Goal: Task Accomplishment & Management: Manage account settings

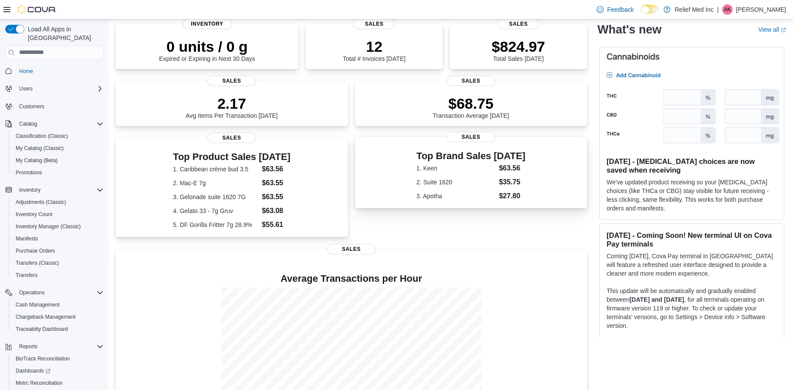
scroll to position [176, 0]
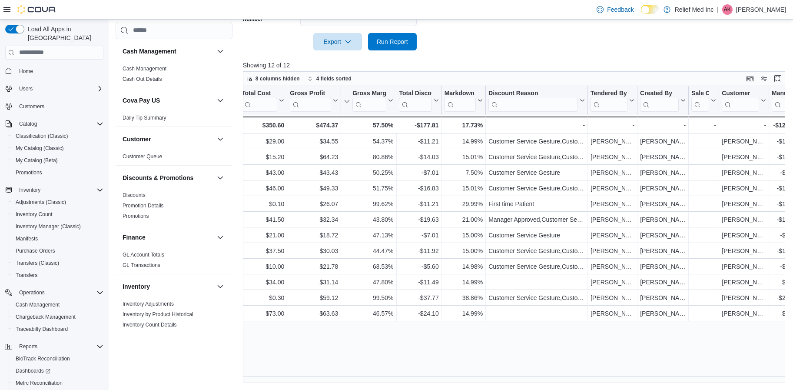
scroll to position [0, 365]
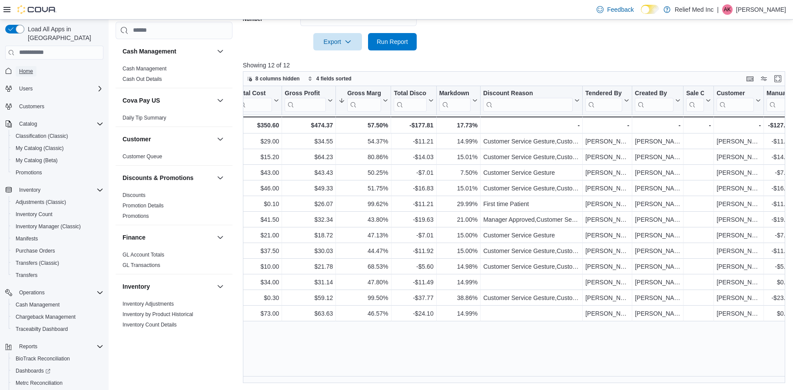
click at [24, 68] on span "Home" at bounding box center [26, 71] width 14 height 7
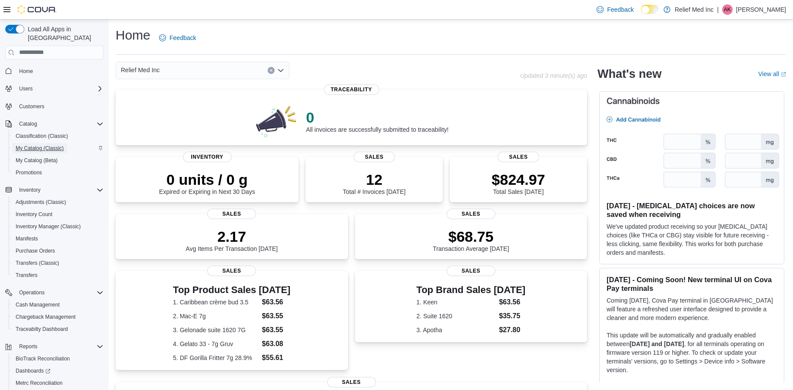
click at [40, 145] on span "My Catalog (Classic)" at bounding box center [40, 148] width 48 height 7
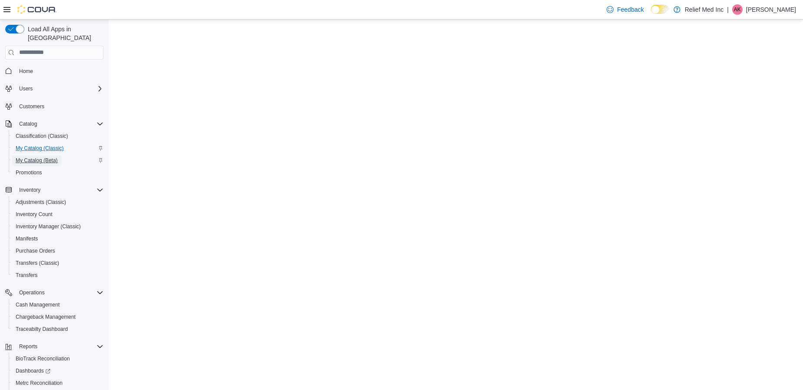
click at [36, 157] on span "My Catalog (Beta)" at bounding box center [37, 160] width 42 height 7
select select "**********"
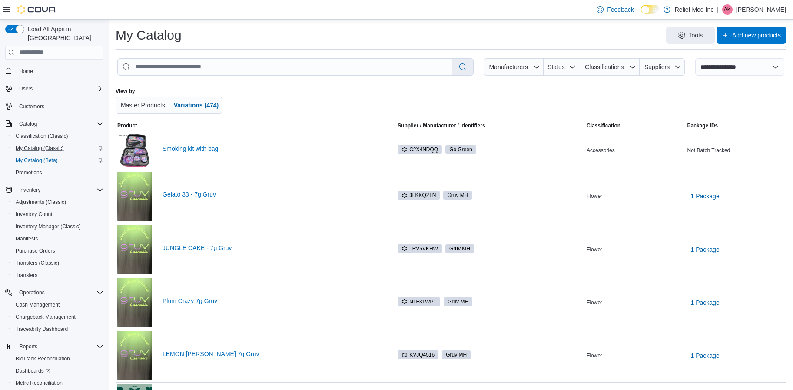
click at [342, 90] on div at bounding box center [451, 101] width 390 height 26
click at [503, 99] on div at bounding box center [451, 101] width 390 height 26
click at [680, 63] on span "Suppliers" at bounding box center [662, 66] width 38 height 17
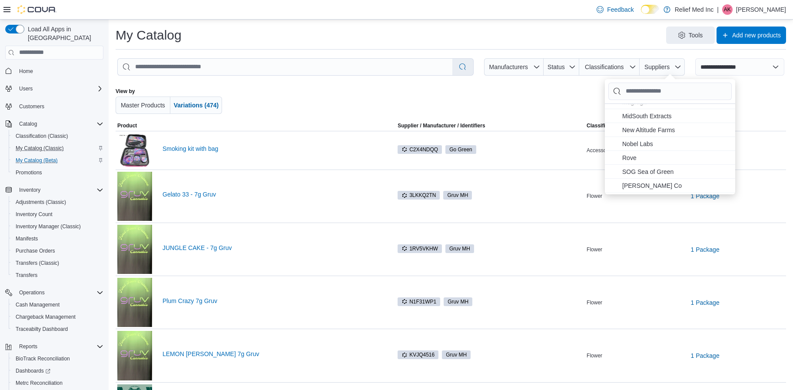
scroll to position [196, 0]
click at [656, 149] on span "SOG Sea of Green . To check this option, press Enter." at bounding box center [666, 151] width 88 height 10
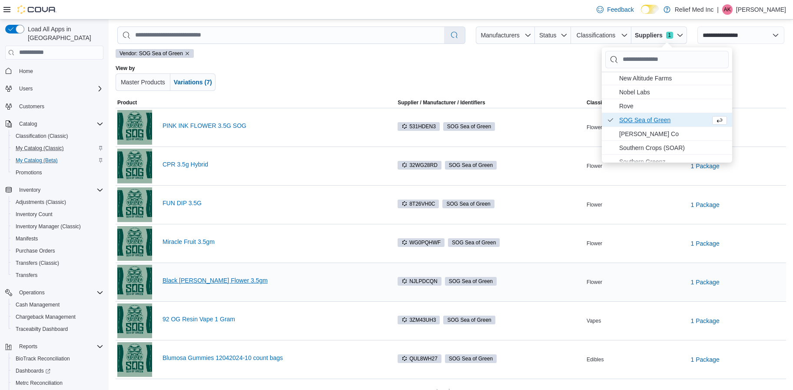
scroll to position [49, 0]
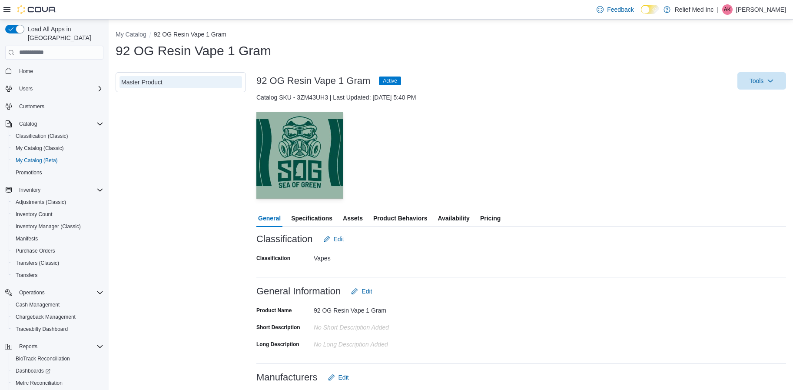
click at [498, 214] on span "Pricing" at bounding box center [490, 217] width 20 height 17
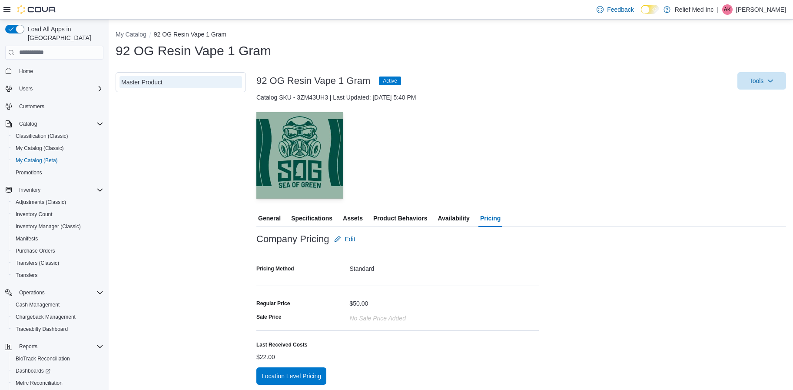
click at [446, 216] on span "Availability" at bounding box center [454, 217] width 32 height 17
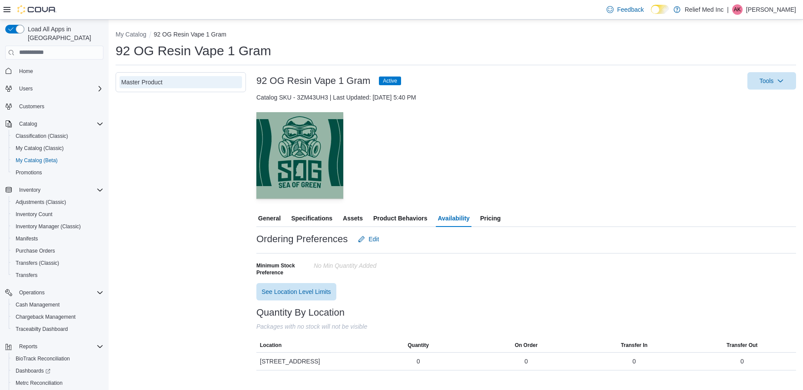
click at [485, 217] on span "Pricing" at bounding box center [490, 217] width 20 height 17
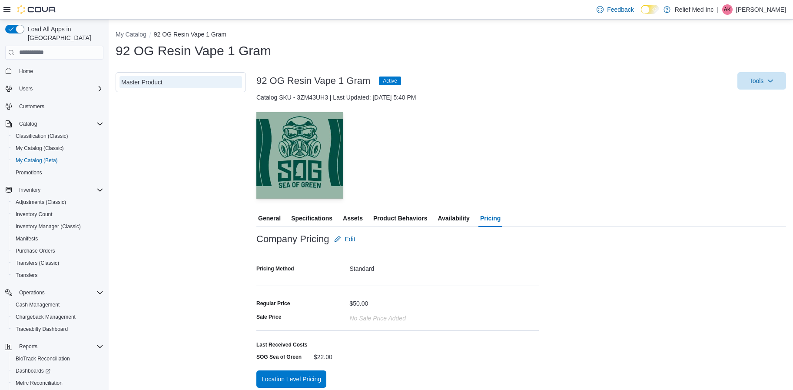
click at [447, 222] on span "Availability" at bounding box center [454, 217] width 32 height 17
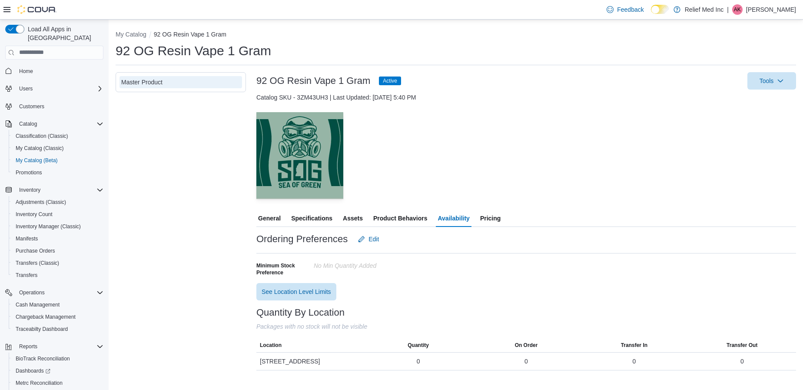
click at [391, 81] on span "Active" at bounding box center [390, 81] width 14 height 8
click at [783, 81] on icon "button" at bounding box center [780, 80] width 7 height 7
click at [753, 156] on button "Update Product Status" at bounding box center [753, 151] width 79 height 16
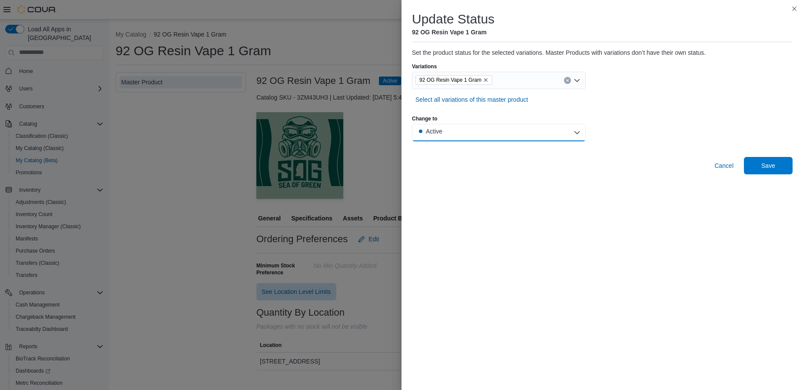
click at [481, 129] on button "Active" at bounding box center [499, 132] width 174 height 17
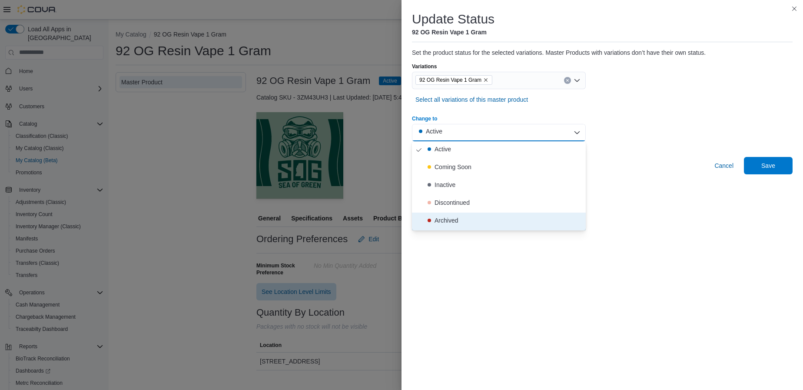
click at [439, 219] on div "Archived" at bounding box center [445, 220] width 23 height 9
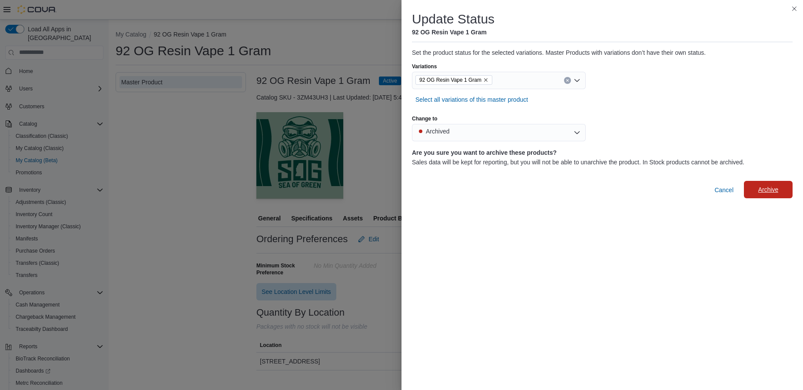
click at [774, 184] on span "Archive" at bounding box center [768, 189] width 38 height 17
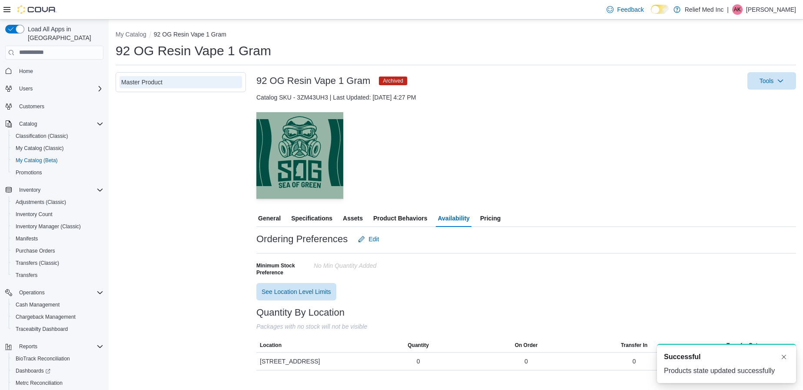
click at [162, 162] on div "Master Product" at bounding box center [181, 221] width 130 height 298
click at [585, 171] on div "— Click to open this image in fullscreen mode" at bounding box center [526, 155] width 540 height 87
click at [35, 157] on span "My Catalog (Beta)" at bounding box center [37, 160] width 42 height 7
select select "**********"
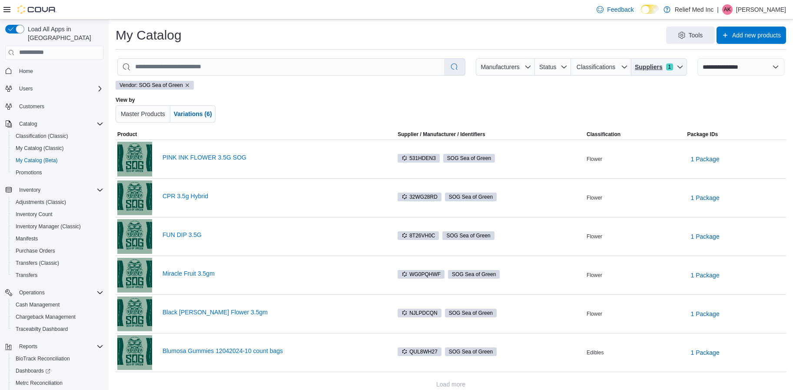
click at [683, 66] on icon "button" at bounding box center [679, 67] width 5 height 3
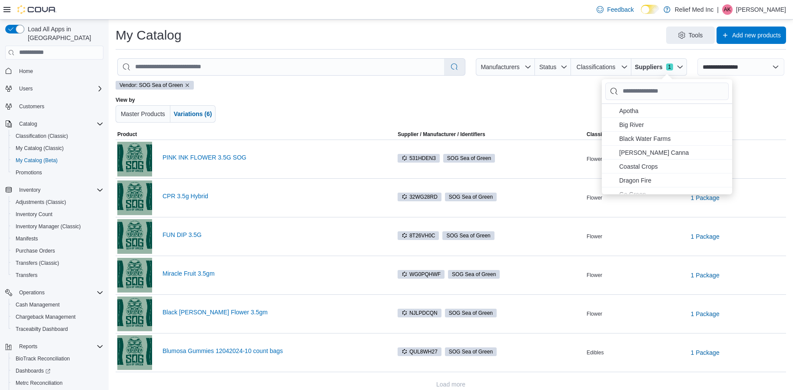
click at [486, 106] on div at bounding box center [451, 109] width 390 height 26
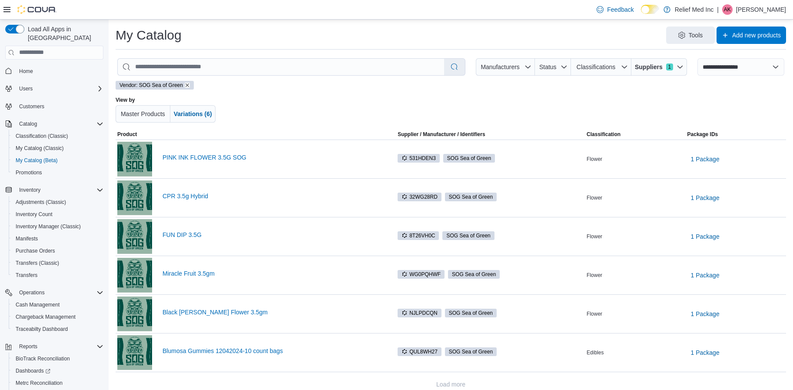
click at [186, 85] on icon "Remove vendor filter" at bounding box center [187, 85] width 5 height 5
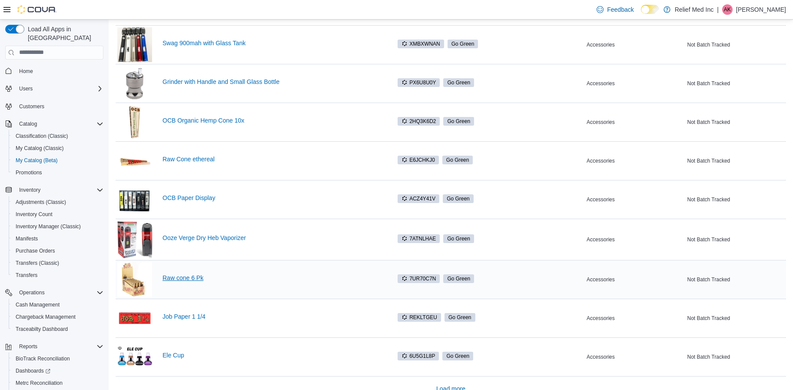
scroll to position [835, 0]
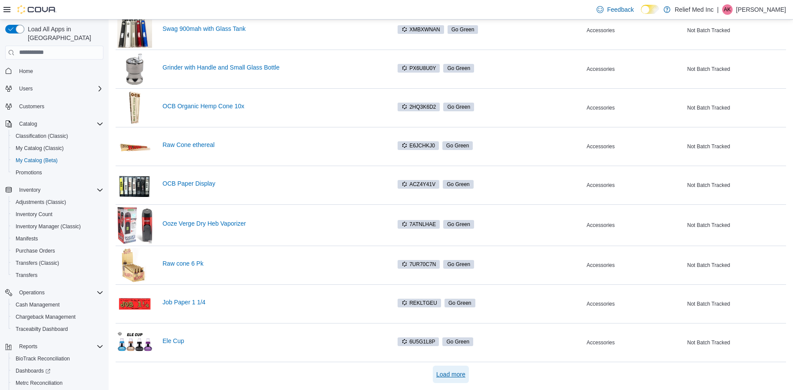
click at [449, 368] on span "Load more" at bounding box center [450, 373] width 29 height 17
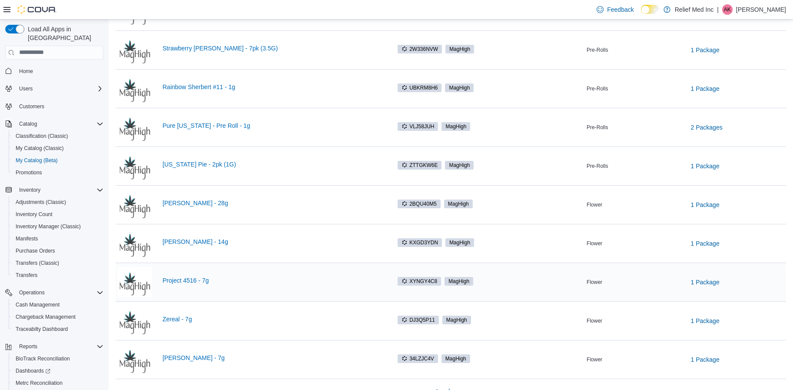
scroll to position [1704, 0]
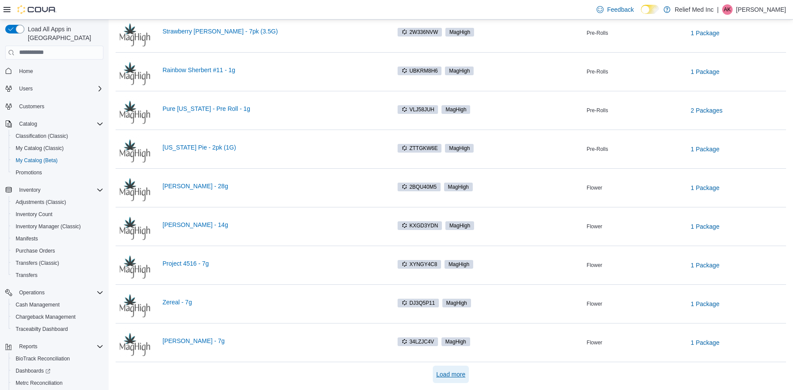
click at [452, 371] on span "Load more" at bounding box center [450, 374] width 29 height 9
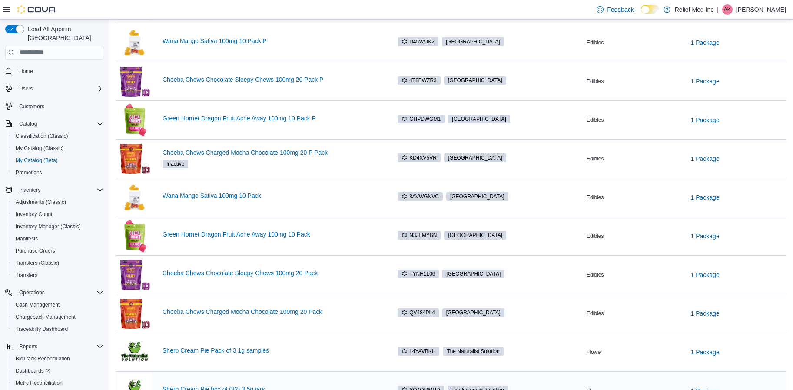
scroll to position [2160, 0]
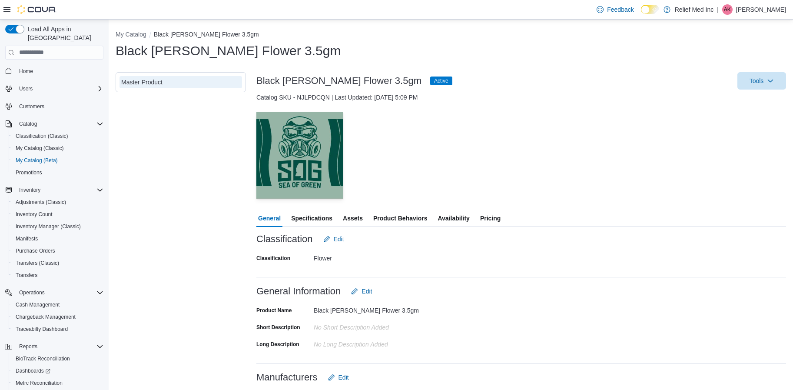
click at [484, 215] on span "Pricing" at bounding box center [490, 217] width 20 height 17
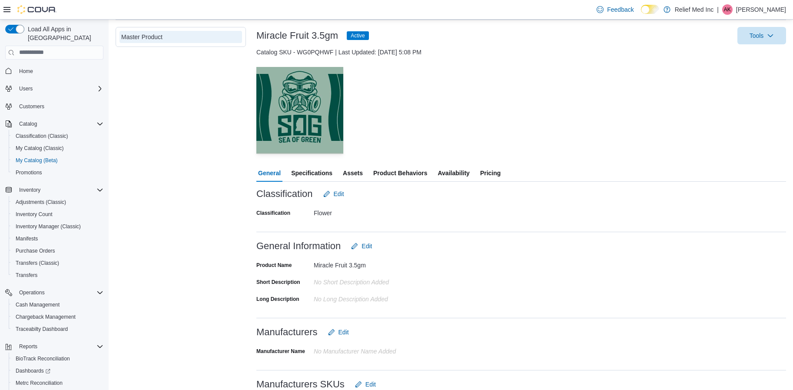
scroll to position [65, 0]
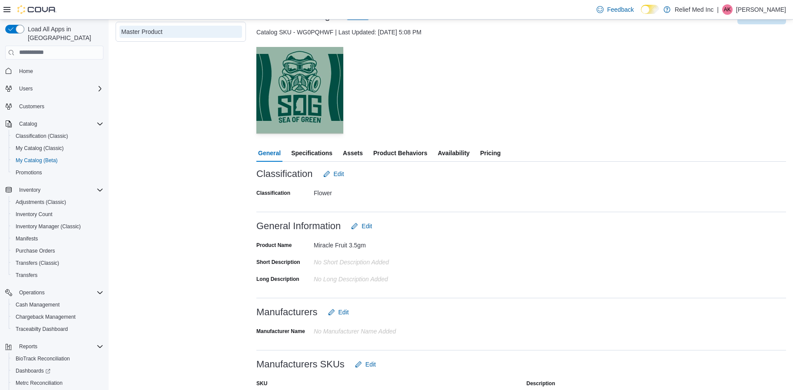
click at [460, 149] on span "Availability" at bounding box center [454, 152] width 32 height 17
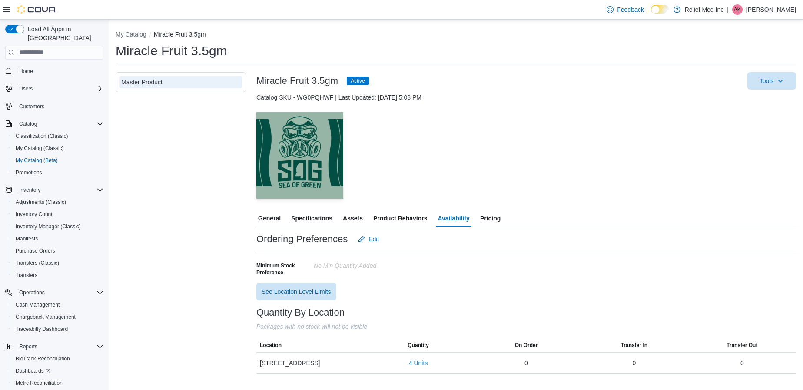
click at [488, 219] on span "Pricing" at bounding box center [490, 217] width 20 height 17
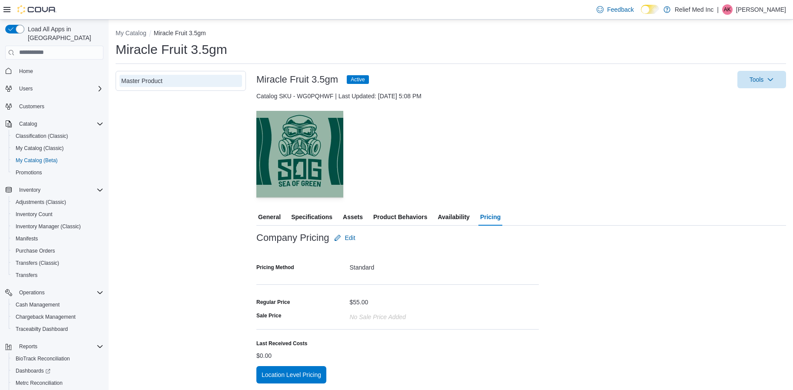
scroll to position [2, 0]
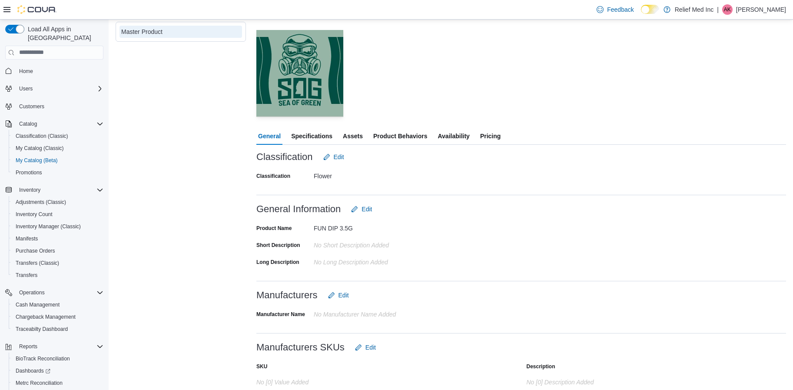
scroll to position [130, 0]
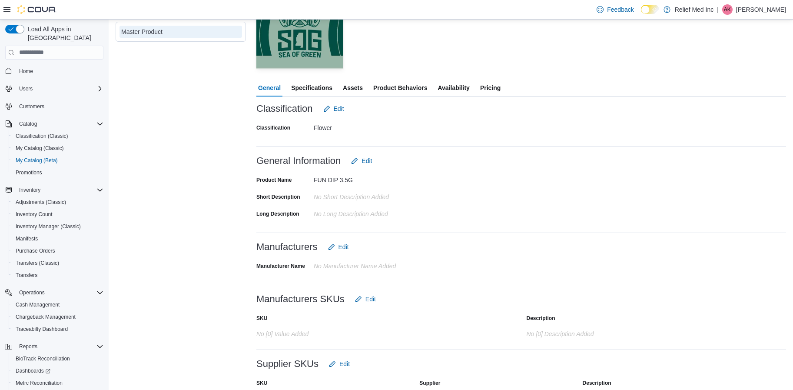
click at [459, 91] on span "Availability" at bounding box center [454, 87] width 32 height 17
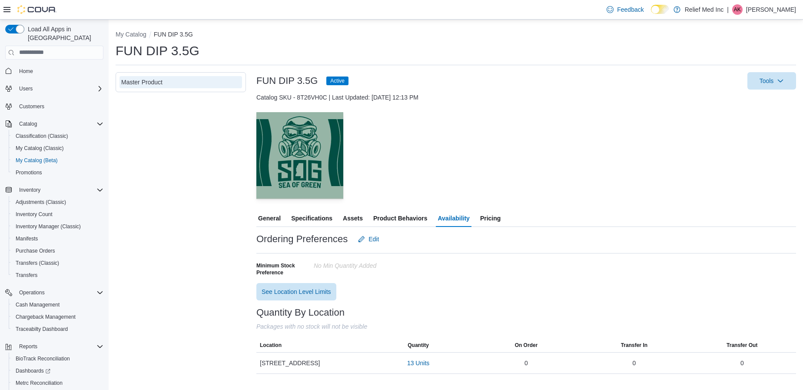
click at [492, 209] on span "Pricing" at bounding box center [490, 217] width 20 height 17
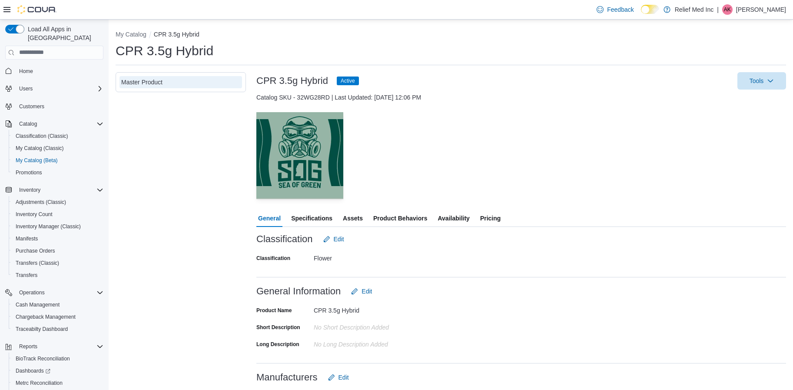
click at [490, 212] on span "Pricing" at bounding box center [490, 217] width 20 height 17
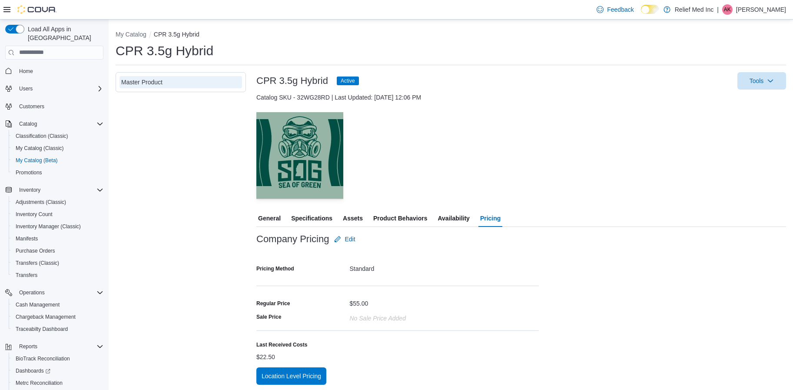
scroll to position [2, 0]
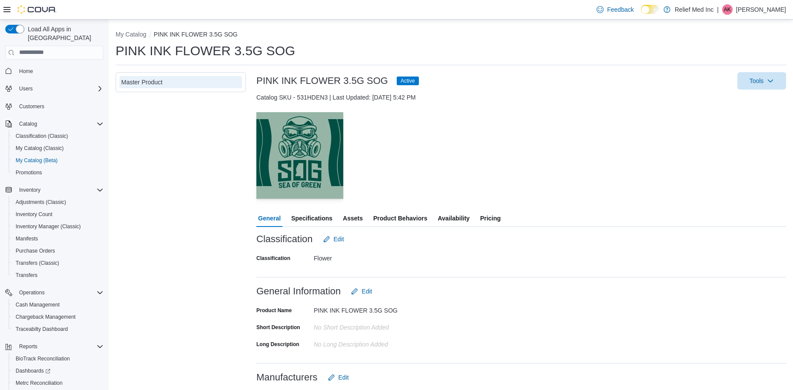
click at [461, 216] on span "Availability" at bounding box center [454, 217] width 32 height 17
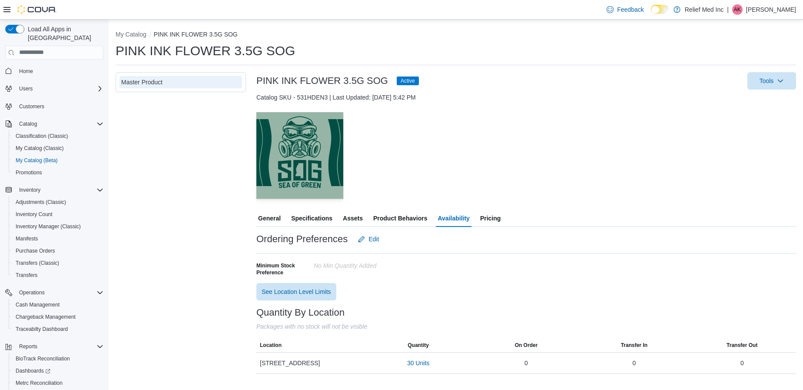
click at [491, 214] on span "Pricing" at bounding box center [490, 217] width 20 height 17
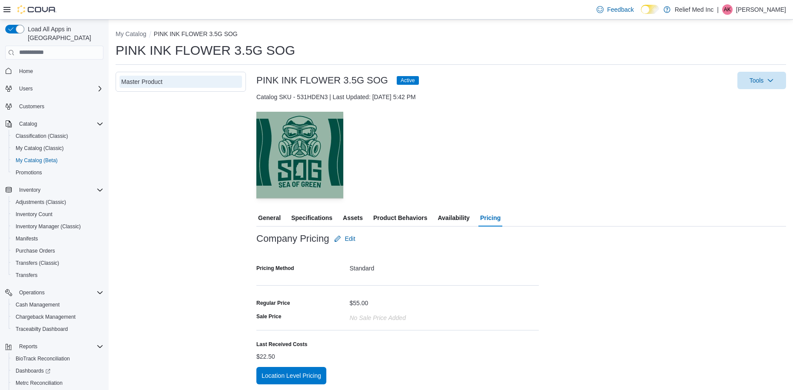
scroll to position [2, 0]
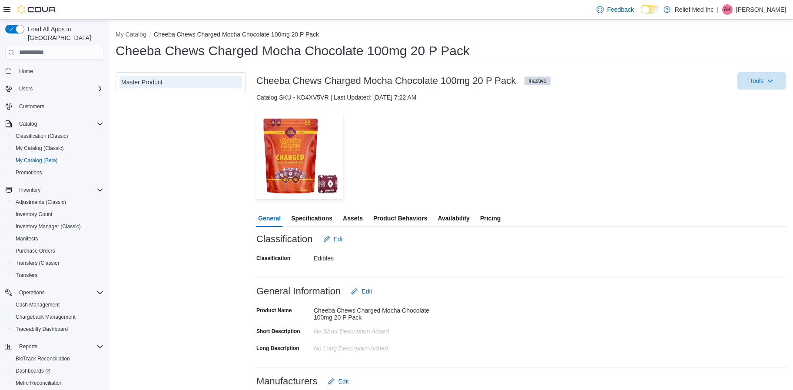
click at [457, 212] on span "Availability" at bounding box center [454, 217] width 32 height 17
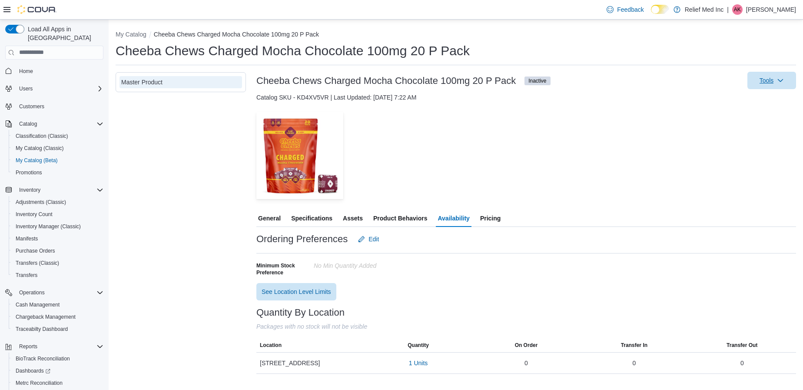
click at [787, 78] on span "Tools" at bounding box center [771, 80] width 38 height 17
click at [745, 151] on span "Update Product Status" at bounding box center [758, 151] width 61 height 9
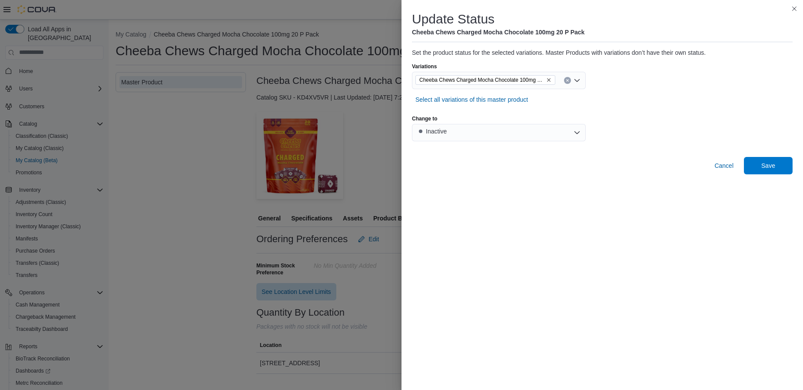
click at [501, 121] on div "Change to" at bounding box center [499, 118] width 174 height 7
click at [501, 127] on button "Inactive" at bounding box center [499, 132] width 174 height 17
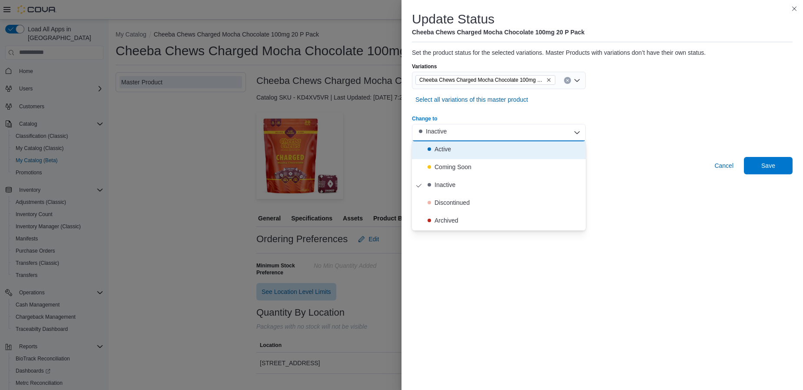
click at [446, 145] on div "Active" at bounding box center [442, 149] width 17 height 9
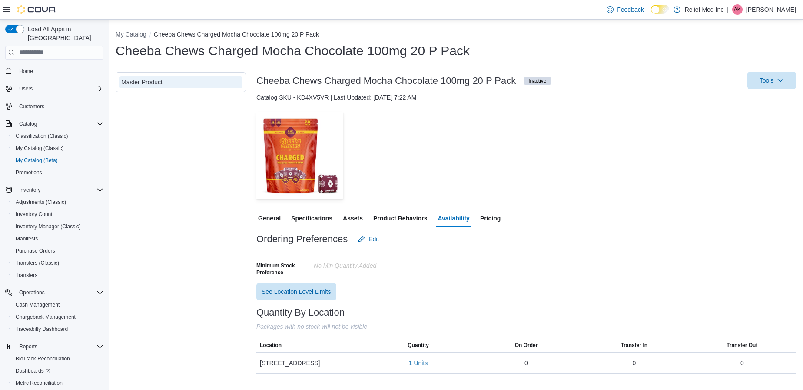
click at [771, 83] on span "Tools" at bounding box center [766, 80] width 14 height 9
click at [734, 148] on span "Update Product Status" at bounding box center [758, 151] width 61 height 9
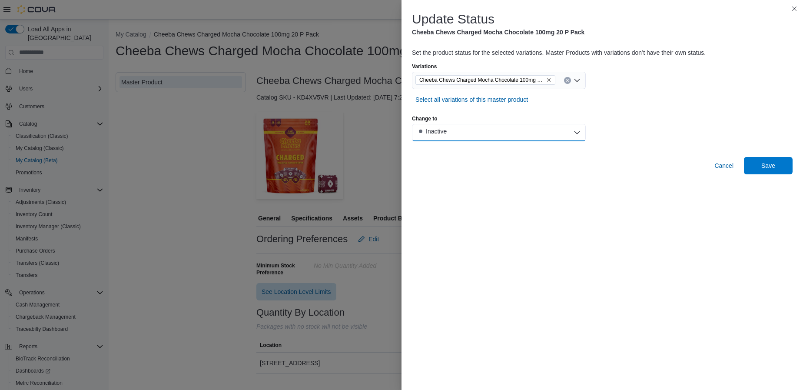
click at [537, 128] on button "Inactive" at bounding box center [499, 132] width 174 height 17
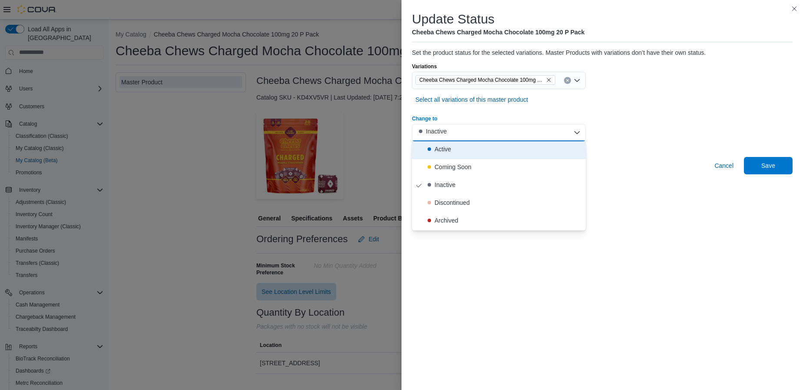
click at [440, 148] on div "Active" at bounding box center [442, 149] width 17 height 9
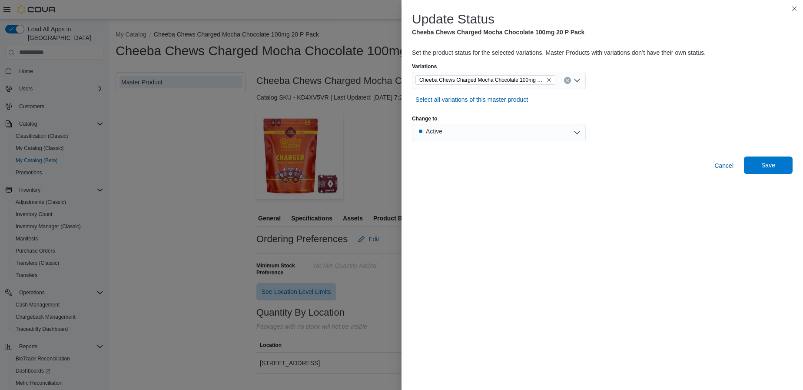
click at [762, 157] on span "Save" at bounding box center [768, 164] width 38 height 17
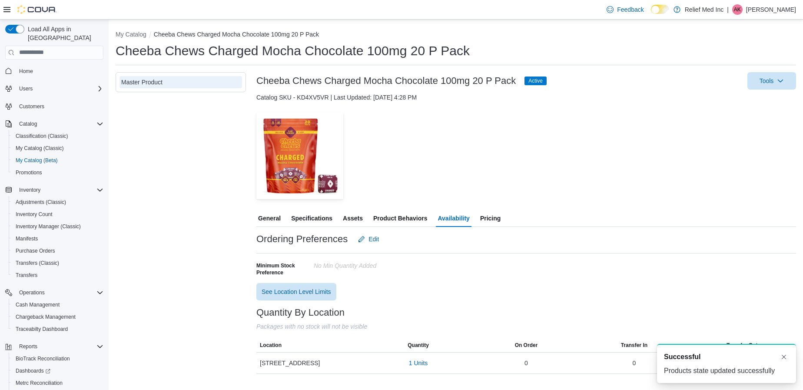
click at [499, 151] on div "— Click to open this image in fullscreen mode" at bounding box center [526, 155] width 540 height 87
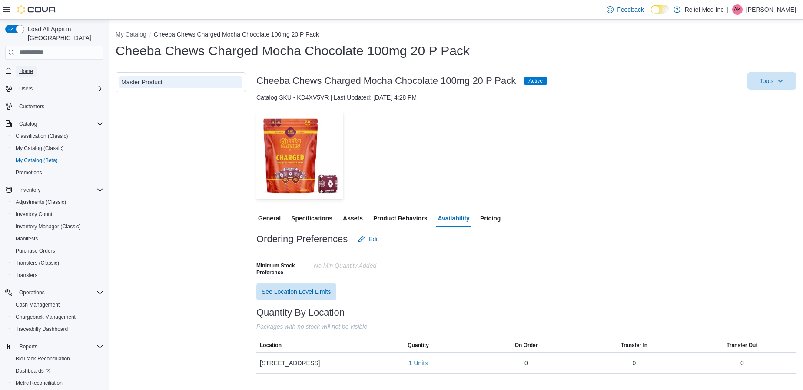
click at [25, 68] on span "Home" at bounding box center [26, 71] width 14 height 7
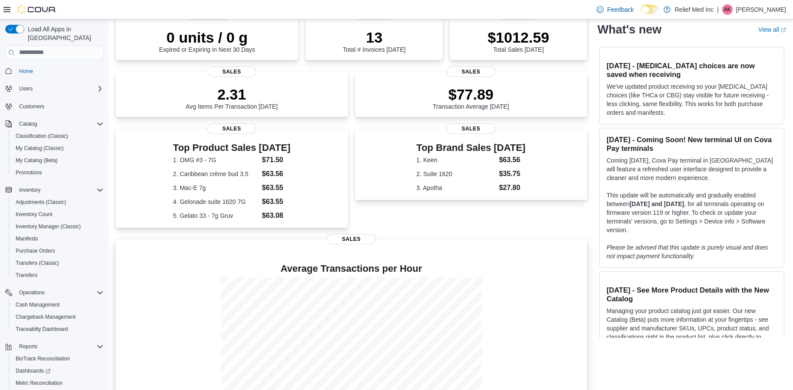
scroll to position [176, 0]
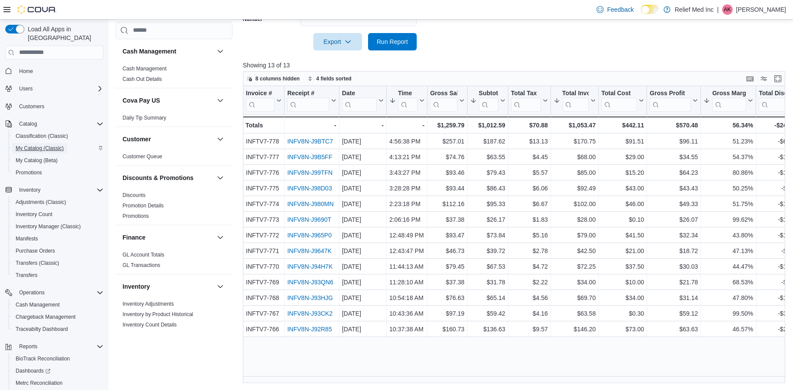
click at [33, 145] on span "My Catalog (Classic)" at bounding box center [40, 148] width 48 height 7
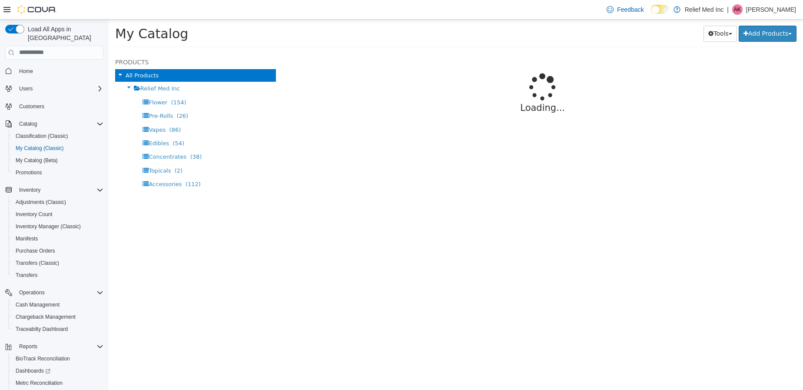
select select "**********"
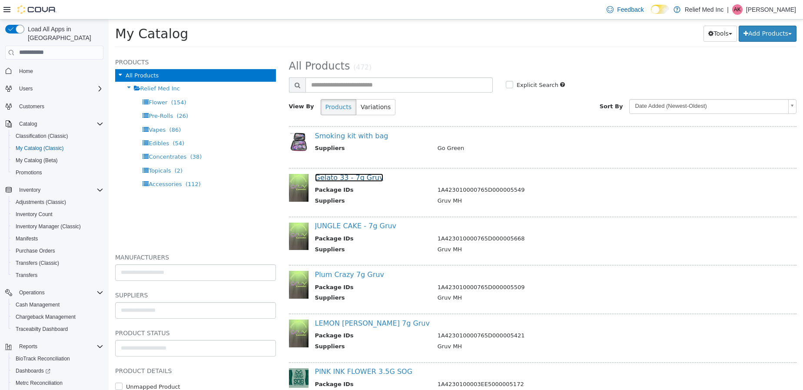
drag, startPoint x: 356, startPoint y: 172, endPoint x: 348, endPoint y: 180, distance: 11.4
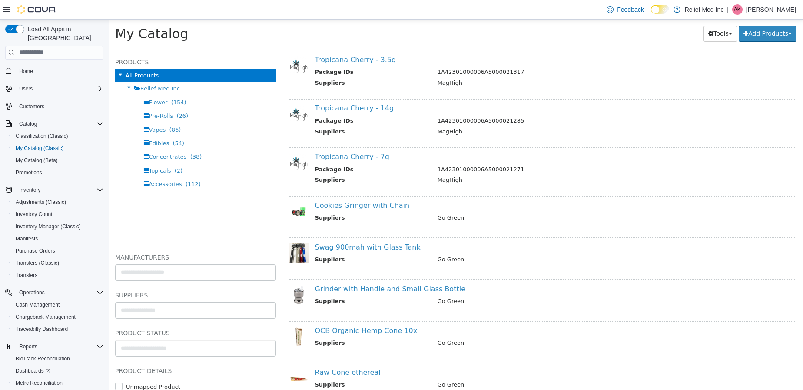
scroll to position [326, 0]
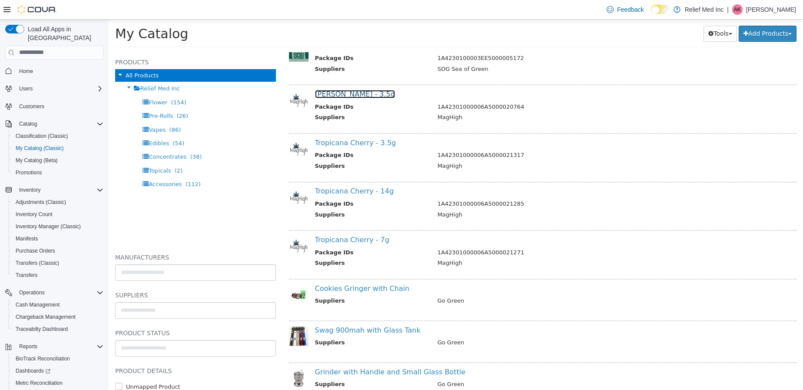
click at [331, 91] on link "Gush Mintz - 3.5g" at bounding box center [355, 94] width 80 height 8
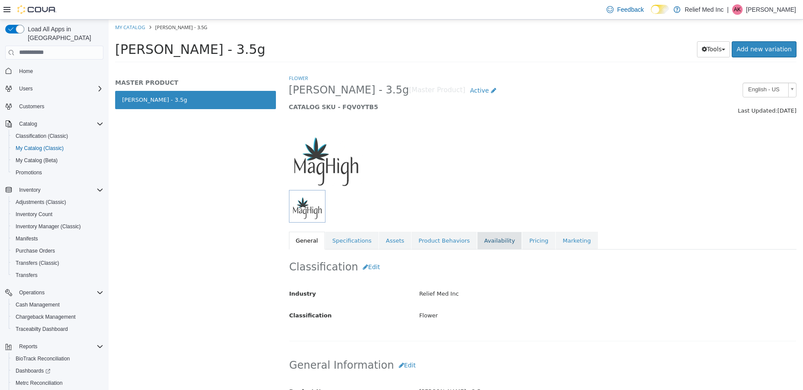
click at [496, 236] on link "Availability" at bounding box center [499, 240] width 45 height 18
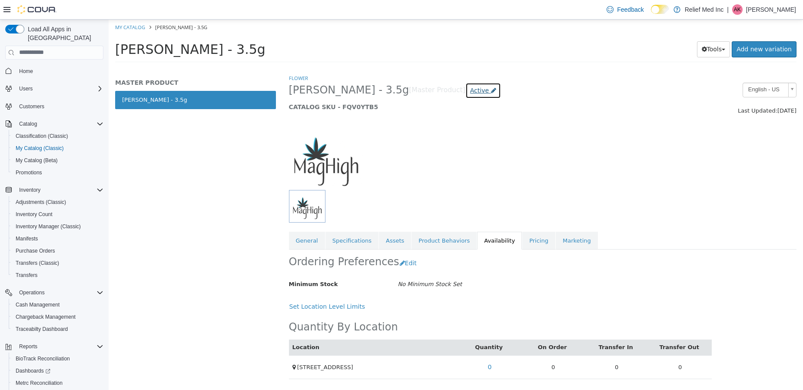
click at [491, 89] on icon at bounding box center [493, 90] width 5 height 6
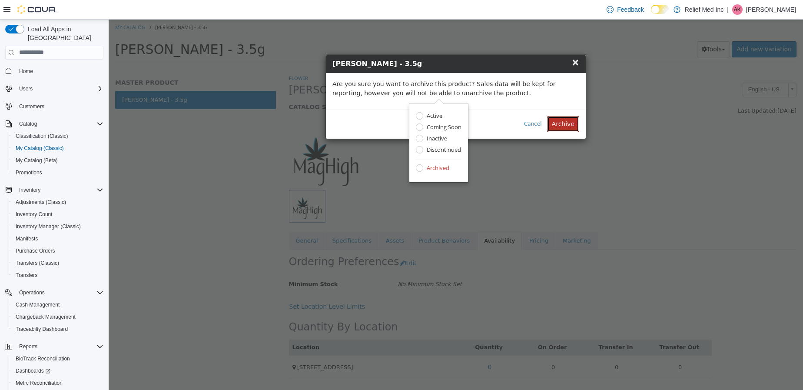
click at [569, 123] on button "Archive" at bounding box center [563, 124] width 32 height 16
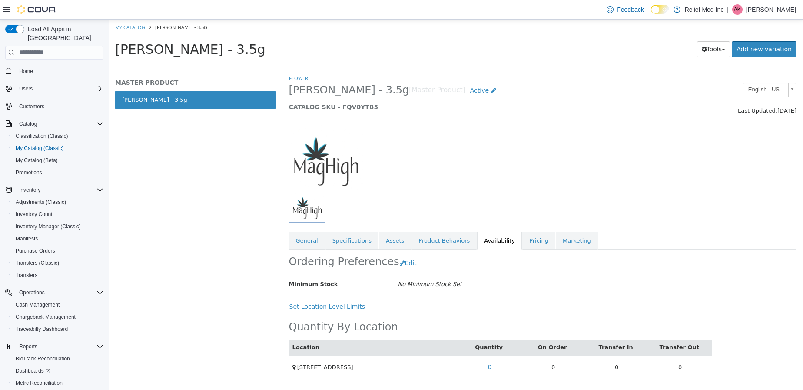
select select "**********"
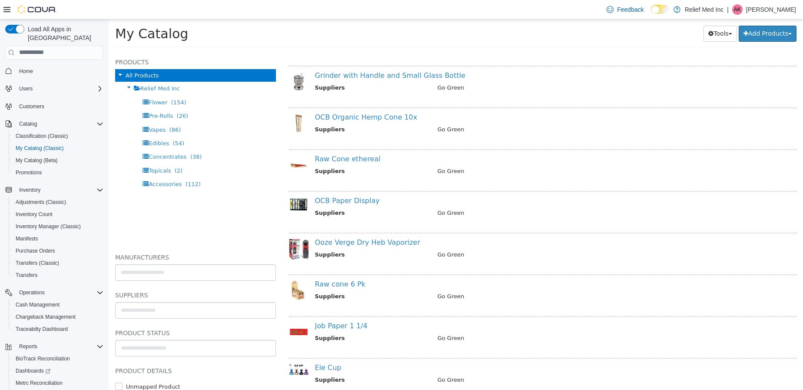
scroll to position [673, 0]
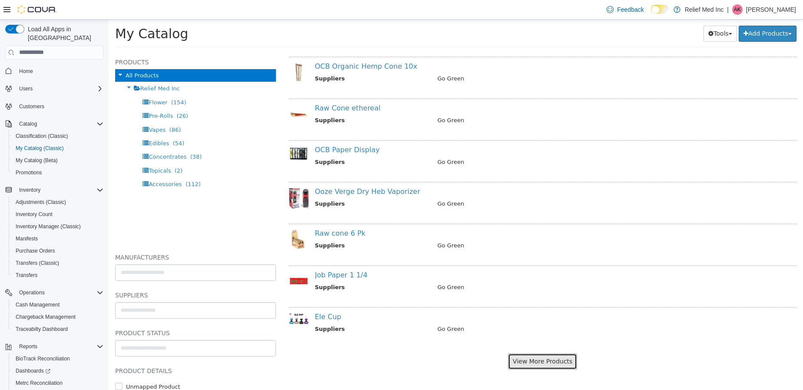
click at [526, 367] on button "View More Products" at bounding box center [542, 361] width 69 height 16
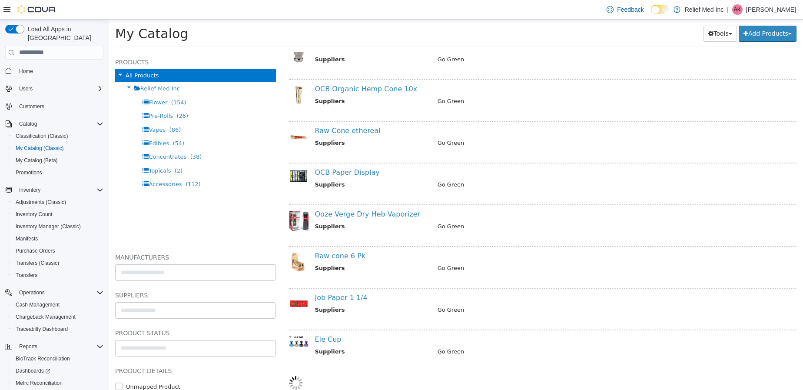
scroll to position [650, 0]
select select "**********"
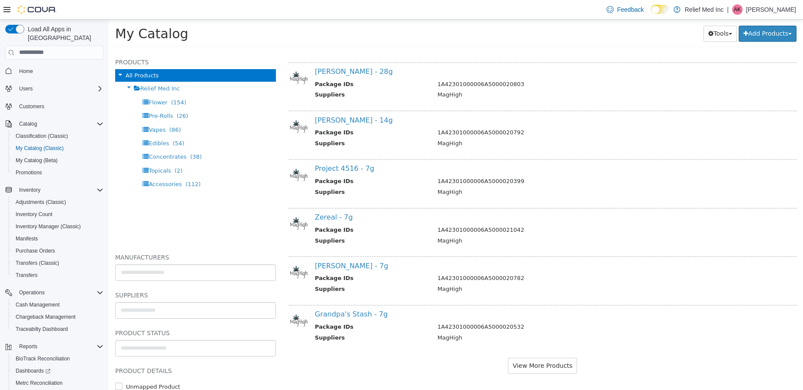
scroll to position [1673, 0]
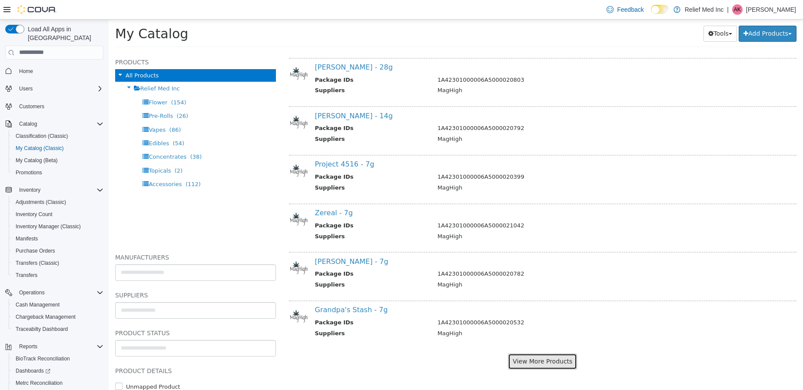
click at [541, 366] on button "View More Products" at bounding box center [542, 361] width 69 height 16
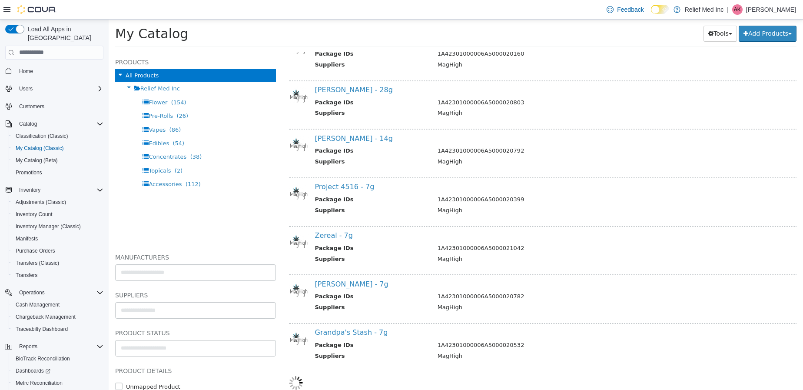
select select "**********"
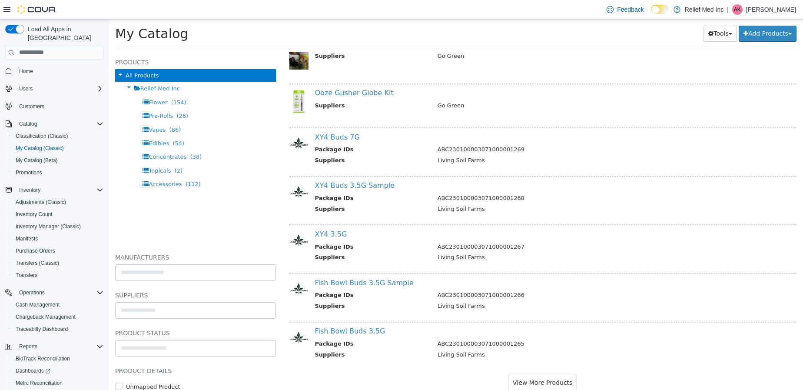
scroll to position [2649, 0]
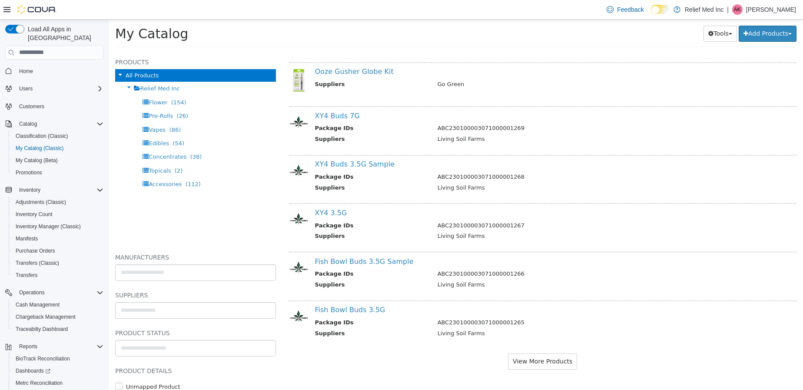
click at [551, 369] on div "**********" at bounding box center [542, 221] width 521 height 338
click at [550, 366] on button "View More Products" at bounding box center [542, 361] width 69 height 16
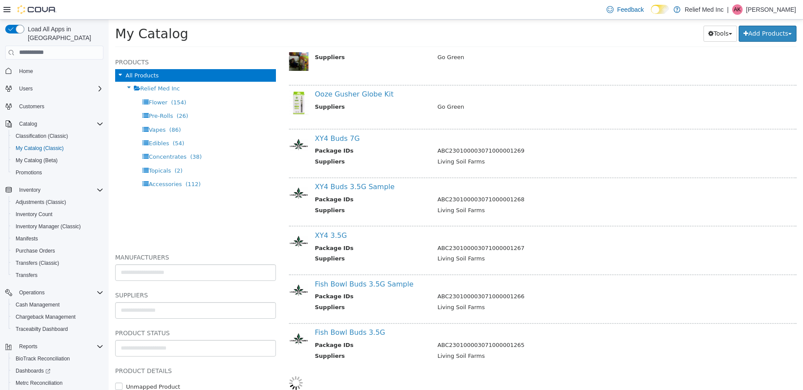
select select "**********"
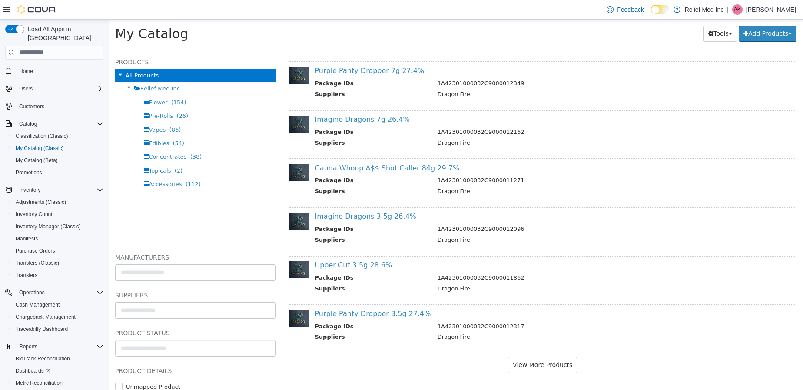
scroll to position [3619, 0]
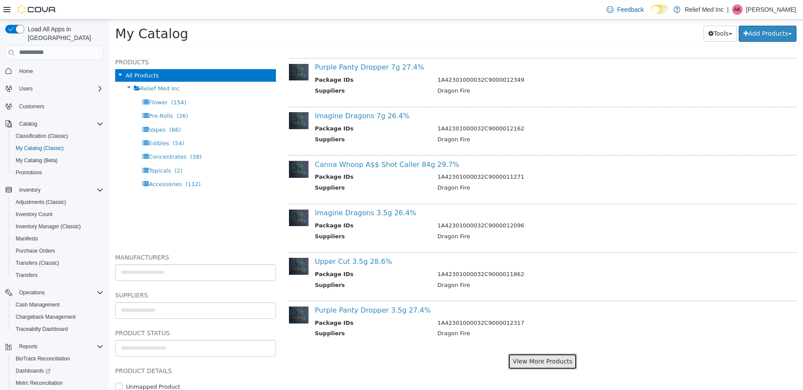
click at [521, 357] on button "View More Products" at bounding box center [542, 361] width 69 height 16
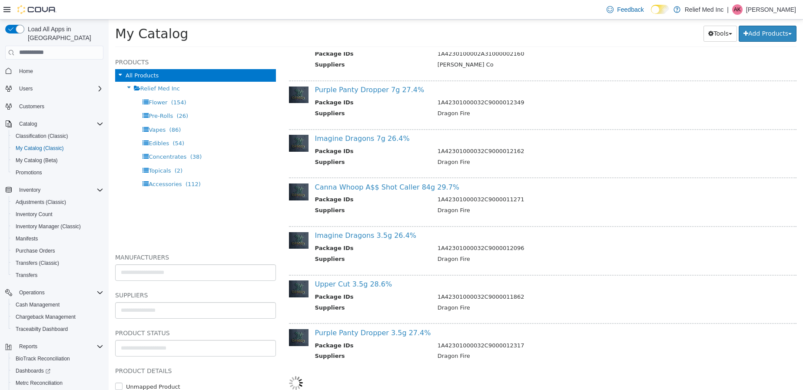
select select "**********"
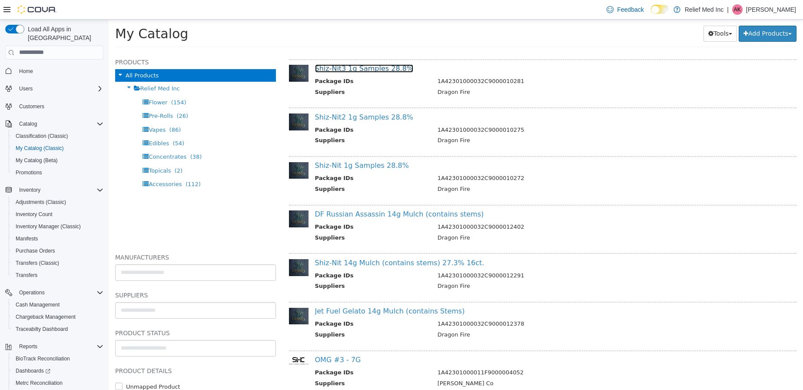
scroll to position [3988, 0]
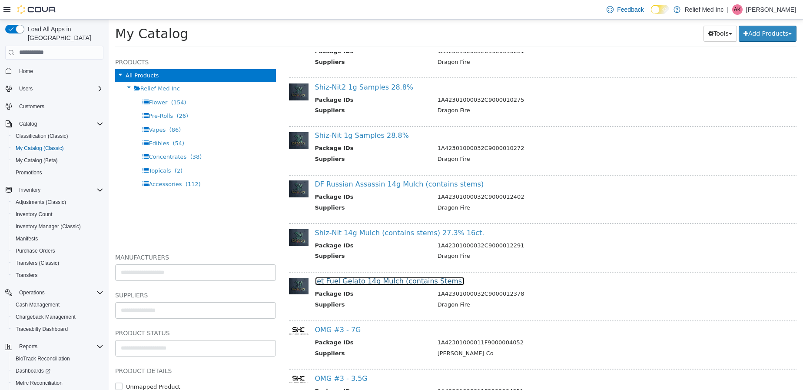
drag, startPoint x: 399, startPoint y: 275, endPoint x: 366, endPoint y: 281, distance: 33.9
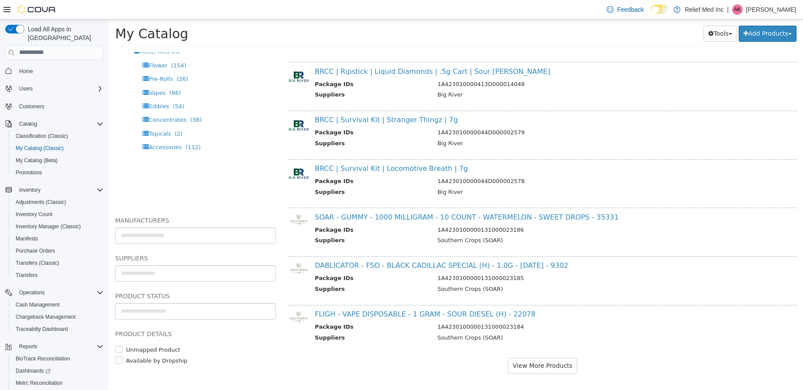
scroll to position [4590, 0]
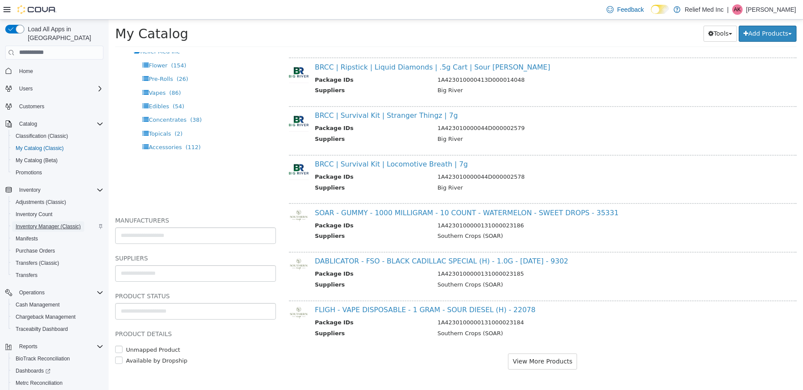
click at [47, 223] on span "Inventory Manager (Classic)" at bounding box center [48, 226] width 65 height 7
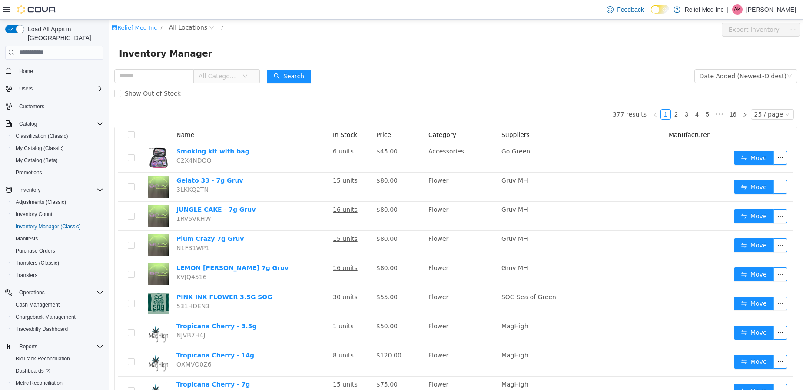
click at [337, 136] on span "In Stock" at bounding box center [345, 134] width 24 height 7
click at [754, 114] on div "25 / page" at bounding box center [768, 114] width 29 height 10
click at [757, 167] on li "50 / page" at bounding box center [765, 170] width 42 height 14
click at [523, 66] on div "Inventory Manager" at bounding box center [456, 53] width 694 height 28
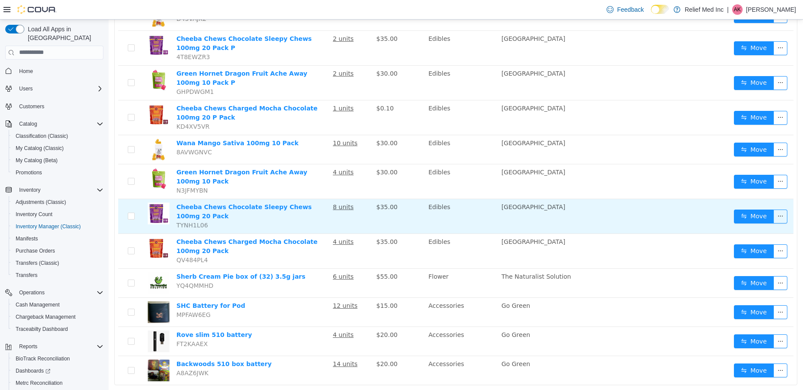
scroll to position [1268, 0]
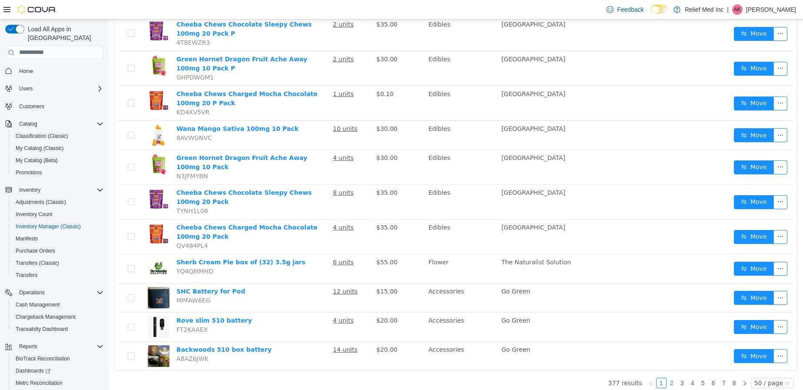
click at [667, 378] on link "2" at bounding box center [672, 383] width 10 height 10
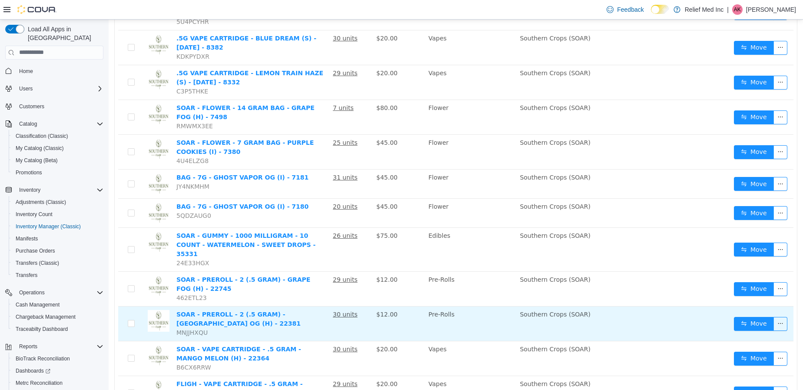
scroll to position [1330, 0]
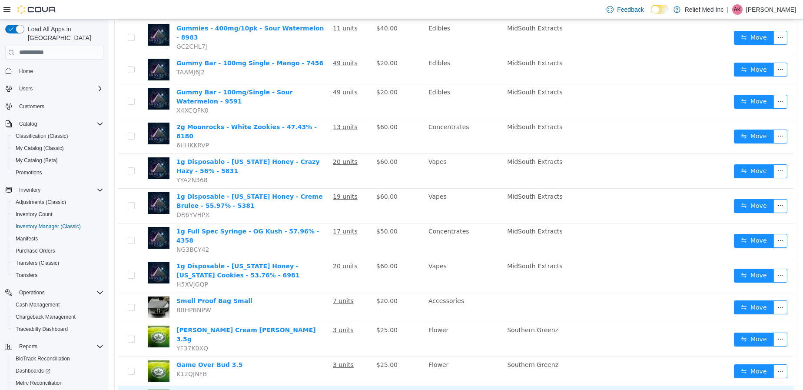
scroll to position [1330, 0]
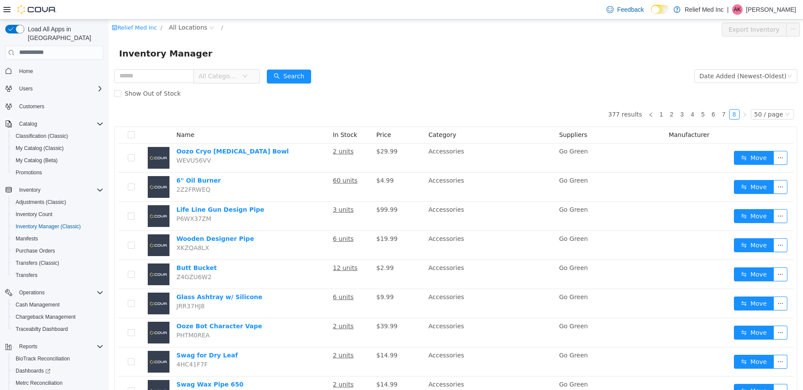
click at [481, 70] on form "All Categories Date Added (Newest-Oldest) Search Show Out of Stock" at bounding box center [455, 84] width 683 height 35
click at [27, 68] on span "Home" at bounding box center [26, 71] width 14 height 7
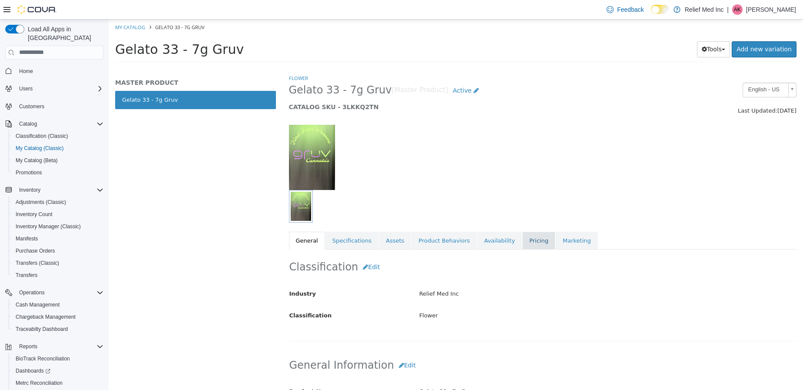
click at [522, 240] on link "Pricing" at bounding box center [538, 240] width 33 height 18
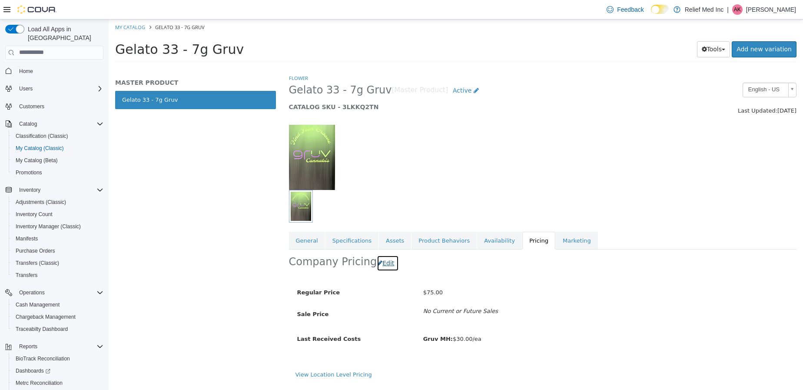
click at [381, 261] on button "Edit" at bounding box center [388, 263] width 22 height 16
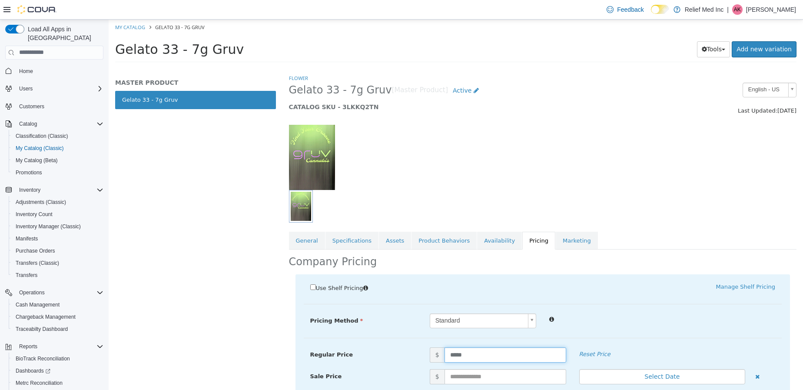
drag, startPoint x: 471, startPoint y: 354, endPoint x: 382, endPoint y: 341, distance: 90.1
click at [382, 341] on div "Use Shelf Pricing    Manage Shelf Pricing Shelf Price Select a Shelf Price Shel…" at bounding box center [542, 367] width 495 height 186
type input "**"
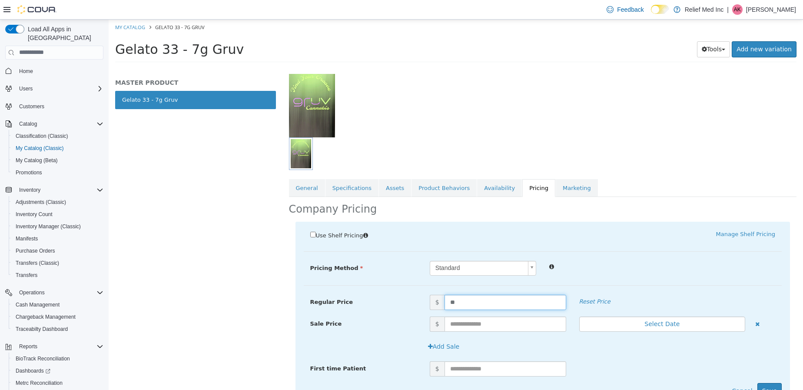
scroll to position [93, 0]
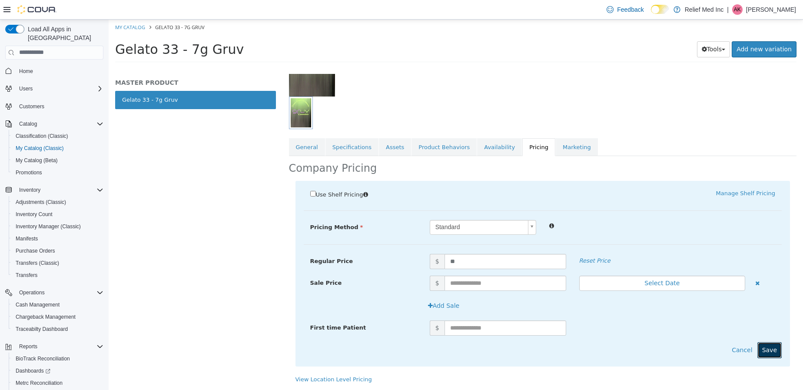
click at [757, 348] on button "Save" at bounding box center [769, 349] width 24 height 16
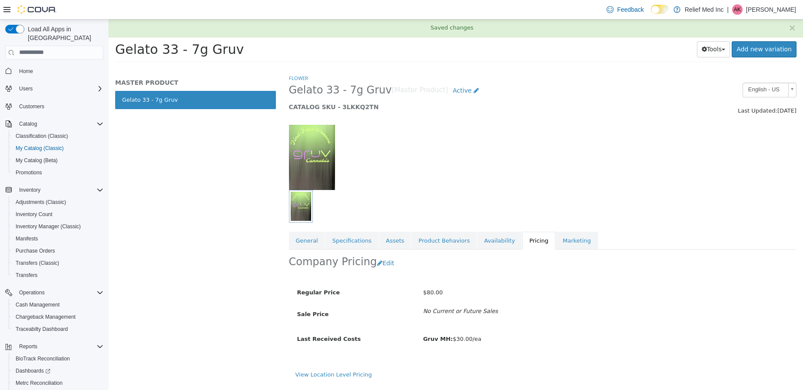
scroll to position [0, 0]
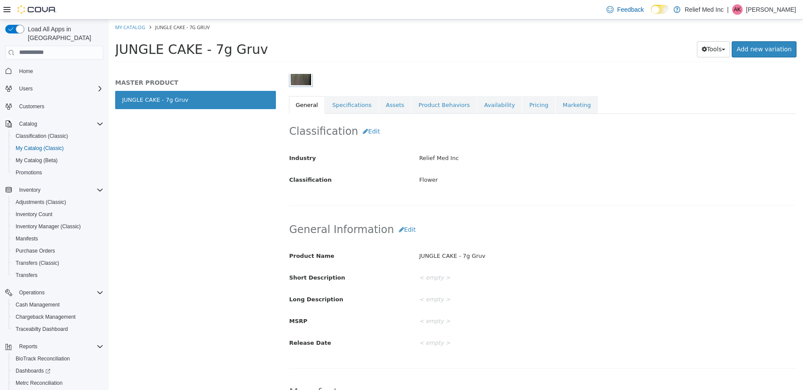
scroll to position [65, 0]
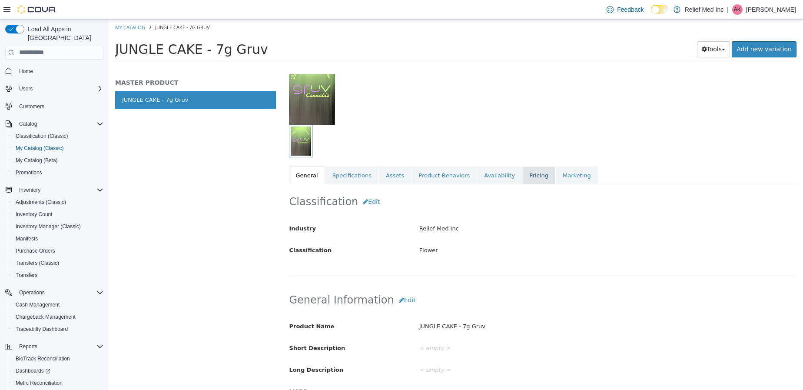
click at [522, 176] on link "Pricing" at bounding box center [538, 175] width 33 height 18
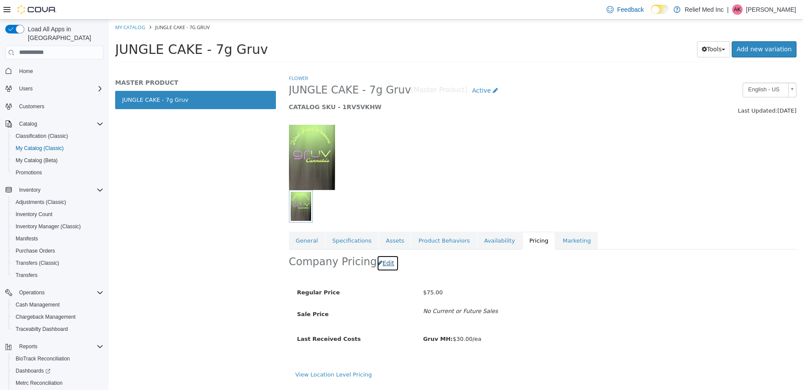
click at [384, 261] on button "Edit" at bounding box center [388, 263] width 22 height 16
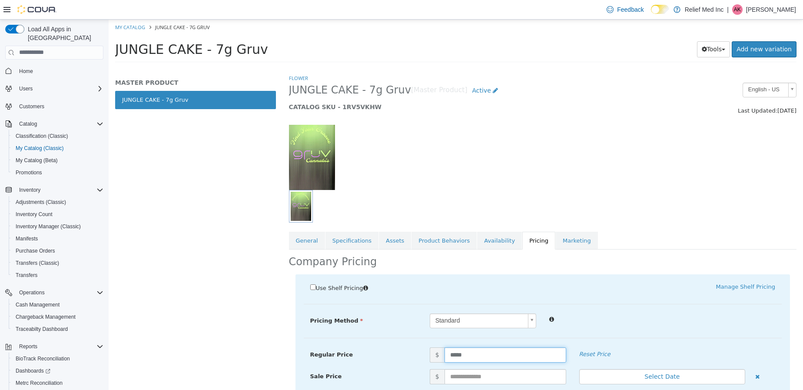
drag, startPoint x: 476, startPoint y: 354, endPoint x: 395, endPoint y: 352, distance: 80.8
click at [395, 352] on div "Regular Price $ ***** Reset Price" at bounding box center [543, 354] width 478 height 15
type input "**"
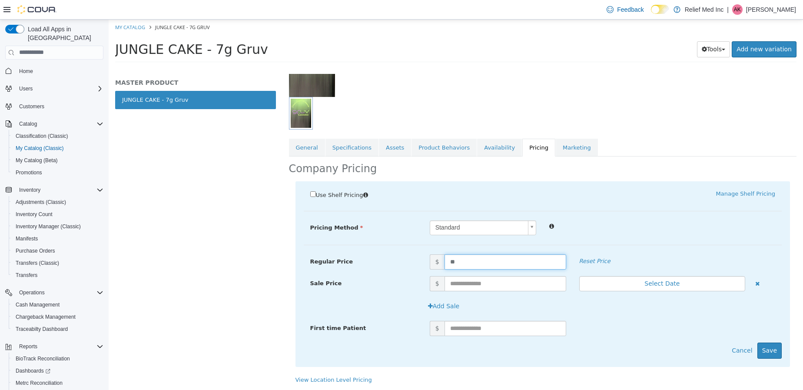
scroll to position [93, 0]
click at [757, 347] on button "Save" at bounding box center [769, 349] width 24 height 16
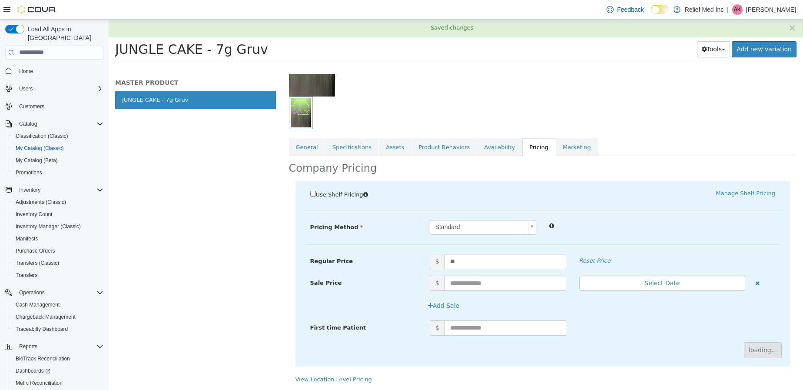
scroll to position [0, 0]
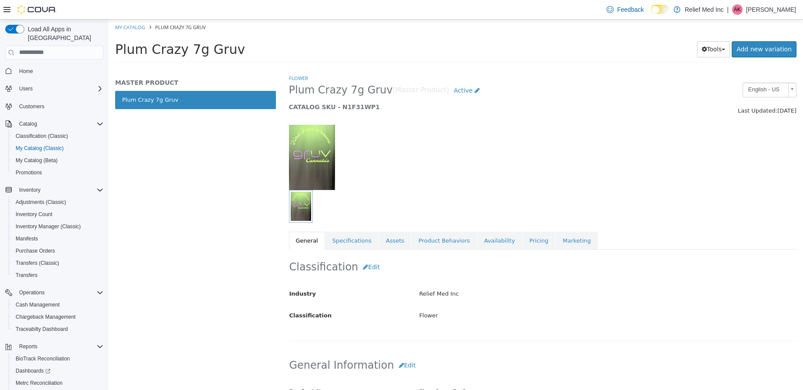
click at [506, 229] on div "Flower Plum Crazy 7g Gruv [Master Product] Active CATALOG SKU - N1F31WP1 Englis…" at bounding box center [543, 161] width 508 height 176
click at [522, 235] on link "Pricing" at bounding box center [538, 240] width 33 height 18
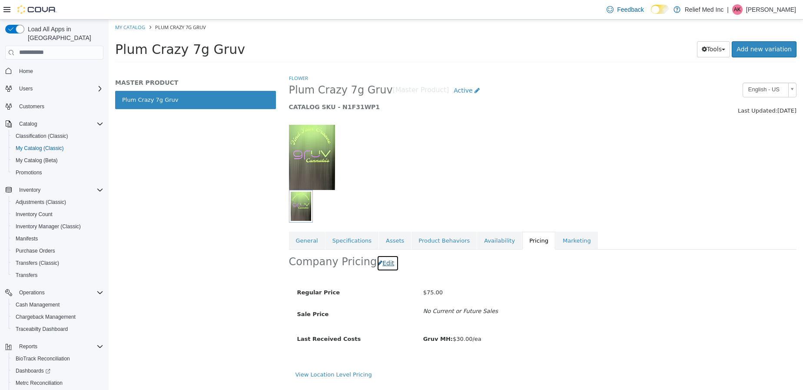
click at [386, 260] on button "Edit" at bounding box center [388, 263] width 22 height 16
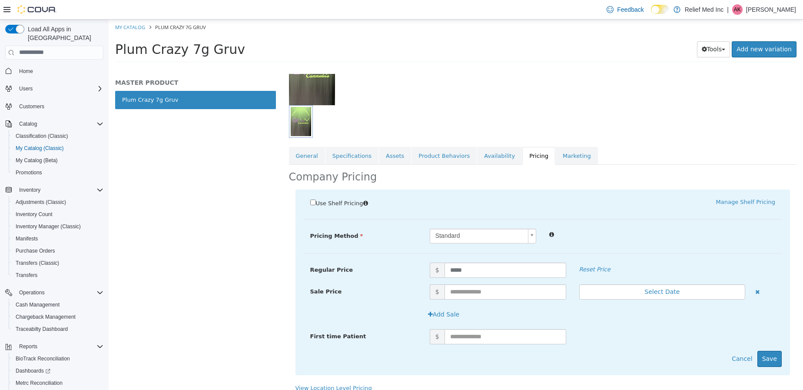
scroll to position [93, 0]
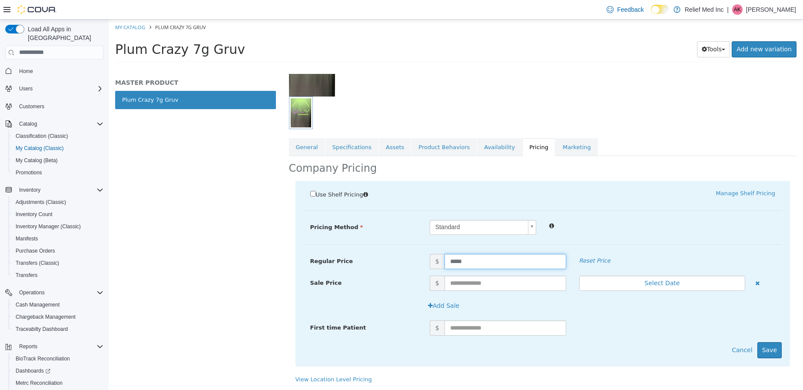
drag, startPoint x: 502, startPoint y: 262, endPoint x: 431, endPoint y: 265, distance: 71.8
click at [431, 265] on span "$ *****" at bounding box center [497, 260] width 149 height 15
type input "**"
click at [762, 348] on button "Save" at bounding box center [769, 349] width 24 height 16
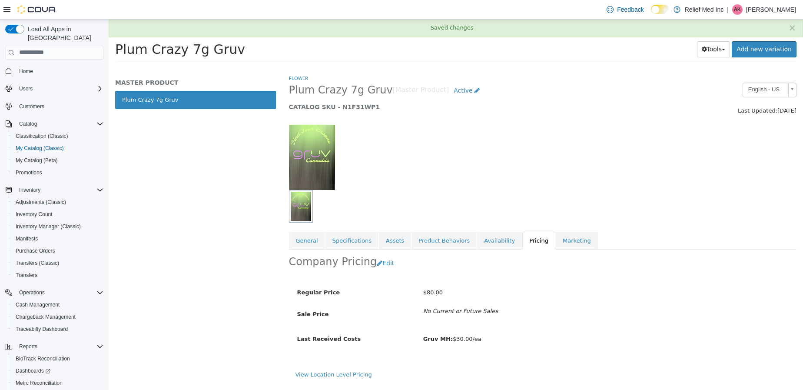
scroll to position [0, 0]
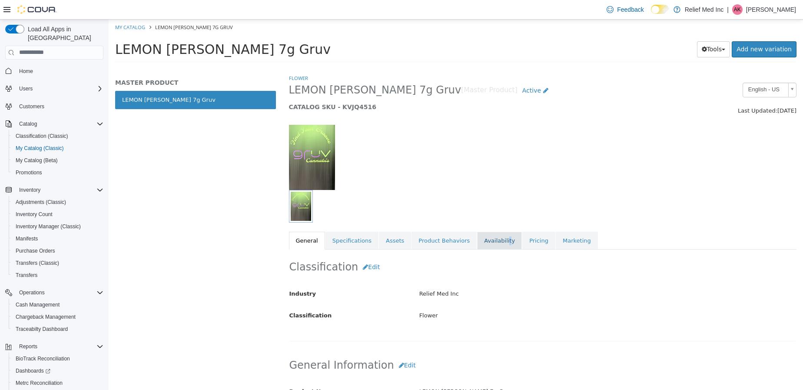
click at [490, 239] on link "Availability" at bounding box center [499, 240] width 45 height 18
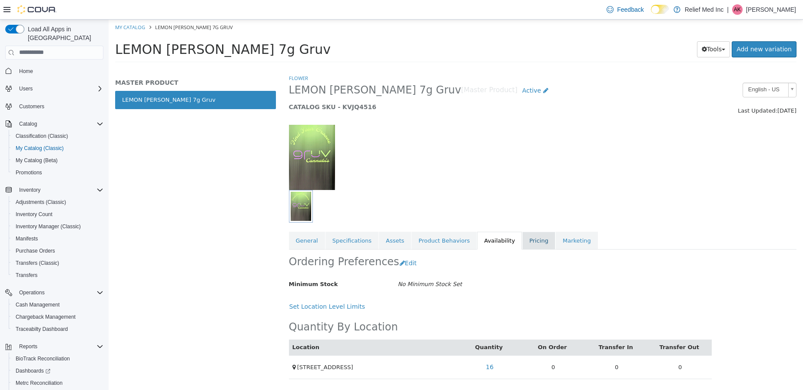
drag, startPoint x: 490, startPoint y: 239, endPoint x: 509, endPoint y: 241, distance: 19.2
click at [522, 241] on link "Pricing" at bounding box center [538, 240] width 33 height 18
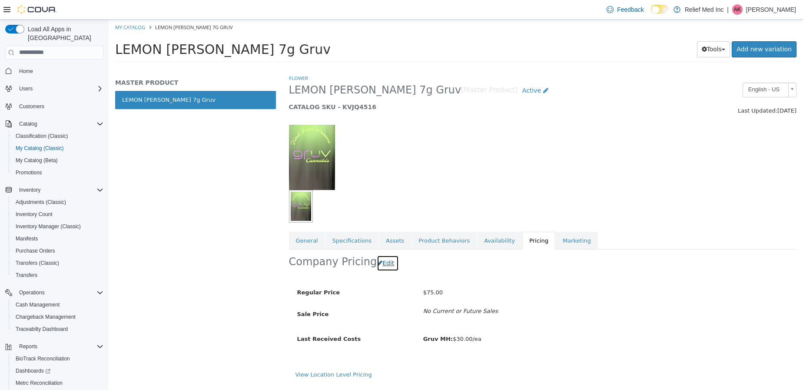
click at [389, 262] on button "Edit" at bounding box center [388, 263] width 22 height 16
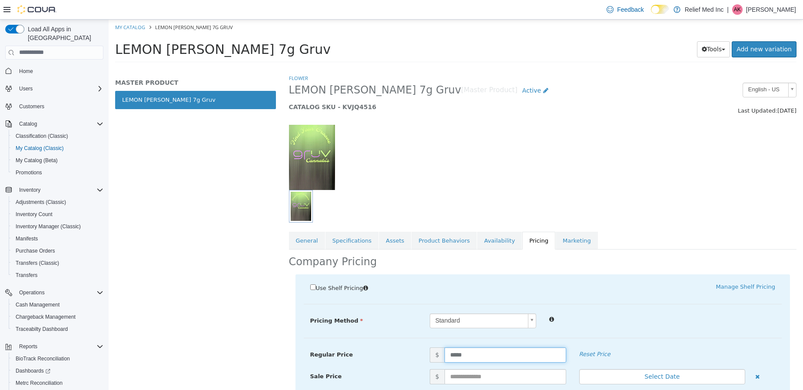
drag, startPoint x: 473, startPoint y: 355, endPoint x: 412, endPoint y: 357, distance: 60.4
click at [415, 353] on div "Regular Price $ ***** Reset Price" at bounding box center [543, 354] width 478 height 15
type input "**"
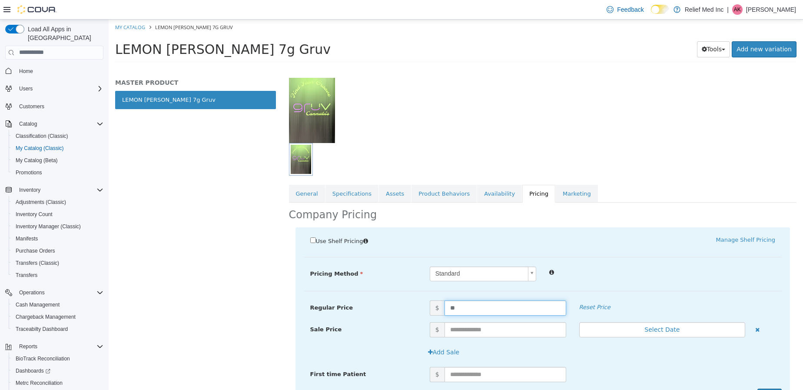
scroll to position [93, 0]
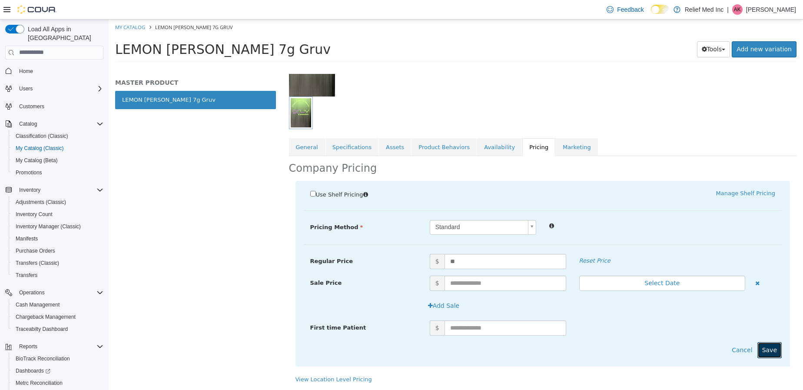
click at [757, 348] on button "Save" at bounding box center [769, 349] width 24 height 16
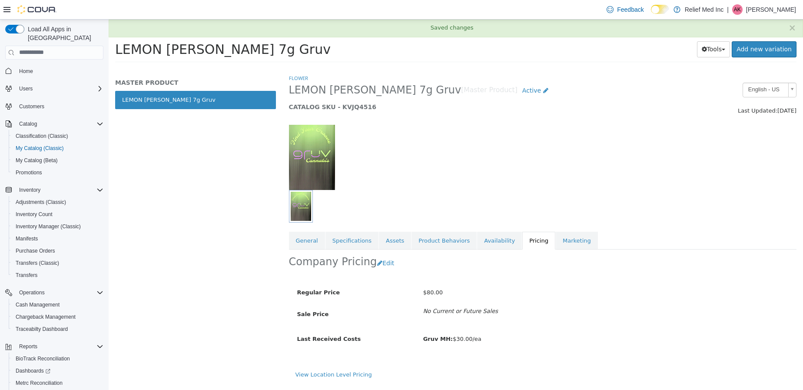
scroll to position [0, 0]
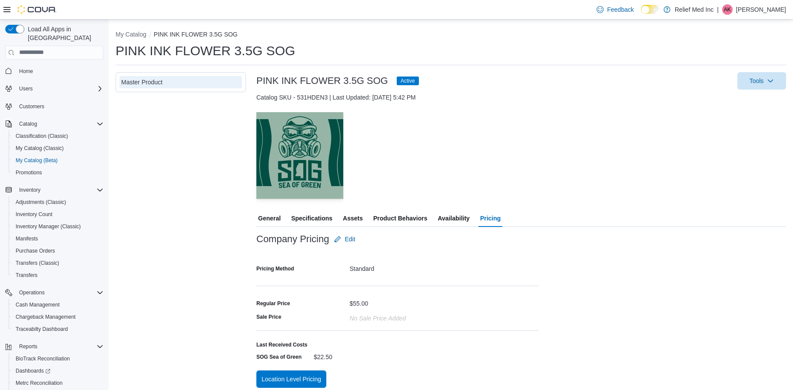
scroll to position [2, 0]
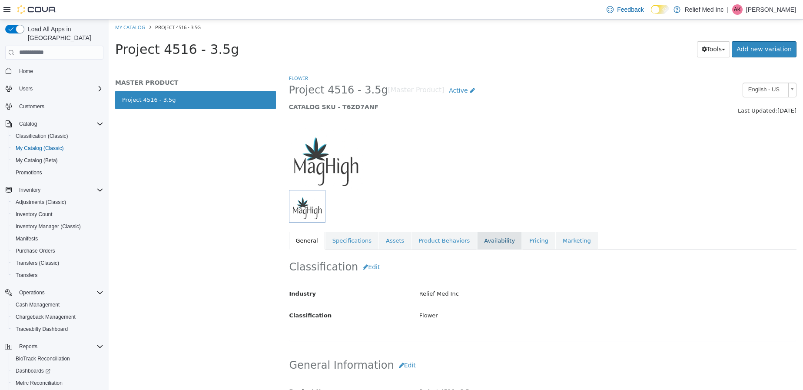
click at [485, 234] on link "Availability" at bounding box center [499, 240] width 45 height 18
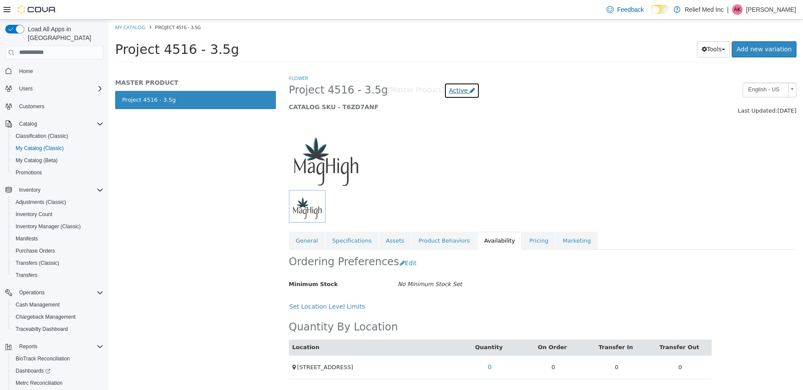
click at [470, 93] on icon at bounding box center [472, 90] width 5 height 6
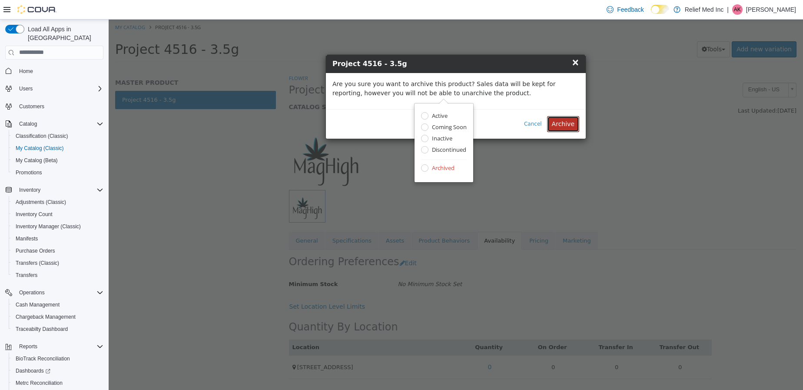
click at [571, 124] on button "Archive" at bounding box center [563, 124] width 32 height 16
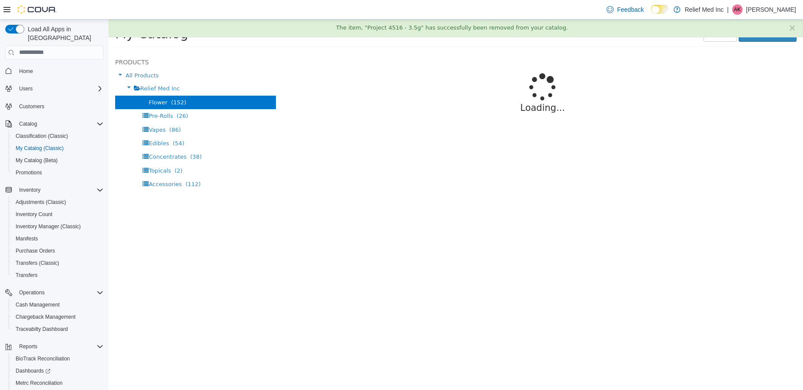
select select "**********"
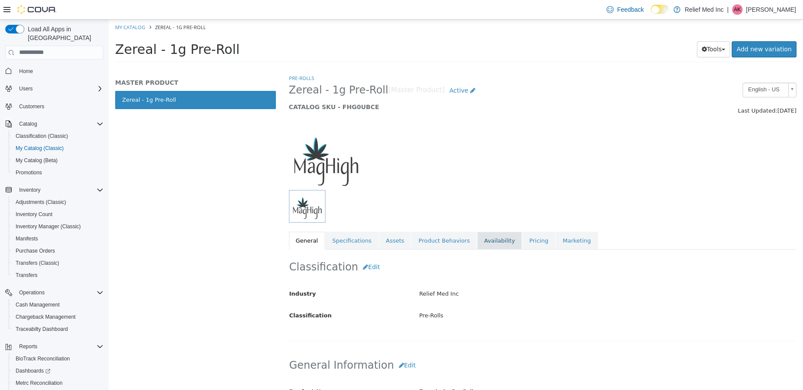
click at [494, 243] on link "Availability" at bounding box center [499, 240] width 45 height 18
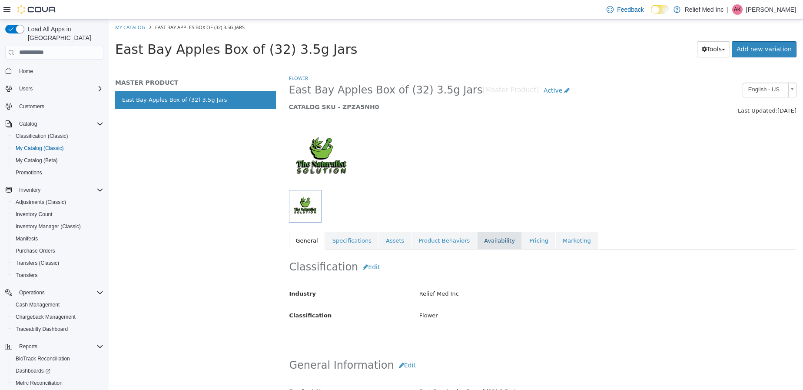
click at [477, 240] on link "Availability" at bounding box center [499, 240] width 45 height 18
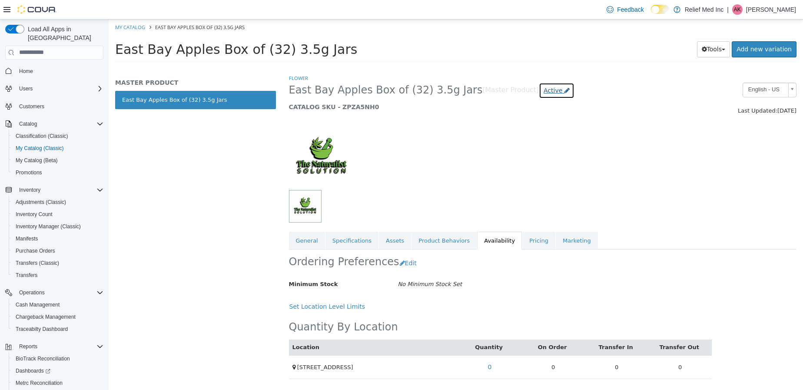
click at [564, 89] on icon at bounding box center [566, 90] width 5 height 6
click at [510, 170] on label "Archived" at bounding box center [522, 168] width 25 height 9
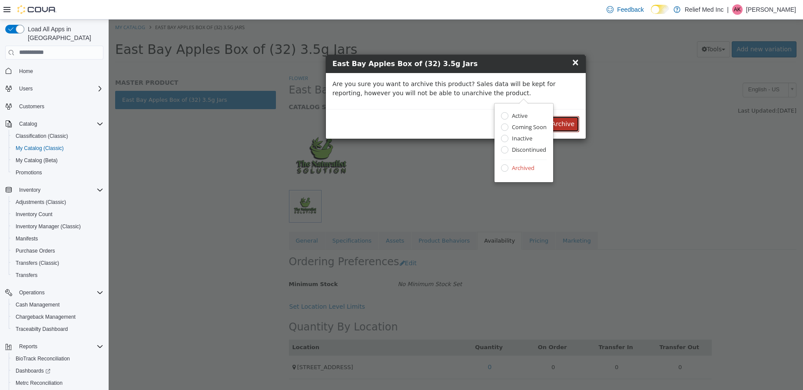
click at [560, 119] on button "Archive" at bounding box center [563, 124] width 32 height 16
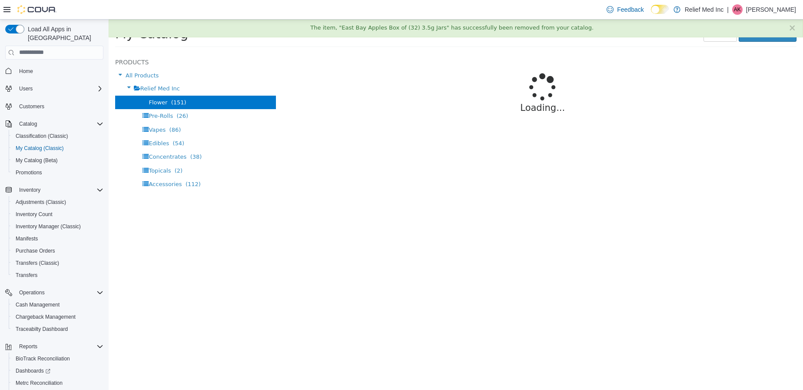
select select "**********"
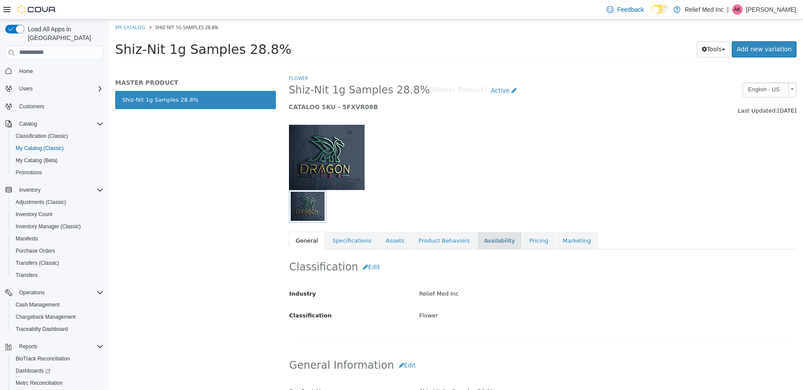
click at [484, 240] on link "Availability" at bounding box center [499, 240] width 45 height 18
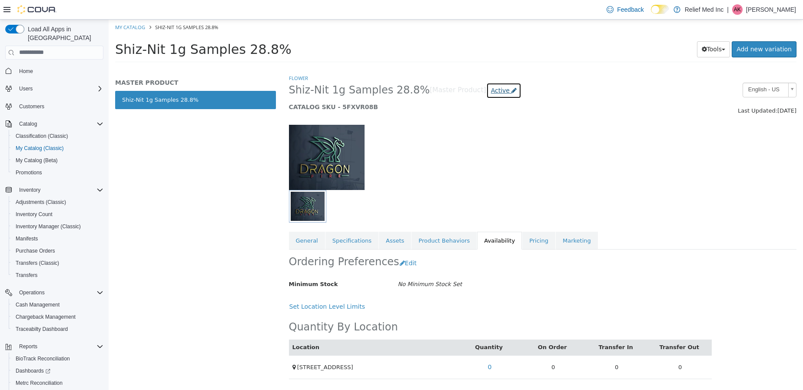
click at [491, 87] on span "Active" at bounding box center [500, 89] width 19 height 7
click at [478, 162] on div "Active Coming Soon Inactive Discontinued Archived" at bounding box center [480, 142] width 46 height 61
click at [479, 165] on label "Archived" at bounding box center [478, 168] width 25 height 9
drag, startPoint x: 479, startPoint y: 165, endPoint x: 464, endPoint y: 168, distance: 14.7
click at [464, 168] on div "Archived" at bounding box center [480, 168] width 46 height 9
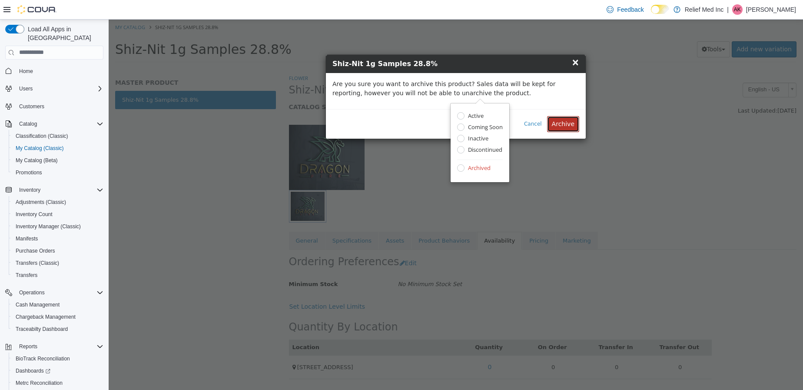
click at [573, 119] on button "Archive" at bounding box center [563, 124] width 32 height 16
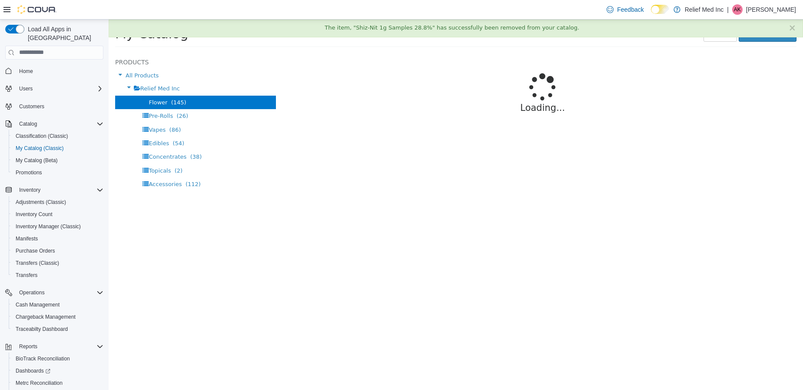
select select "**********"
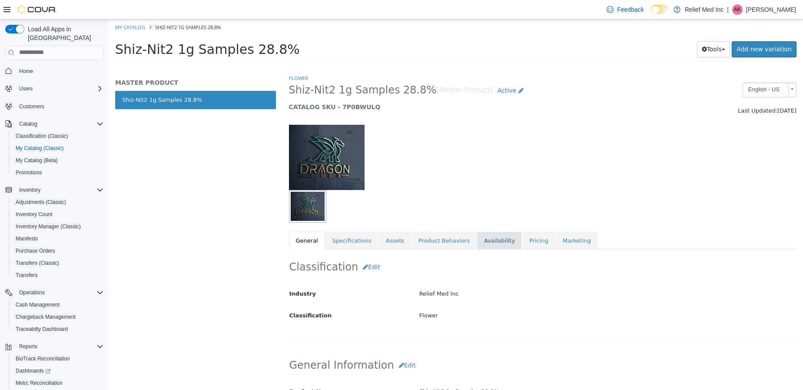
click at [477, 243] on link "Availability" at bounding box center [499, 240] width 45 height 18
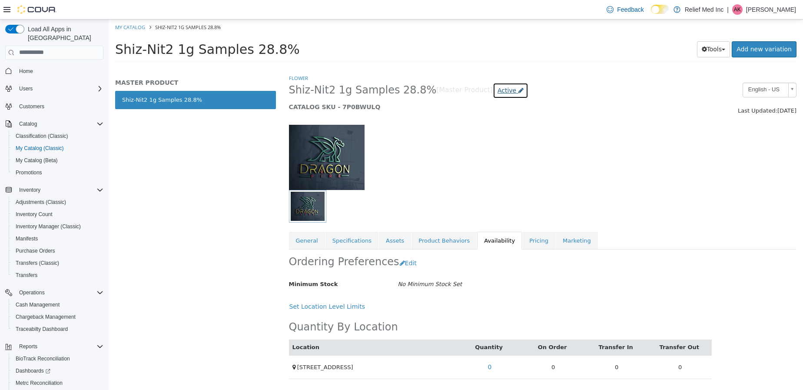
click at [493, 85] on link "Active" at bounding box center [511, 90] width 36 height 16
click at [474, 167] on label "Archived" at bounding box center [483, 168] width 25 height 9
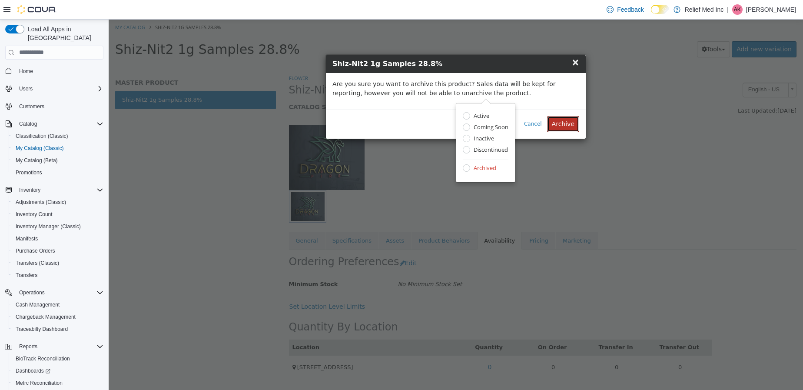
click at [574, 122] on button "Archive" at bounding box center [563, 124] width 32 height 16
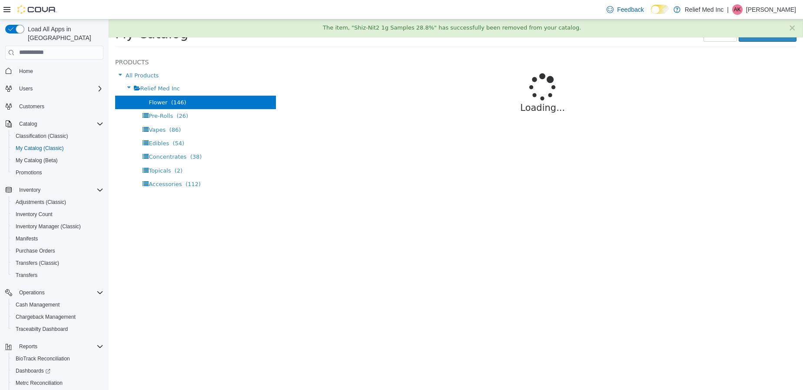
select select "**********"
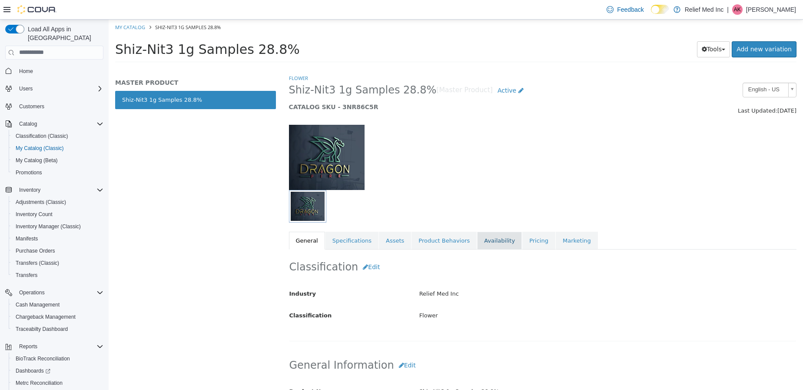
click at [485, 236] on link "Availability" at bounding box center [499, 240] width 45 height 18
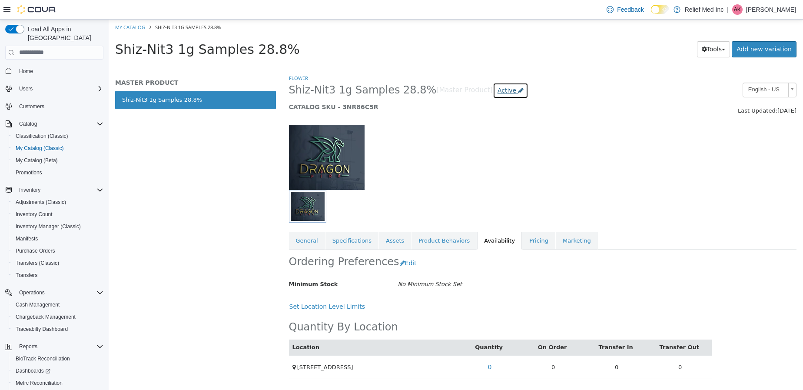
click at [497, 88] on span "Active" at bounding box center [506, 89] width 19 height 7
click at [485, 166] on label "Archived" at bounding box center [483, 168] width 25 height 9
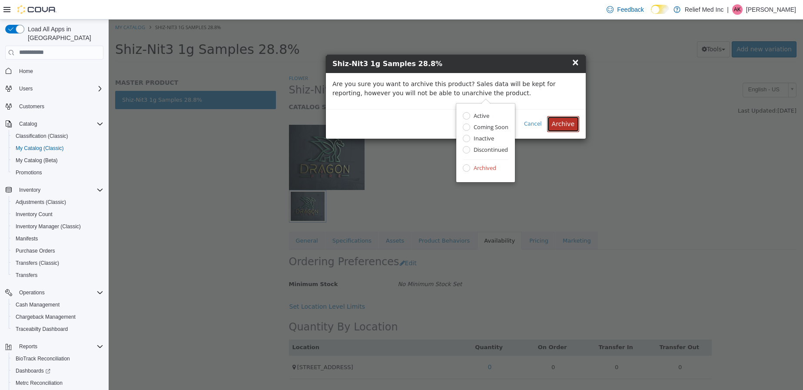
click at [557, 123] on button "Archive" at bounding box center [563, 124] width 32 height 16
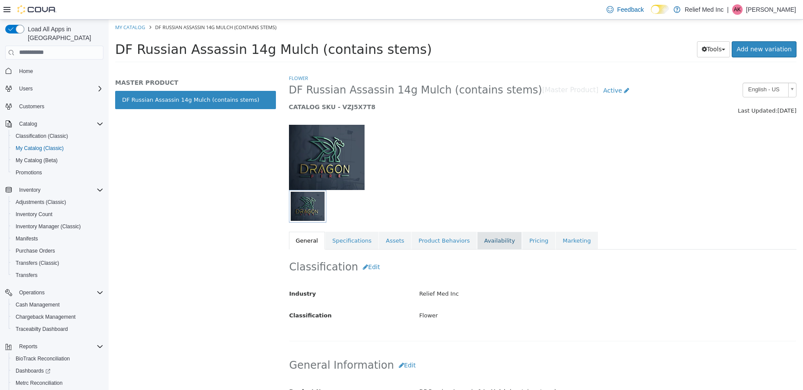
click at [489, 236] on link "Availability" at bounding box center [499, 240] width 45 height 18
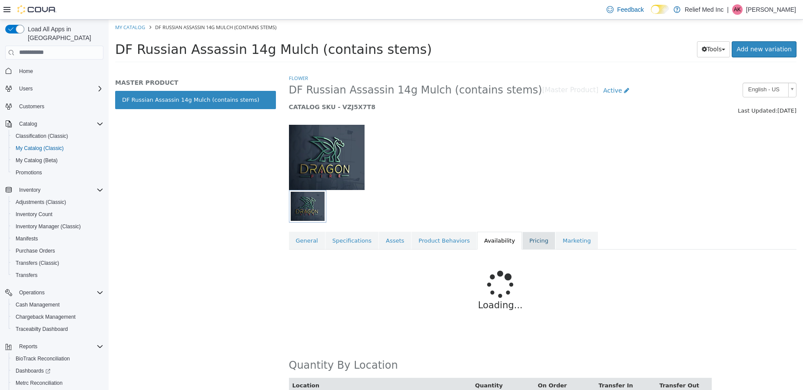
click at [522, 242] on link "Pricing" at bounding box center [538, 240] width 33 height 18
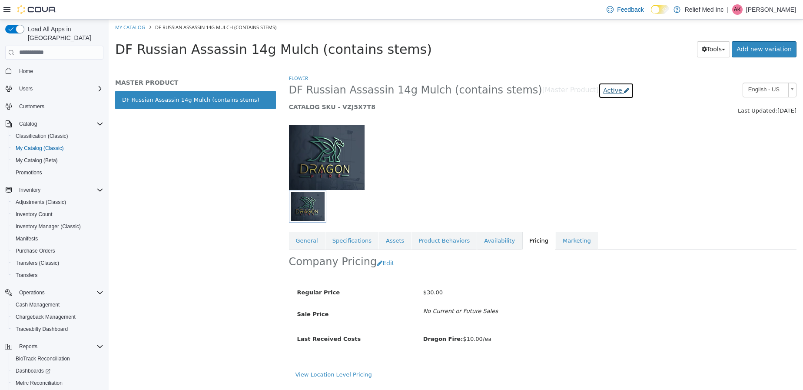
click at [603, 93] on span "Active" at bounding box center [612, 89] width 19 height 7
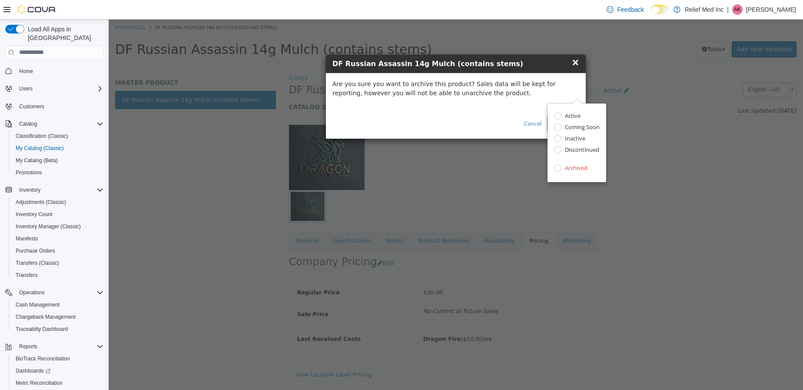
click at [512, 119] on div "Cancel Archive" at bounding box center [456, 124] width 260 height 30
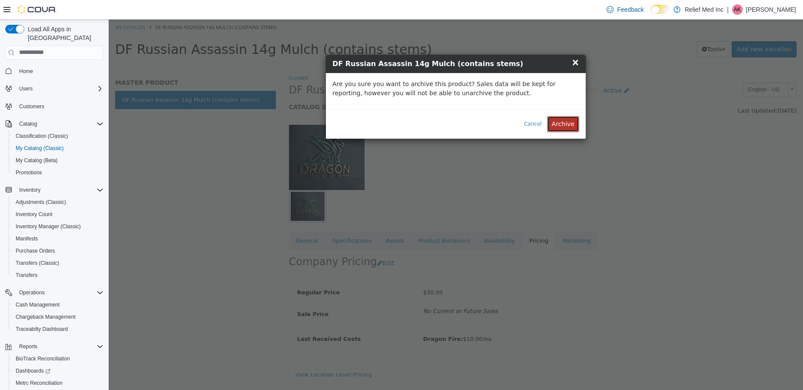
click at [560, 123] on button "Archive" at bounding box center [563, 124] width 32 height 16
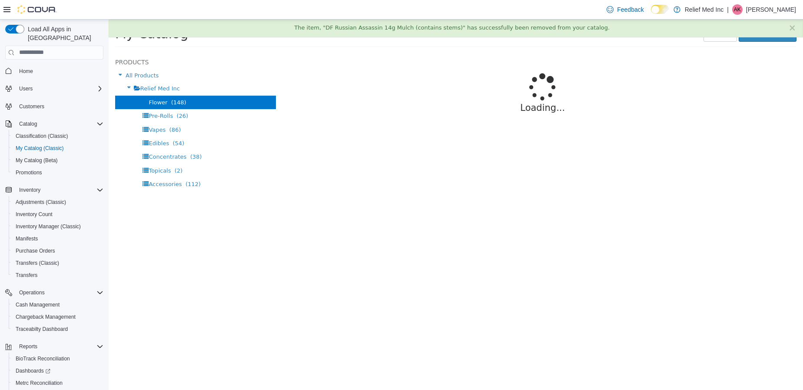
select select "**********"
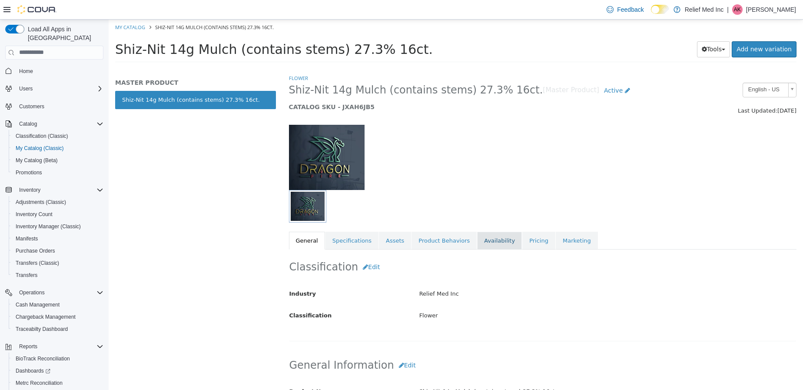
click at [482, 234] on link "Availability" at bounding box center [499, 240] width 45 height 18
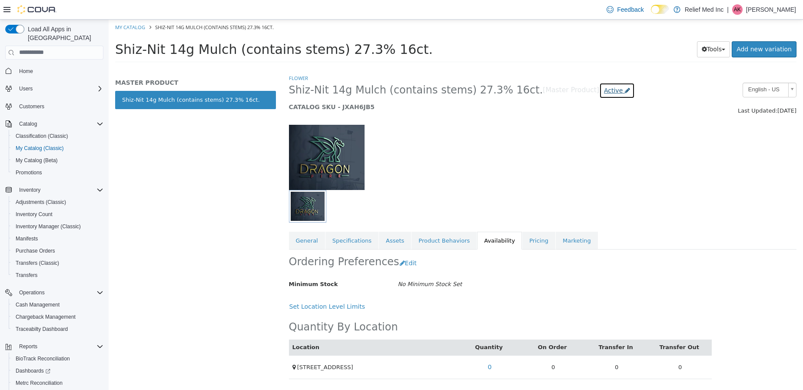
click at [604, 93] on span "Active" at bounding box center [613, 89] width 19 height 7
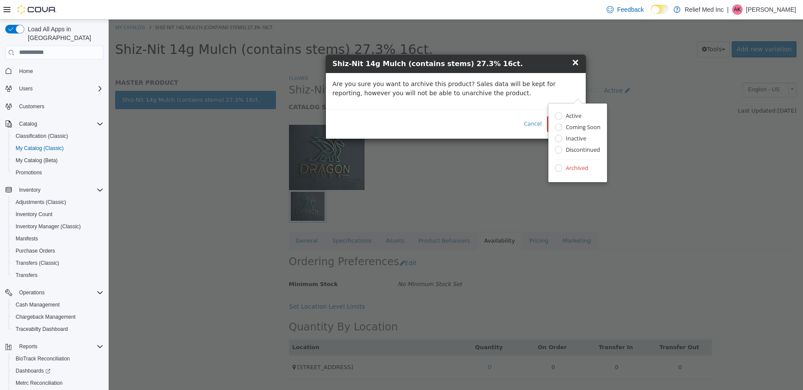
click at [496, 119] on div "Cancel Archive" at bounding box center [456, 124] width 260 height 30
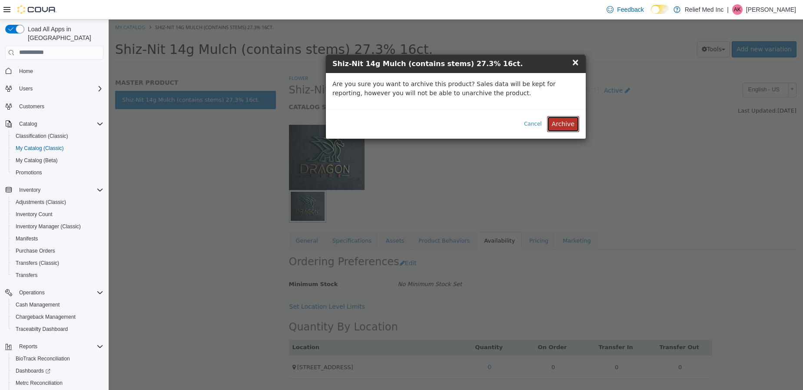
click at [571, 122] on button "Archive" at bounding box center [563, 124] width 32 height 16
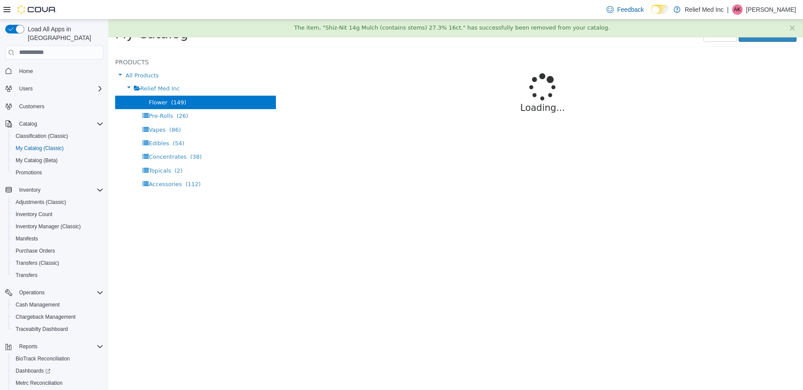
select select "**********"
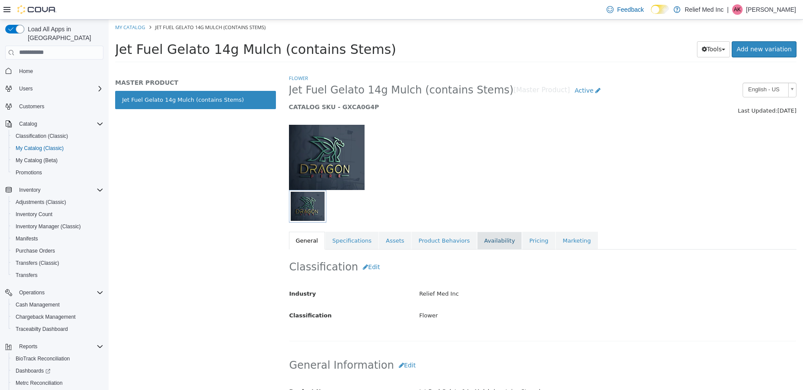
click at [485, 232] on link "Availability" at bounding box center [499, 240] width 45 height 18
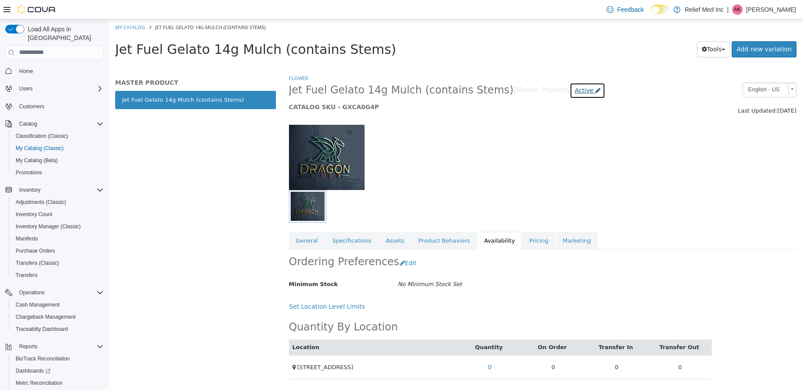
click at [574, 93] on span "Active" at bounding box center [583, 89] width 19 height 7
click at [540, 167] on label "Archived" at bounding box center [552, 168] width 25 height 9
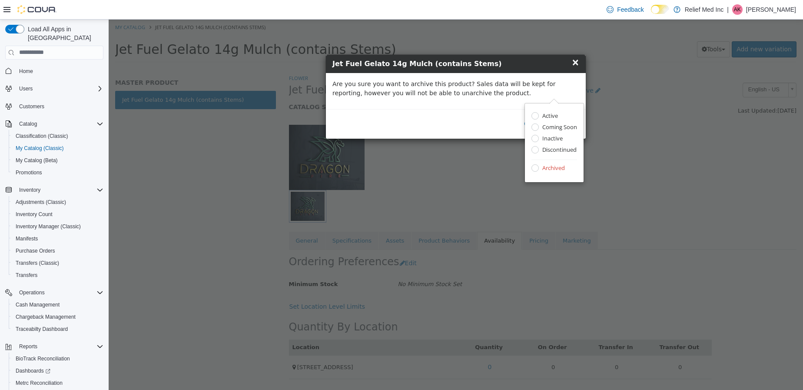
click at [563, 86] on p "Are you sure you want to archive this product? Sales data will be kept for repo…" at bounding box center [455, 88] width 247 height 18
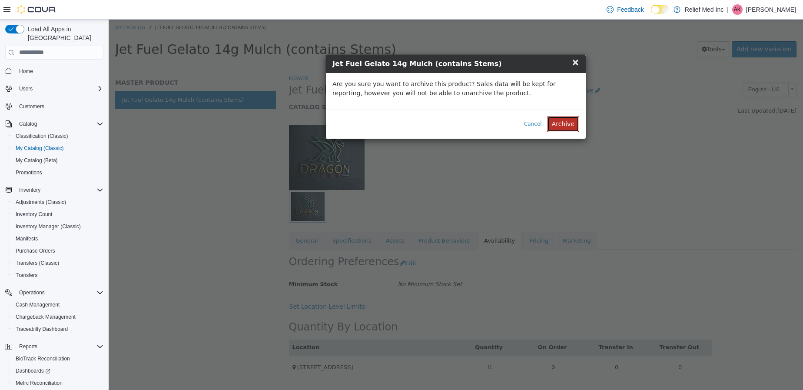
click at [559, 119] on button "Archive" at bounding box center [563, 124] width 32 height 16
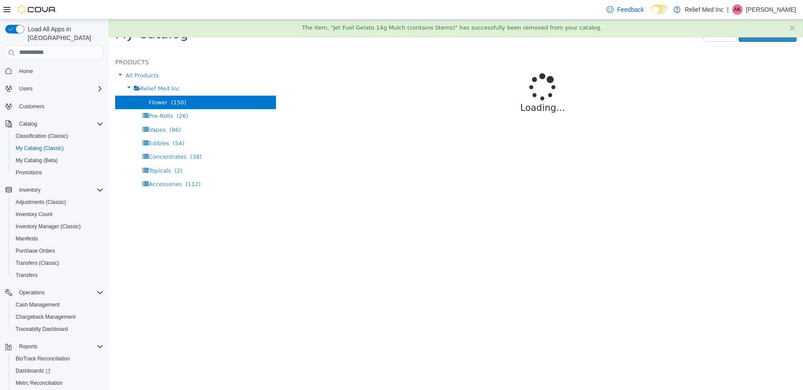
select select "**********"
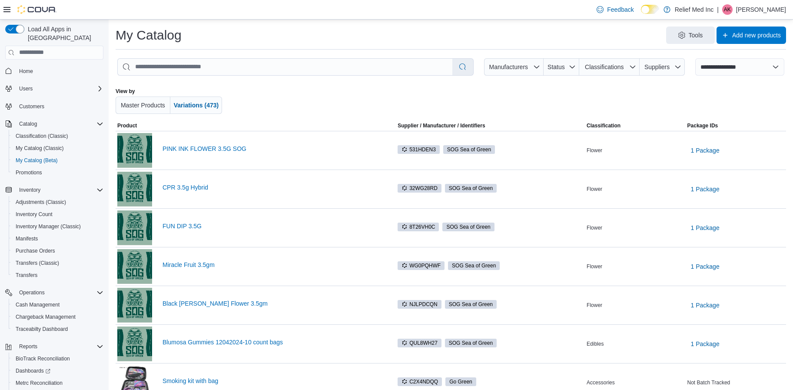
select select "**********"
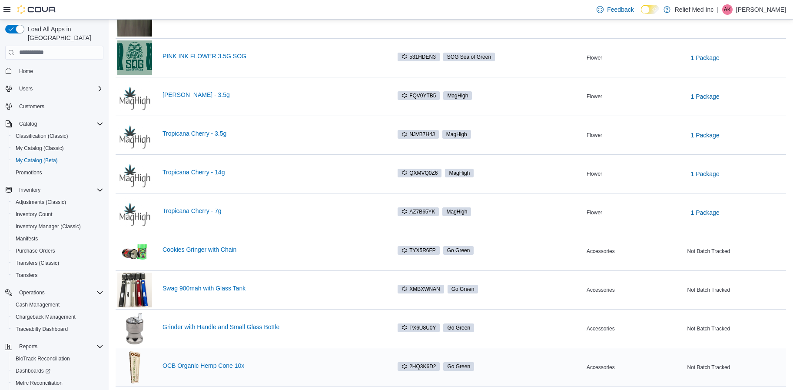
scroll to position [401, 0]
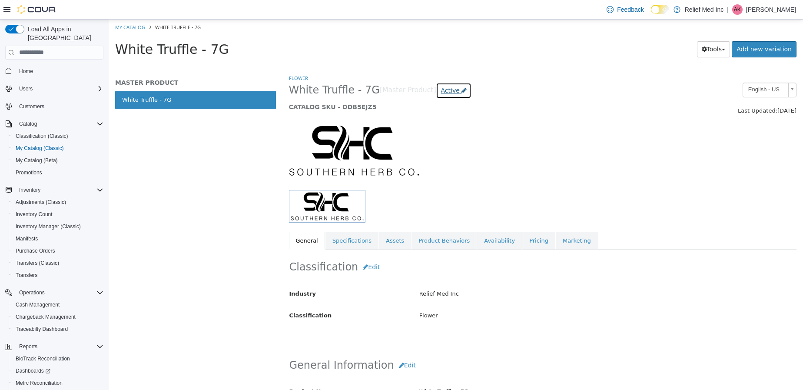
click at [445, 94] on link "Active" at bounding box center [454, 90] width 36 height 16
click at [424, 166] on label "Archived" at bounding box center [436, 168] width 25 height 9
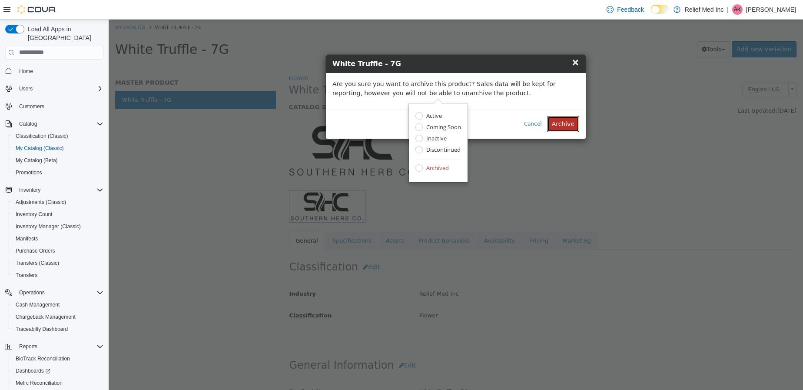
click at [564, 119] on button "Archive" at bounding box center [563, 124] width 32 height 16
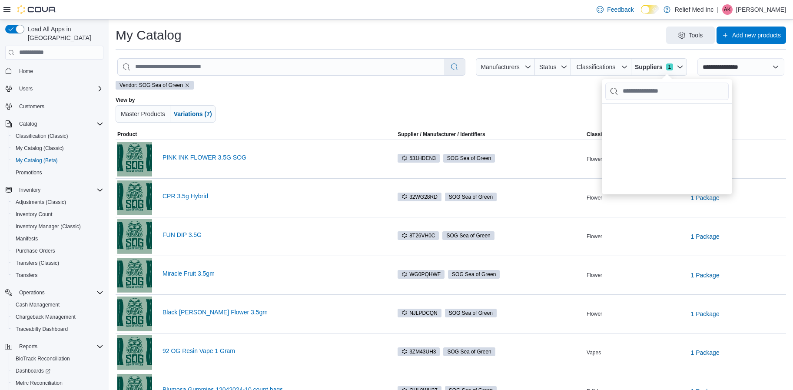
select select "**********"
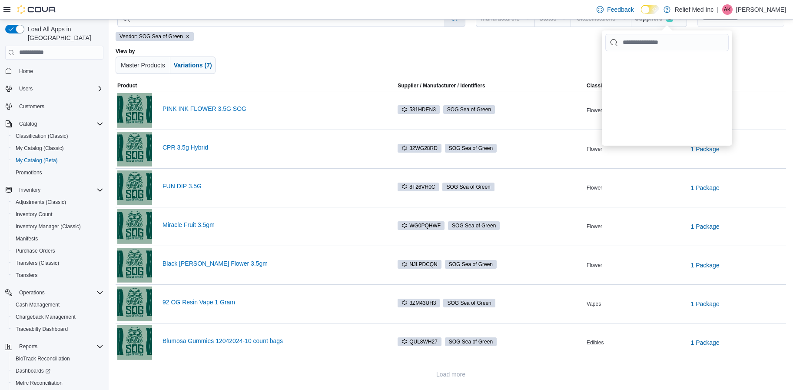
scroll to position [196, 0]
click at [23, 66] on span "Home" at bounding box center [26, 71] width 14 height 10
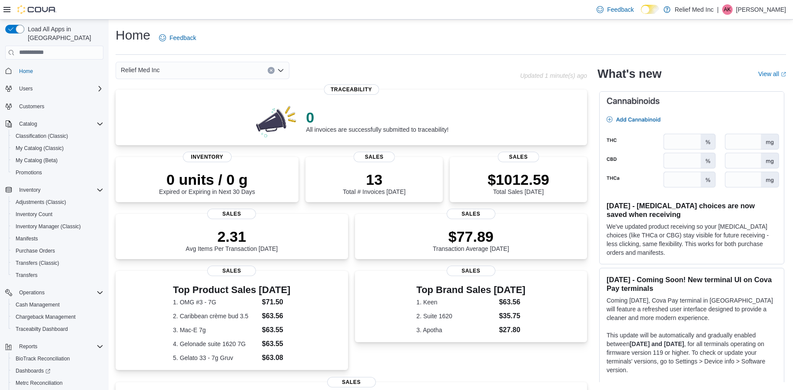
click at [493, 37] on div "Home Feedback" at bounding box center [451, 38] width 670 height 23
click at [33, 157] on span "My Catalog (Beta)" at bounding box center [37, 160] width 42 height 7
select select "**********"
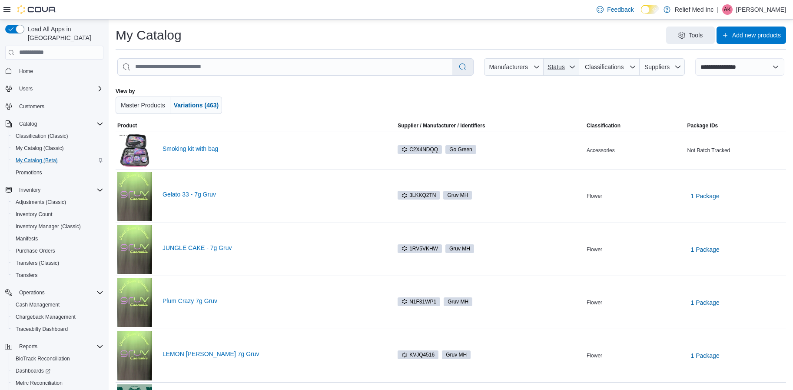
click at [575, 66] on span "Status" at bounding box center [561, 66] width 29 height 17
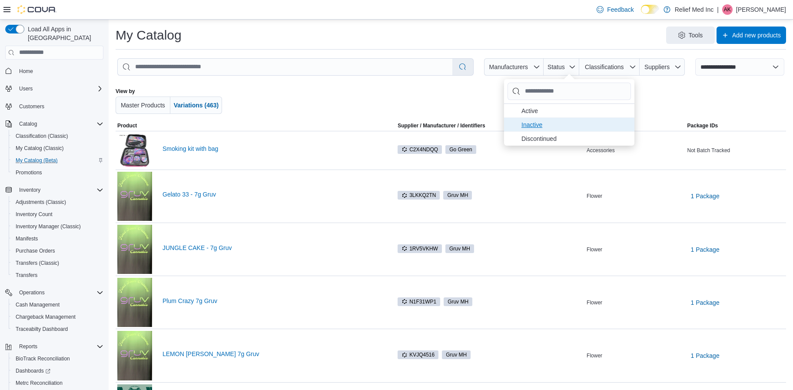
click at [542, 121] on span "Inactive . To check this option, press Enter." at bounding box center [575, 124] width 108 height 10
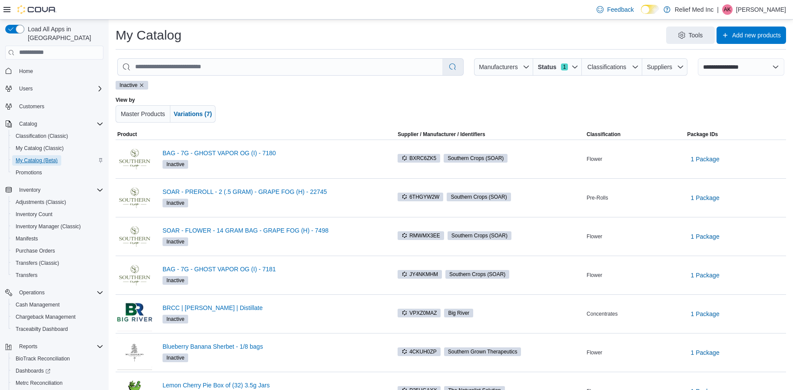
click at [31, 157] on span "My Catalog (Beta)" at bounding box center [37, 160] width 42 height 7
click at [321, 74] on input "search" at bounding box center [280, 67] width 325 height 17
type input "********"
click at [455, 59] on button "button" at bounding box center [453, 67] width 14 height 17
select select "*********"
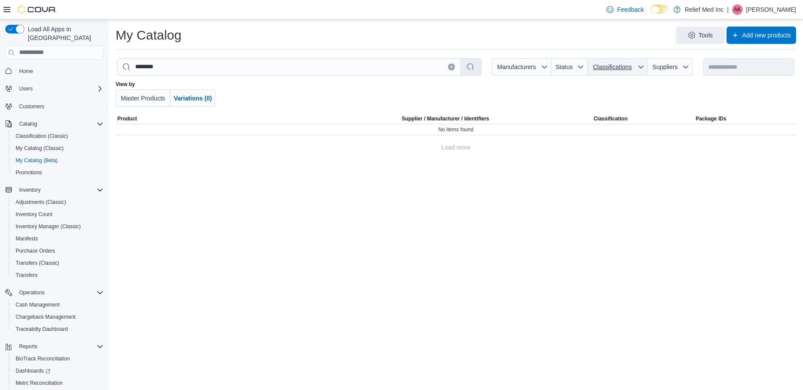
click at [637, 68] on icon "button" at bounding box center [640, 66] width 7 height 7
click at [681, 70] on span "Suppliers" at bounding box center [670, 66] width 38 height 17
click at [687, 67] on icon "button" at bounding box center [685, 67] width 5 height 3
click at [664, 90] on input "Suppliers" at bounding box center [669, 91] width 123 height 17
click at [21, 145] on span "My Catalog (Classic)" at bounding box center [40, 148] width 48 height 7
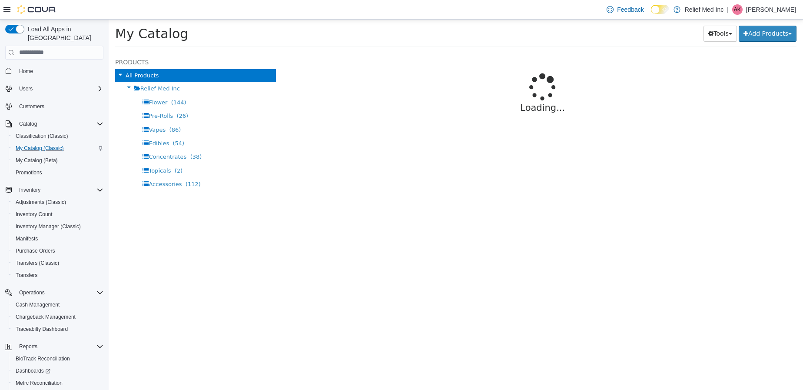
select select "**********"
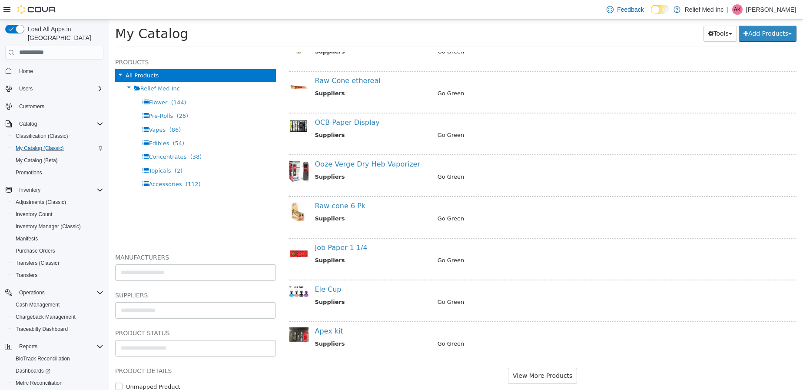
scroll to position [666, 0]
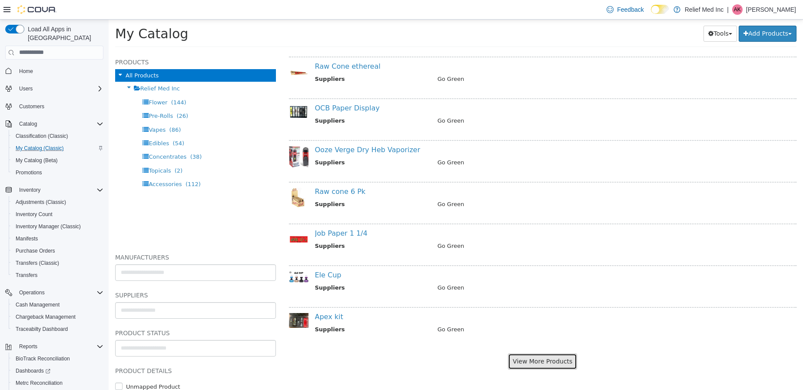
click at [538, 356] on button "View More Products" at bounding box center [542, 361] width 69 height 16
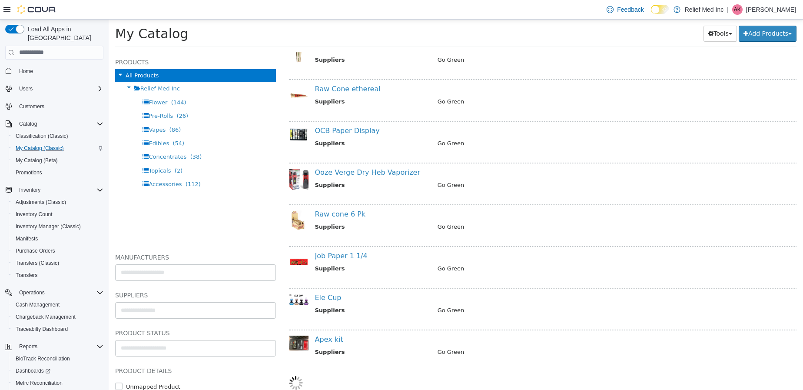
scroll to position [643, 0]
select select "**********"
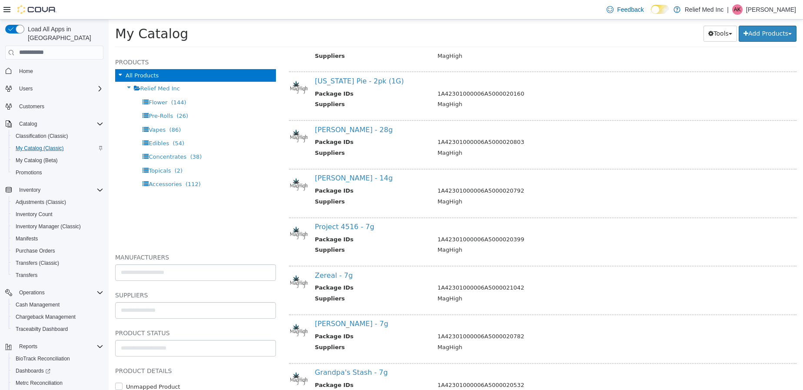
scroll to position [1666, 0]
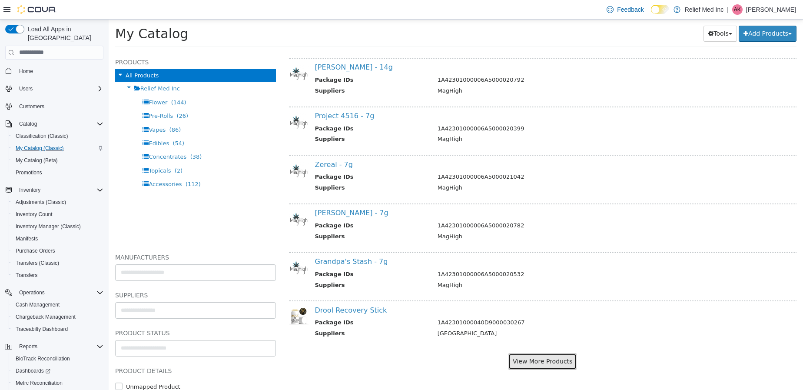
click at [527, 366] on button "View More Products" at bounding box center [542, 361] width 69 height 16
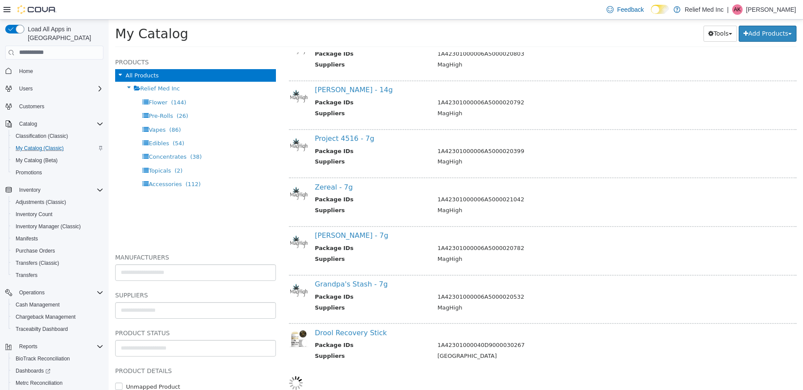
select select "**********"
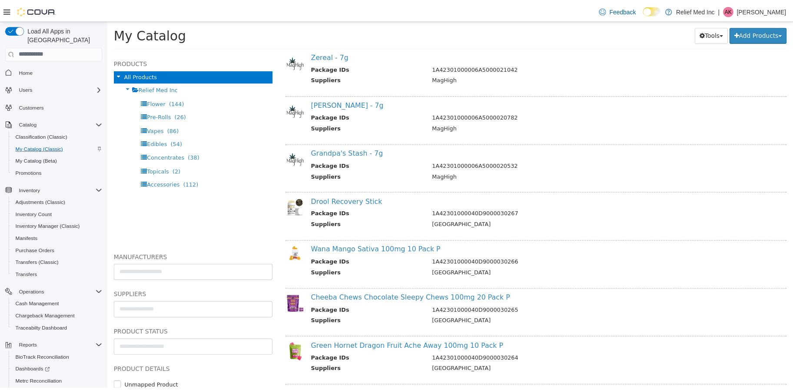
scroll to position [1773, 0]
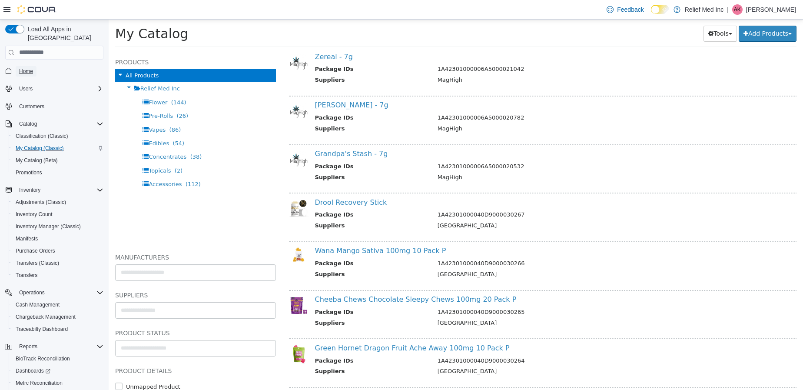
click at [18, 66] on link "Home" at bounding box center [26, 71] width 21 height 10
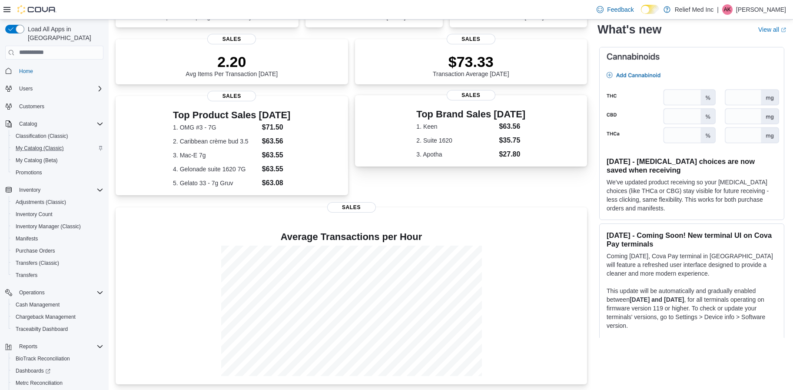
scroll to position [176, 0]
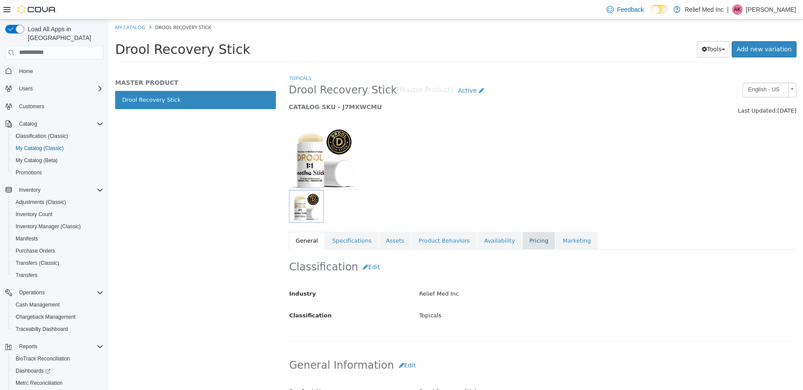
click at [522, 240] on link "Pricing" at bounding box center [538, 240] width 33 height 18
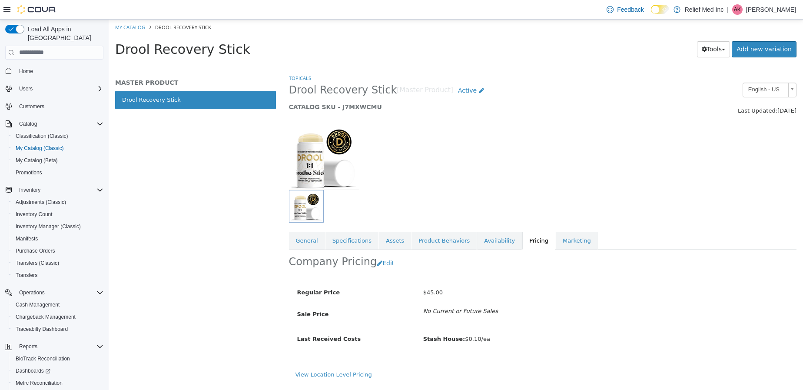
click at [557, 162] on div at bounding box center [542, 152] width 521 height 74
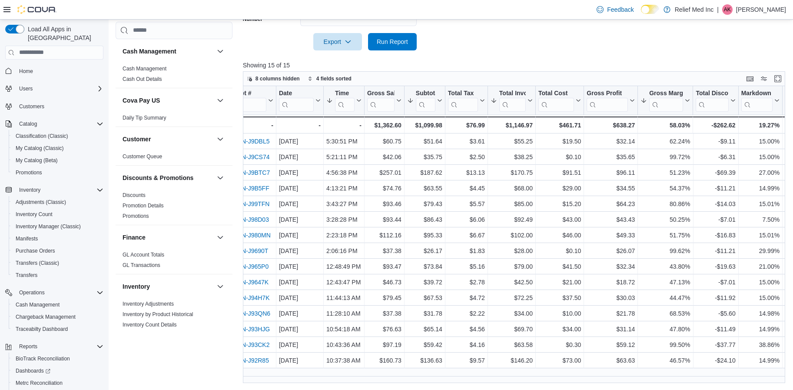
scroll to position [0, 149]
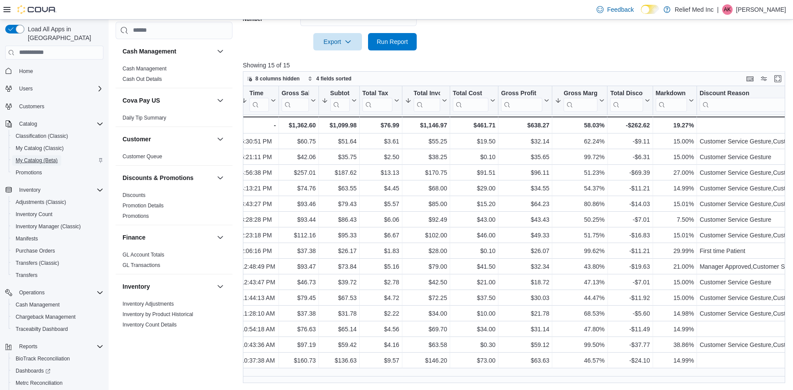
click at [32, 157] on span "My Catalog (Beta)" at bounding box center [37, 160] width 42 height 7
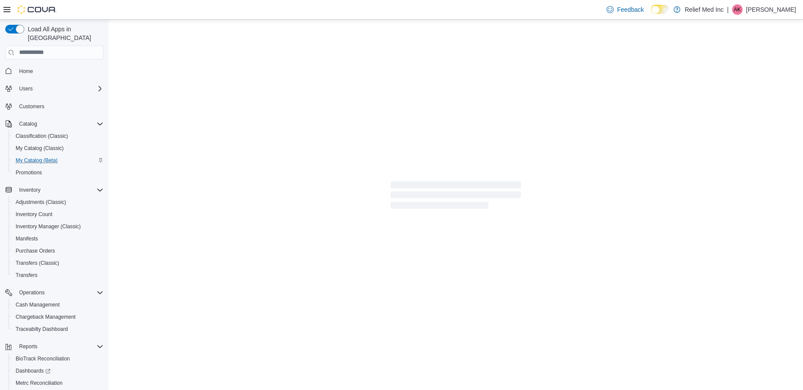
select select "**********"
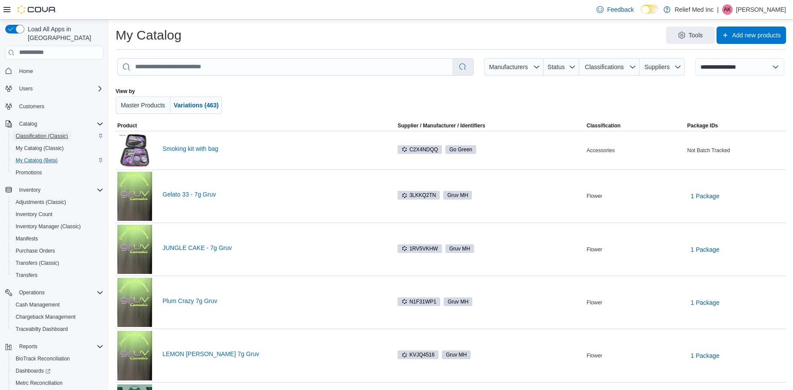
click at [31, 133] on span "Classification (Classic)" at bounding box center [42, 136] width 53 height 7
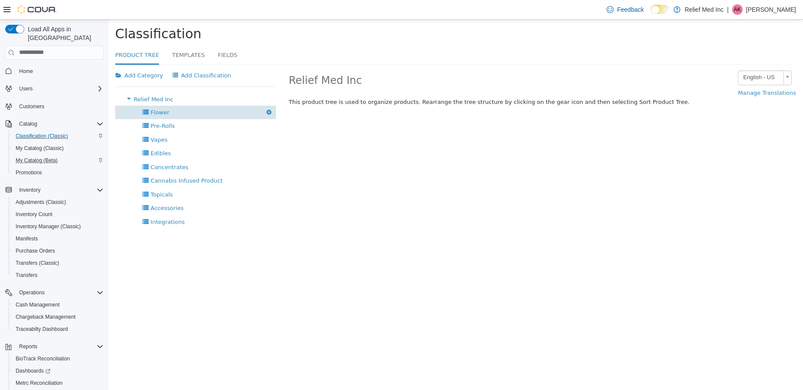
click at [163, 117] on div "Flower Delete" at bounding box center [195, 111] width 161 height 13
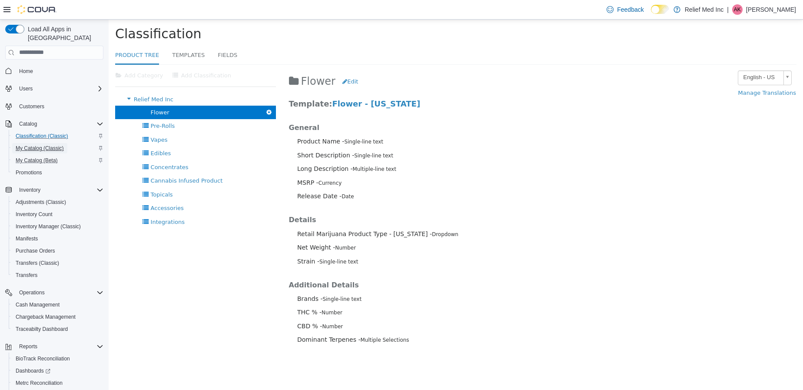
click at [36, 145] on span "My Catalog (Classic)" at bounding box center [40, 148] width 48 height 7
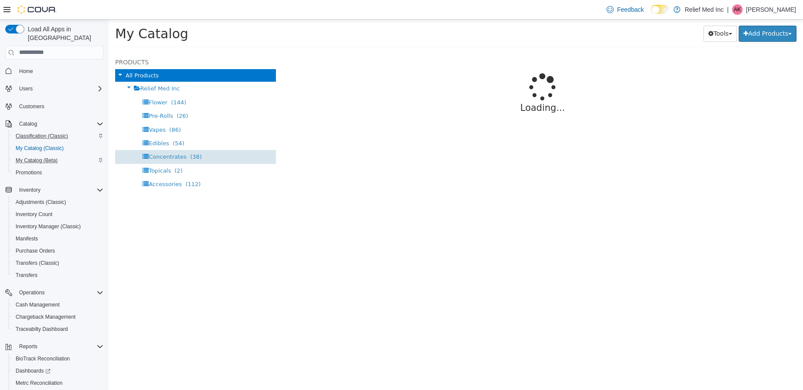
select select "**********"
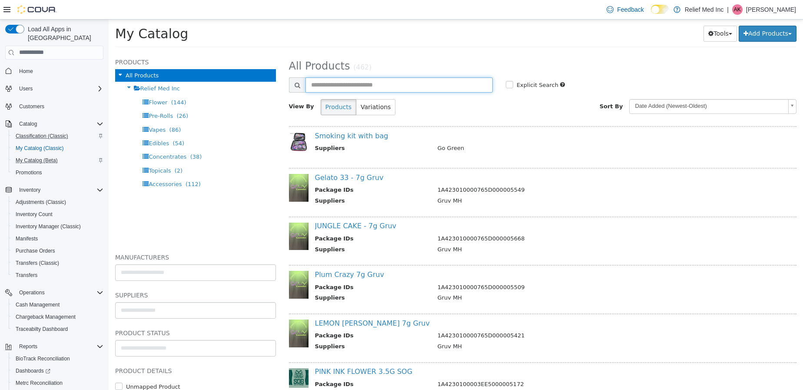
click at [350, 86] on input "text" at bounding box center [398, 84] width 187 height 15
type input "*****"
select select "**********"
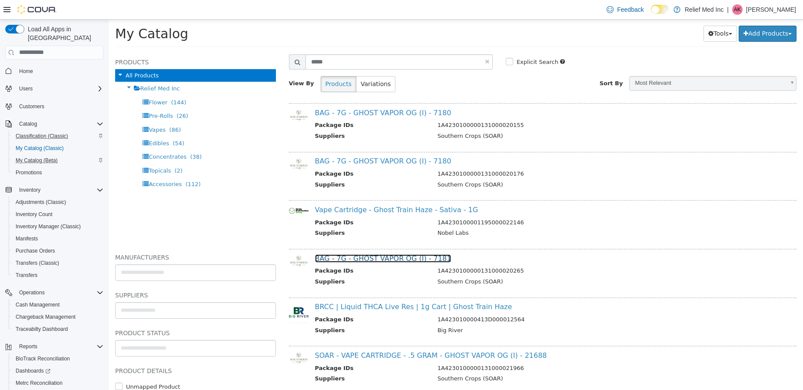
scroll to position [43, 0]
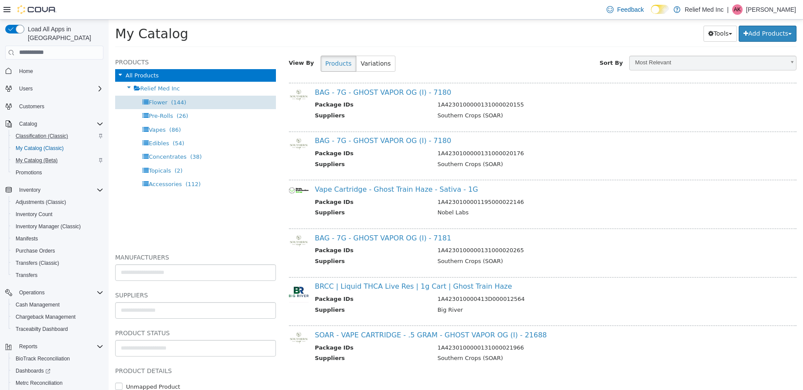
click at [149, 99] on span "Flower" at bounding box center [158, 102] width 19 height 7
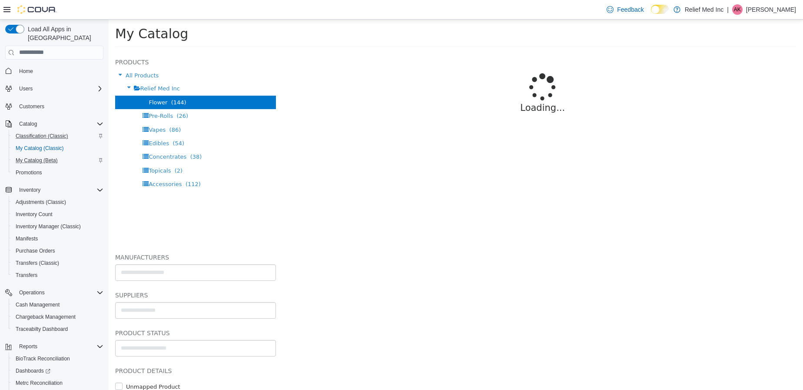
select select "**********"
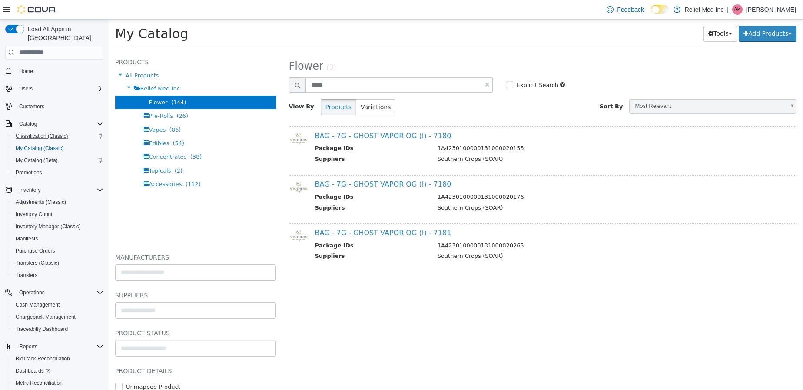
click at [381, 129] on div "BAG - 7G - GHOST VAPOR OG (I) - 7180 Package IDs 1A4230100000131000020155 Suppl…" at bounding box center [543, 148] width 508 height 44
click at [381, 133] on link "BAG - 7G - GHOST VAPOR OG (I) - 7180" at bounding box center [383, 135] width 136 height 8
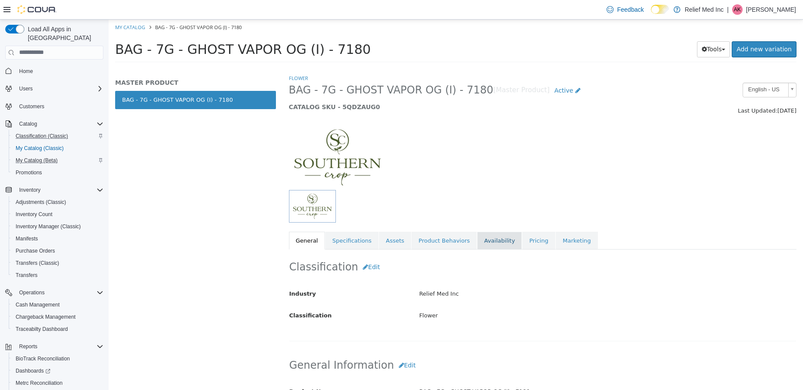
click at [477, 239] on link "Availability" at bounding box center [499, 240] width 45 height 18
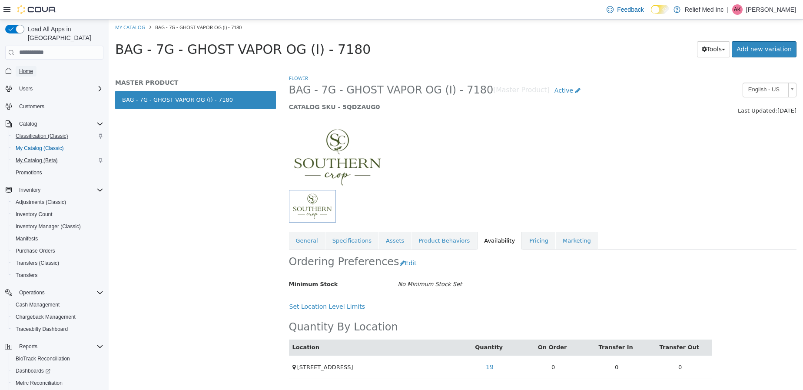
click at [24, 68] on span "Home" at bounding box center [26, 71] width 14 height 7
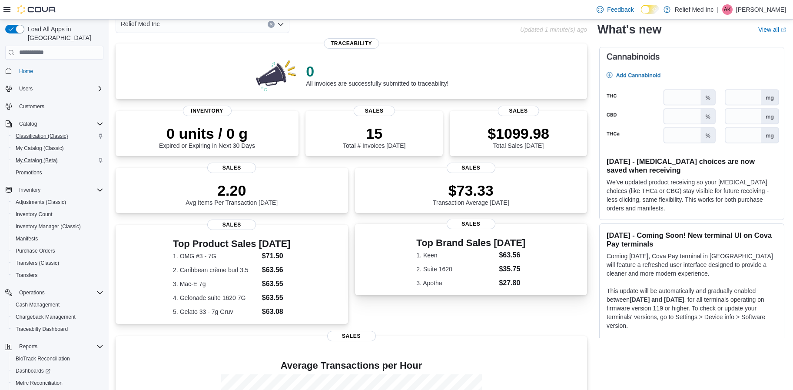
scroll to position [46, 0]
click at [517, 140] on p "$1099.98" at bounding box center [518, 132] width 62 height 17
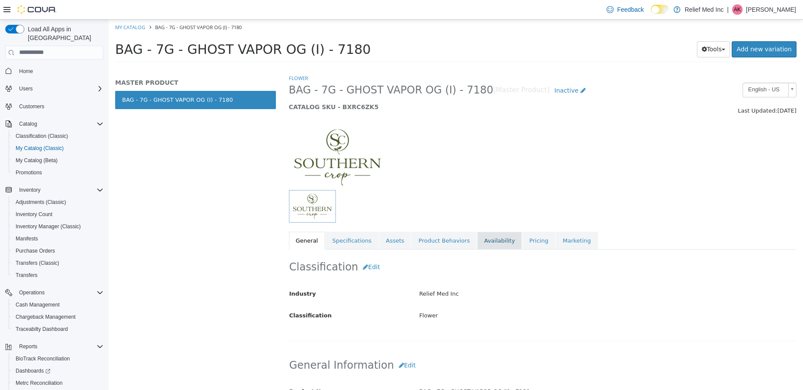
click at [477, 245] on link "Availability" at bounding box center [499, 240] width 45 height 18
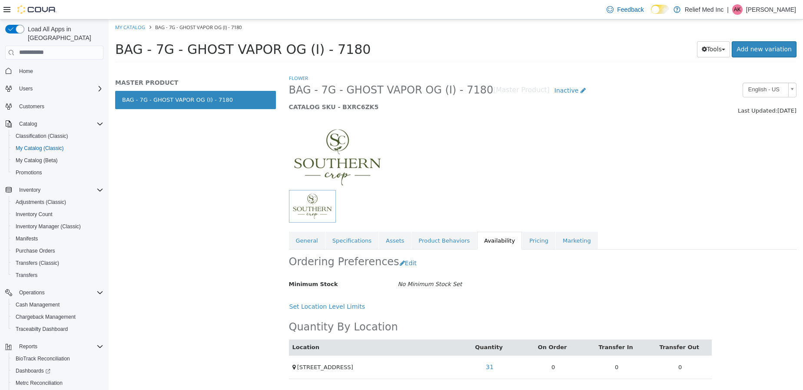
click at [626, 149] on div at bounding box center [542, 152] width 521 height 74
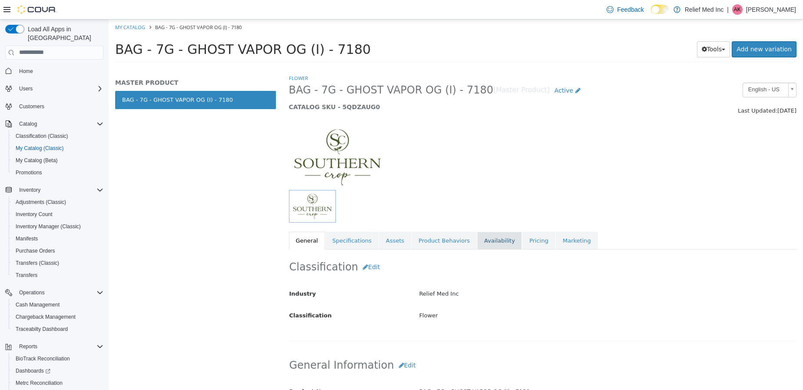
click at [482, 242] on link "Availability" at bounding box center [499, 240] width 45 height 18
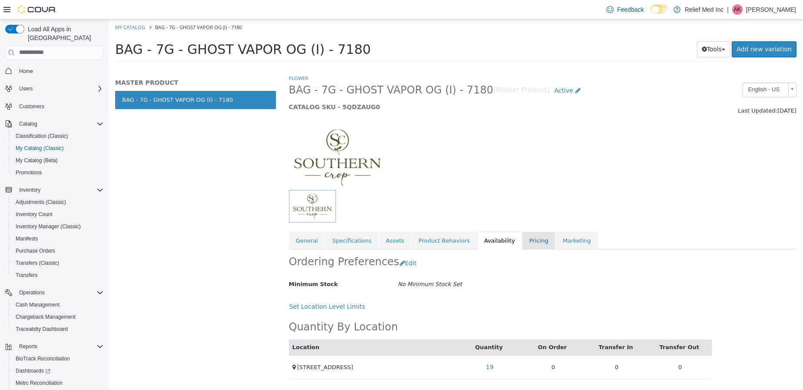
click at [522, 234] on link "Pricing" at bounding box center [538, 240] width 33 height 18
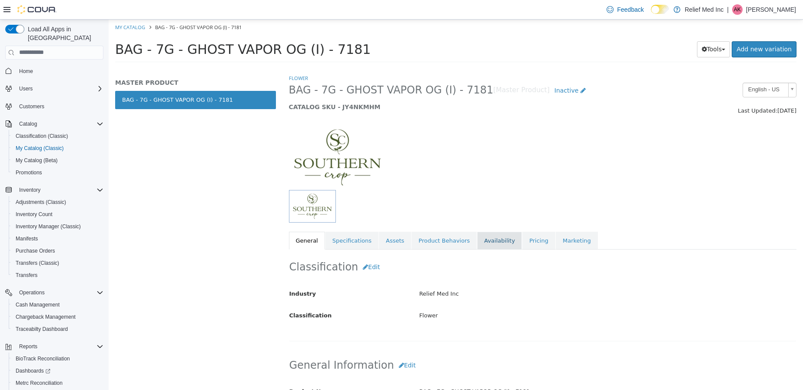
click at [484, 238] on link "Availability" at bounding box center [499, 240] width 45 height 18
click at [477, 245] on link "Availability" at bounding box center [499, 240] width 45 height 18
click at [482, 228] on div "Flower BAG - 7G - GHOST VAPOR OG (I) - 7180 [Master Product] Inactive CATALOG S…" at bounding box center [543, 161] width 508 height 176
click at [484, 237] on link "Availability" at bounding box center [499, 240] width 45 height 18
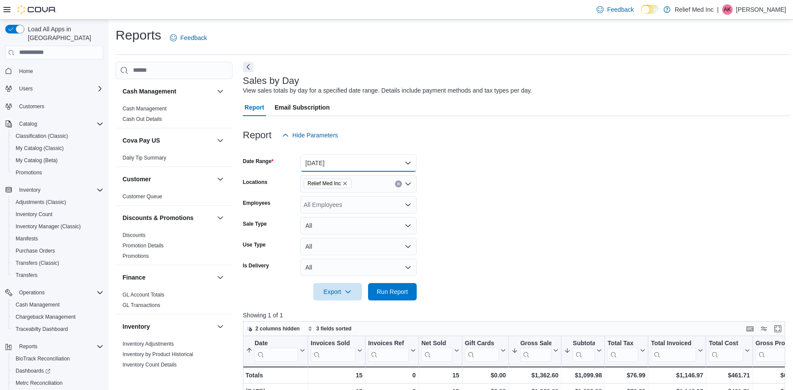
click at [399, 160] on button "[DATE]" at bounding box center [358, 162] width 116 height 17
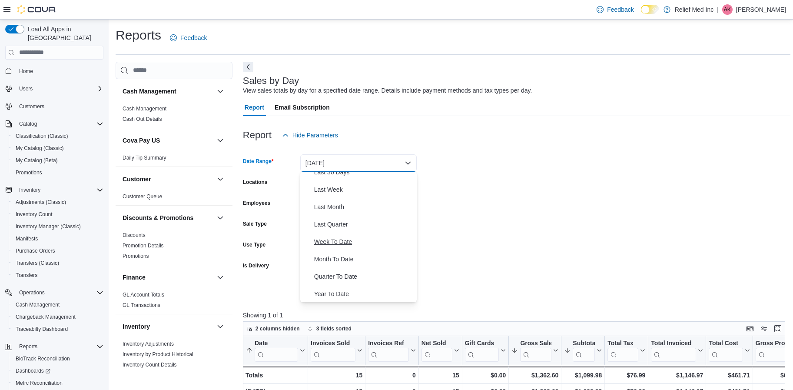
scroll to position [130, 0]
click at [337, 259] on span "Month To Date" at bounding box center [363, 258] width 99 height 10
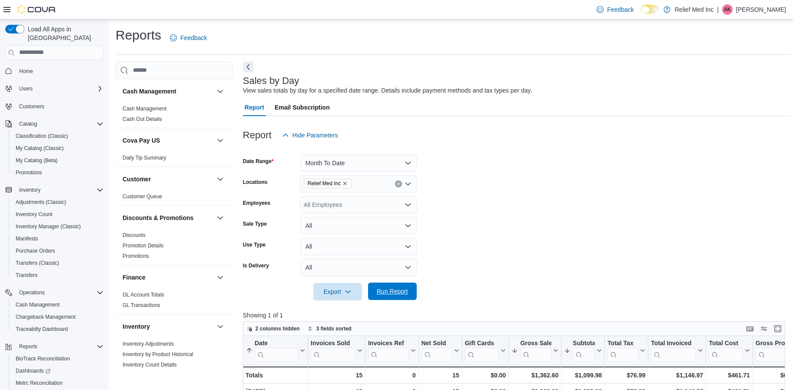
click at [385, 293] on span "Run Report" at bounding box center [392, 291] width 31 height 9
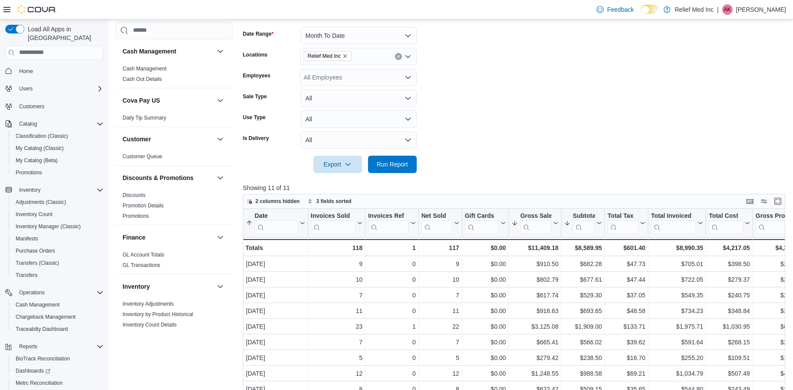
scroll to position [250, 0]
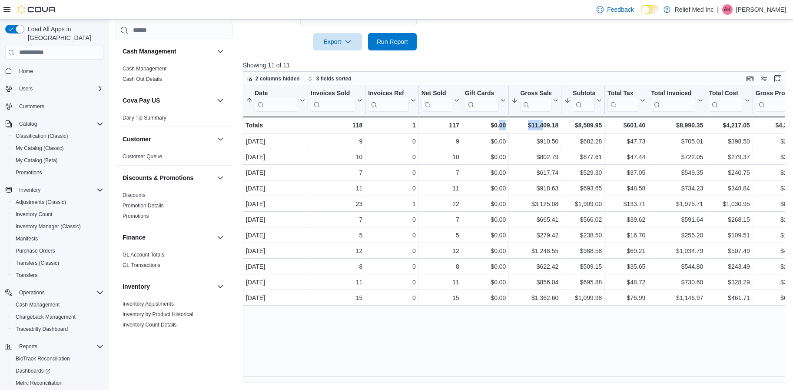
drag, startPoint x: 498, startPoint y: 376, endPoint x: 544, endPoint y: 382, distance: 45.6
click at [544, 382] on div "Date Sorted by Subtotal, descending , then sorted by Gross Sales, descending , …" at bounding box center [516, 234] width 547 height 297
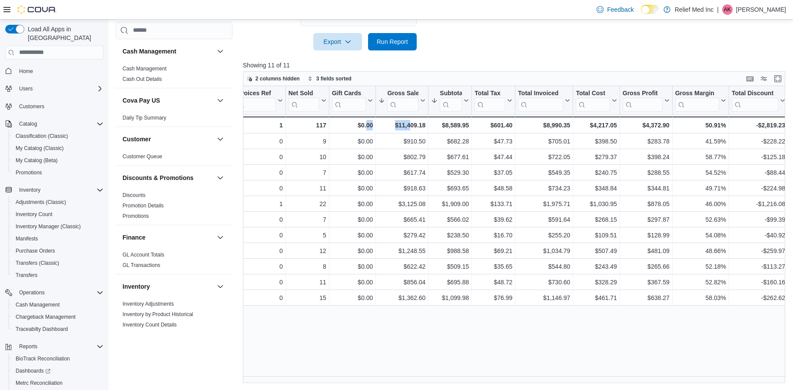
scroll to position [0, 130]
click at [535, 339] on div "Date Sorted by Subtotal, descending , then sorted by Gross Sales, descending , …" at bounding box center [516, 234] width 547 height 297
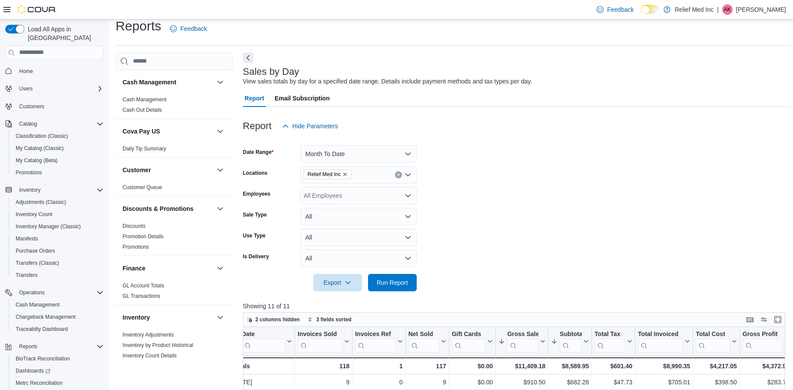
scroll to position [0, 0]
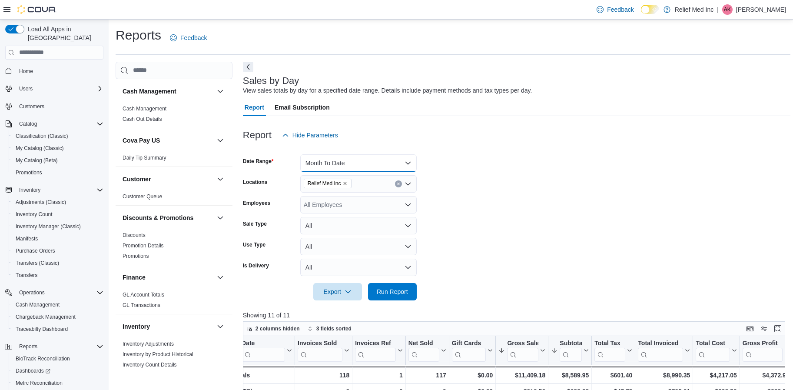
click at [384, 159] on button "Month To Date" at bounding box center [358, 162] width 116 height 17
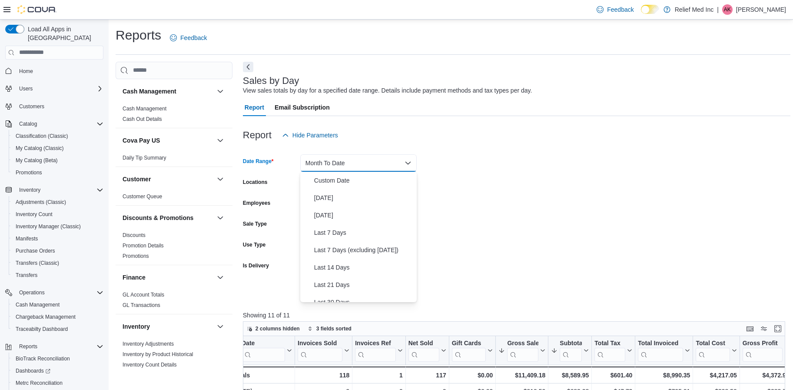
click at [326, 171] on button "Month To Date" at bounding box center [358, 162] width 116 height 17
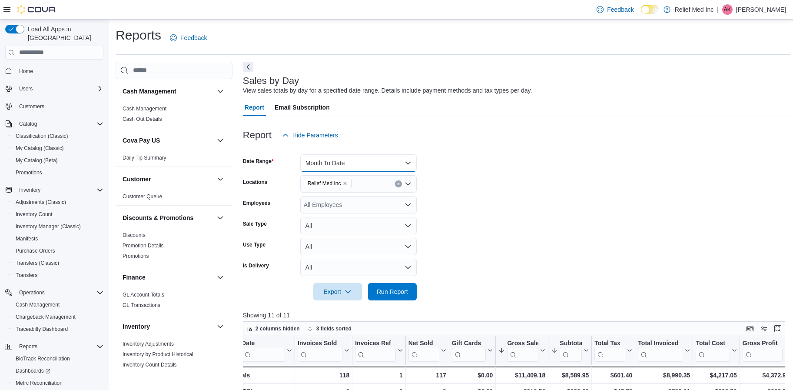
click at [362, 165] on button "Month To Date" at bounding box center [358, 162] width 116 height 17
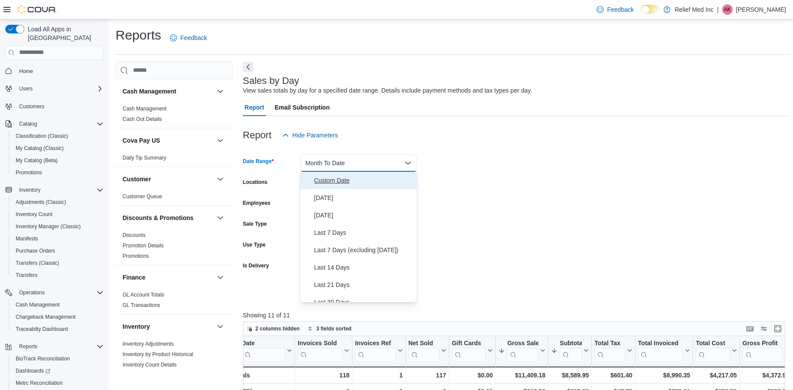
click at [331, 174] on button "Custom Date" at bounding box center [358, 180] width 116 height 17
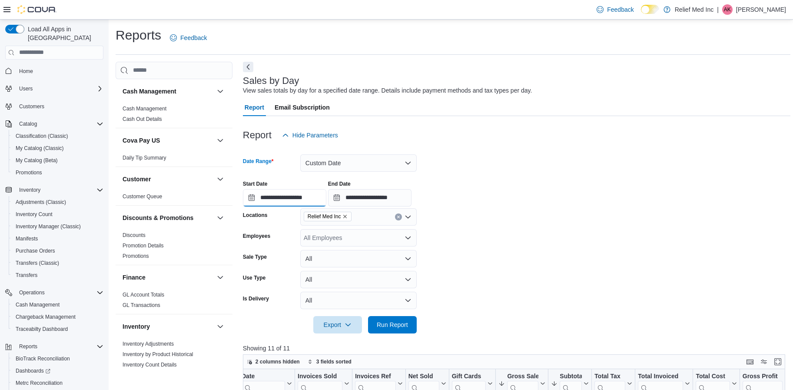
click at [252, 196] on input "**********" at bounding box center [284, 197] width 83 height 17
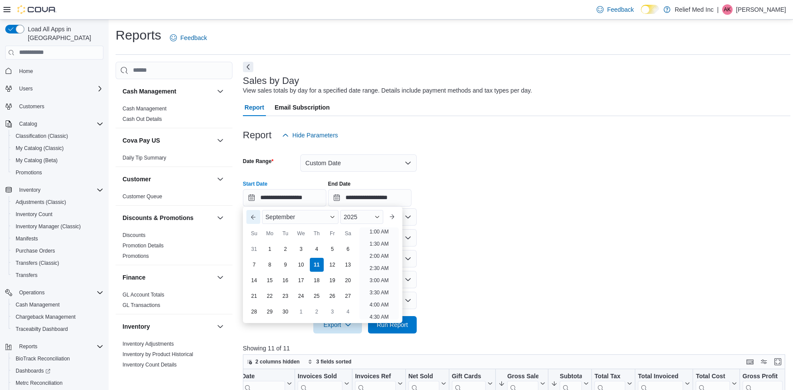
click at [254, 212] on button "Previous Month" at bounding box center [253, 217] width 14 height 14
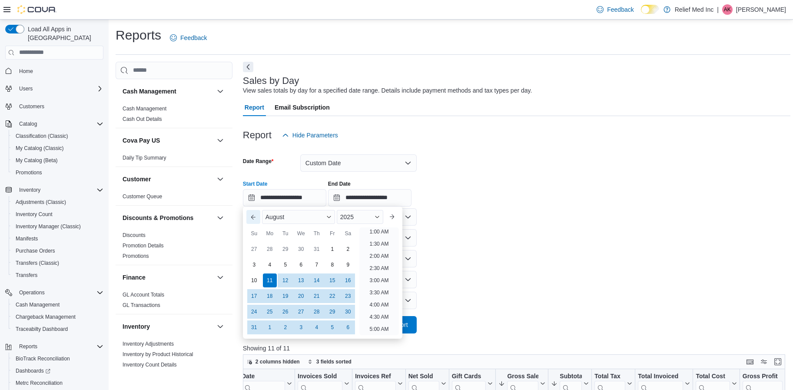
scroll to position [2, 0]
click at [334, 248] on div "1" at bounding box center [332, 248] width 15 height 15
type input "**********"
click at [553, 249] on form "**********" at bounding box center [516, 238] width 547 height 189
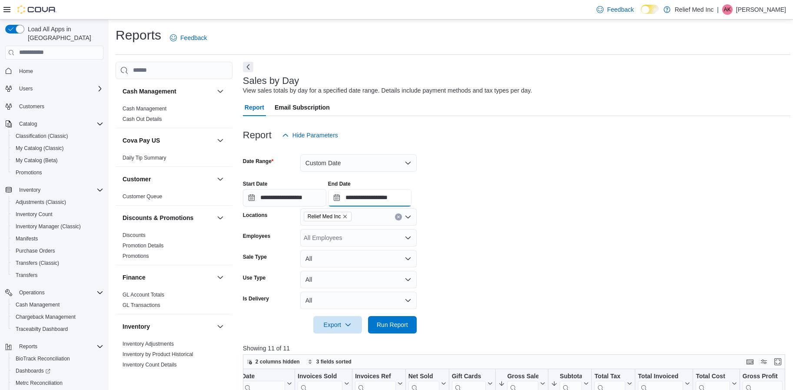
click at [343, 198] on input "**********" at bounding box center [369, 197] width 83 height 17
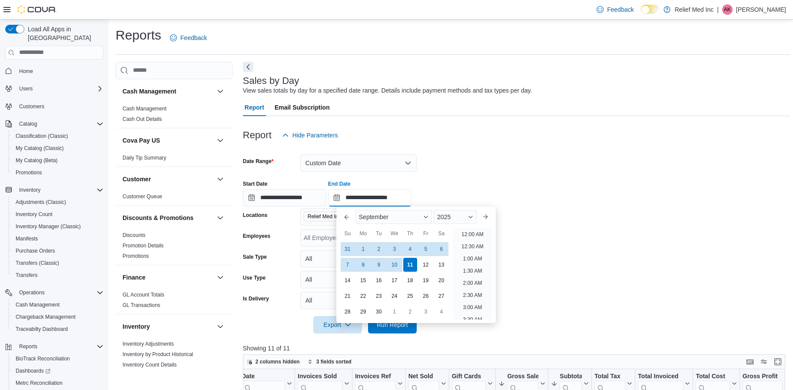
scroll to position [494, 0]
click at [345, 218] on button "Previous Month" at bounding box center [347, 217] width 14 height 14
type input "**********"
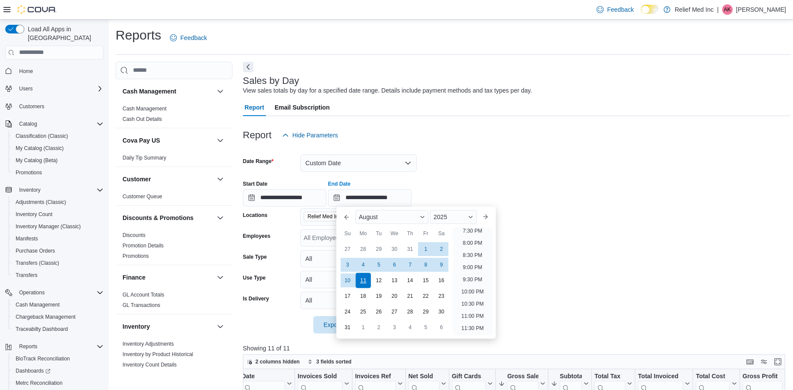
click at [361, 279] on div "11" at bounding box center [362, 279] width 15 height 15
click at [591, 266] on form "**********" at bounding box center [516, 238] width 547 height 189
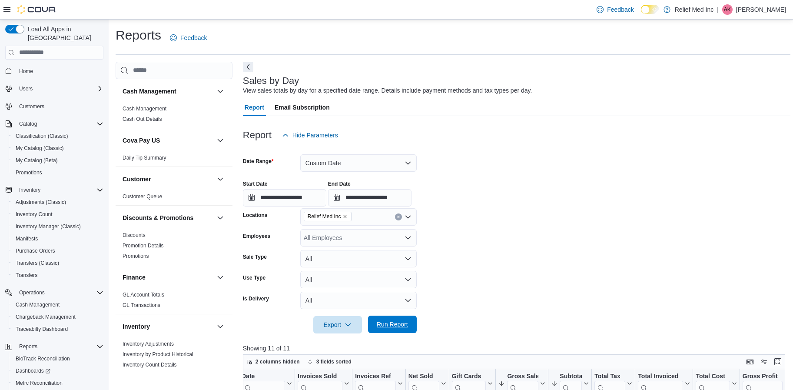
click at [400, 318] on span "Run Report" at bounding box center [392, 323] width 38 height 17
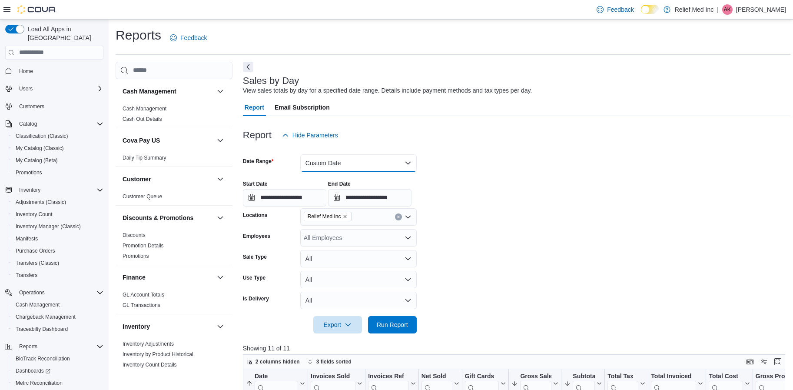
click at [404, 158] on button "Custom Date" at bounding box center [358, 162] width 116 height 17
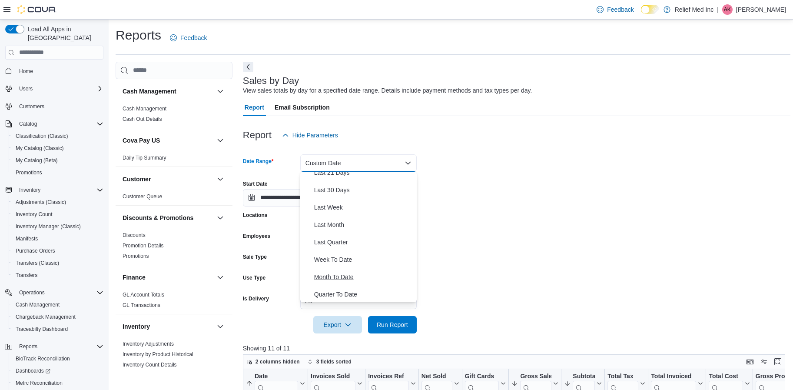
scroll to position [130, 0]
click at [346, 257] on span "Month To Date" at bounding box center [363, 258] width 99 height 10
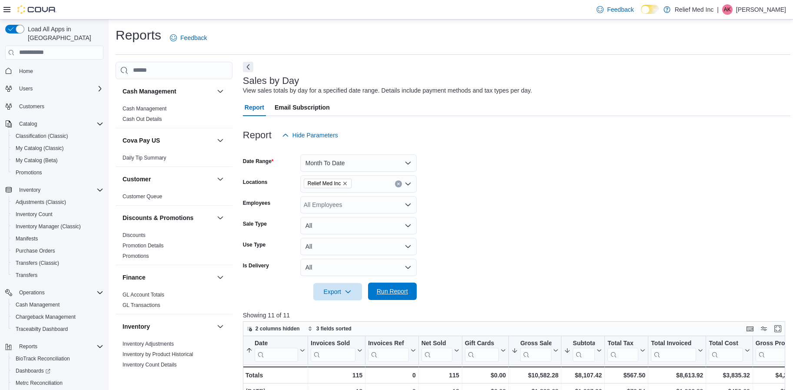
click at [391, 293] on span "Run Report" at bounding box center [392, 291] width 31 height 9
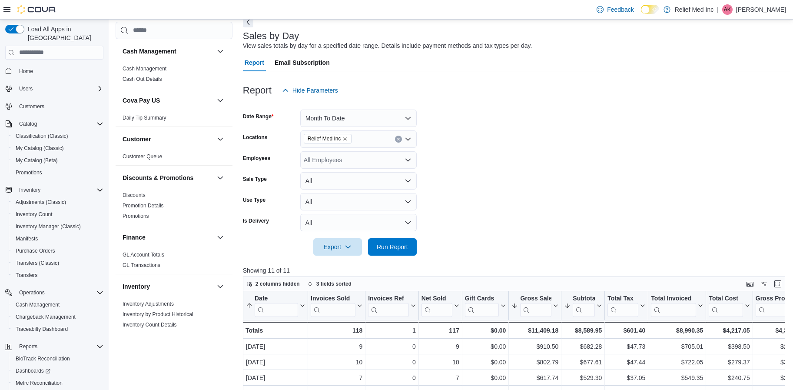
scroll to position [130, 0]
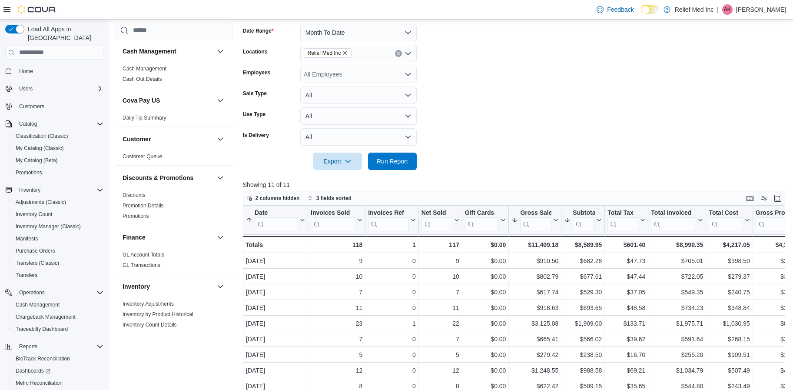
click at [24, 66] on span "Home" at bounding box center [60, 71] width 88 height 11
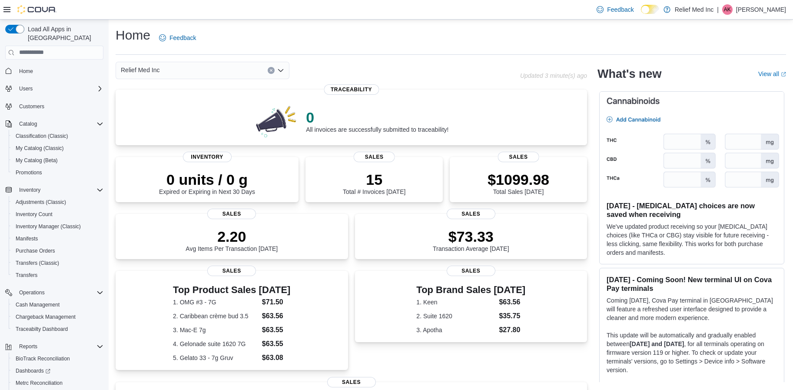
click at [394, 48] on div "Home Feedback" at bounding box center [451, 38] width 670 height 23
click at [24, 66] on span "Home" at bounding box center [26, 71] width 14 height 10
